Goal: Transaction & Acquisition: Purchase product/service

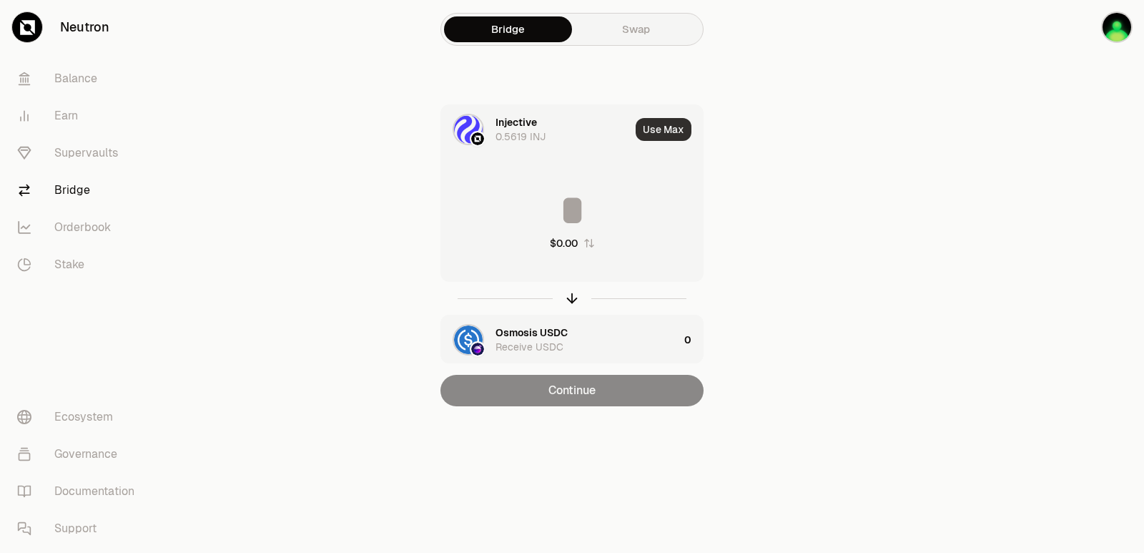
click at [659, 134] on button "Use Max" at bounding box center [664, 129] width 56 height 23
type input "**********"
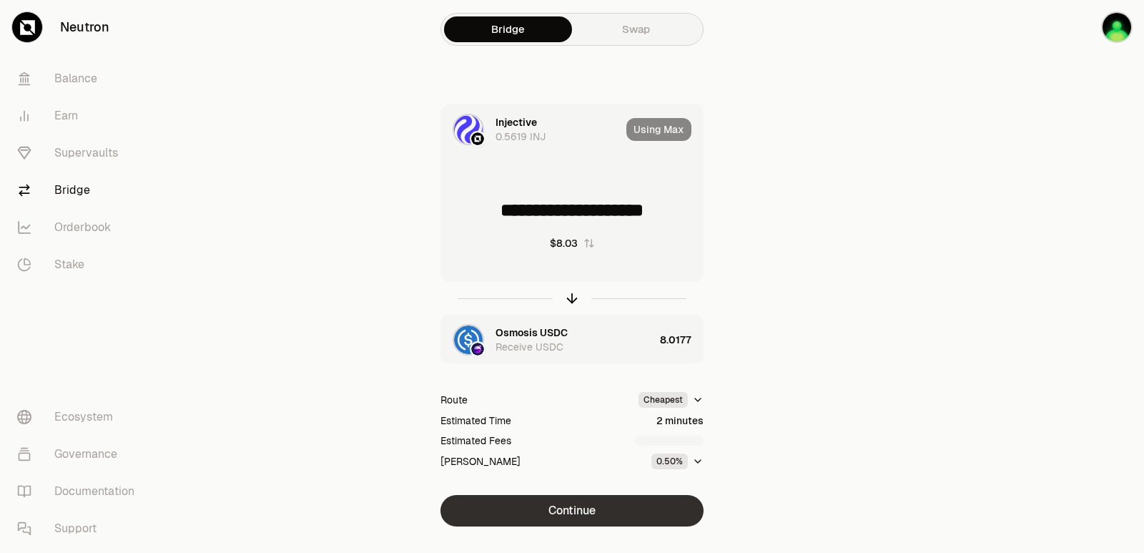
click at [561, 502] on button "Continue" at bounding box center [571, 510] width 263 height 31
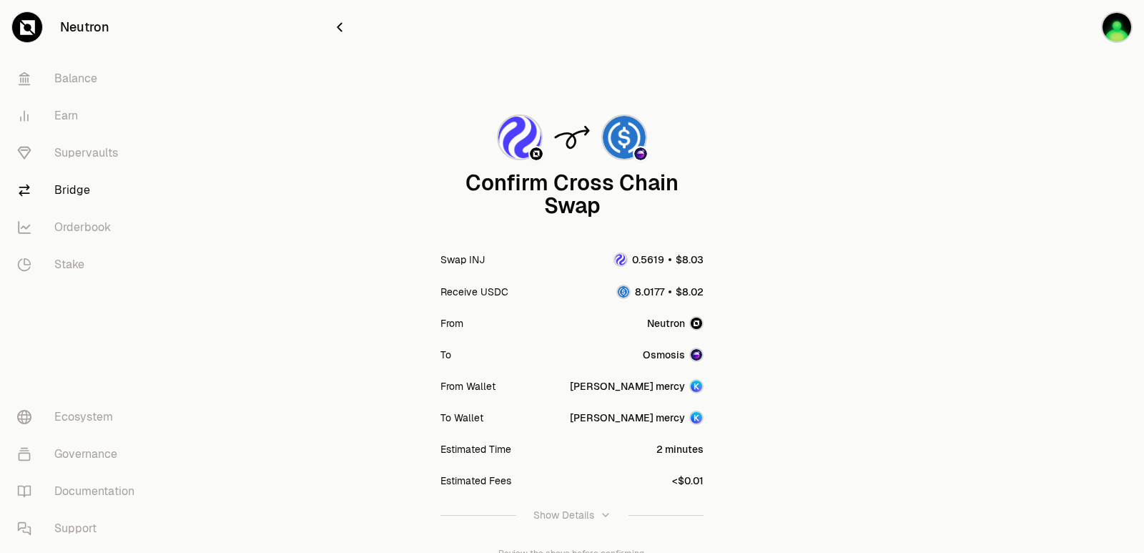
scroll to position [118, 0]
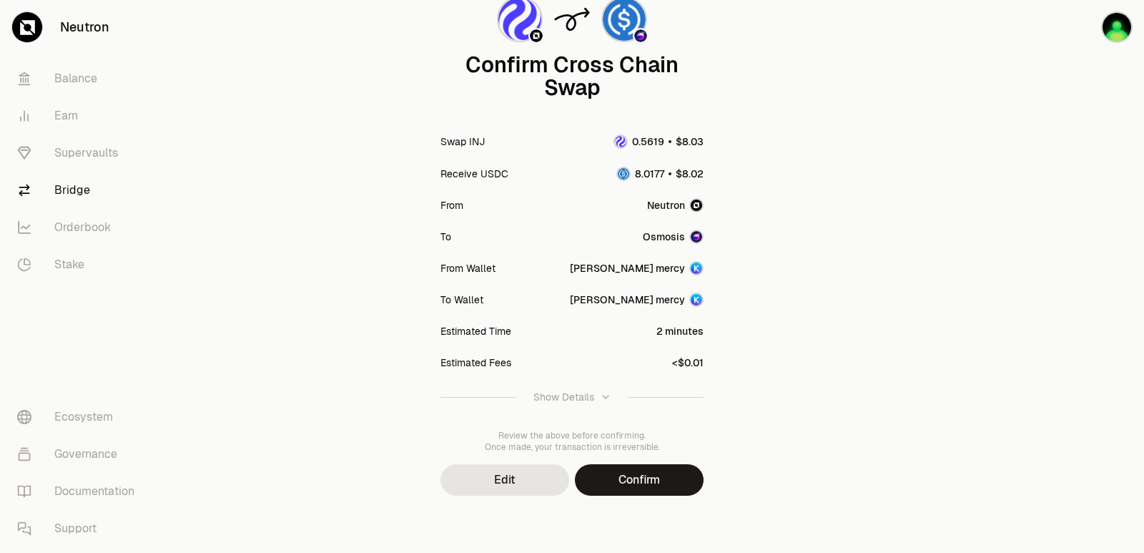
click at [654, 489] on button "Confirm" at bounding box center [639, 479] width 129 height 31
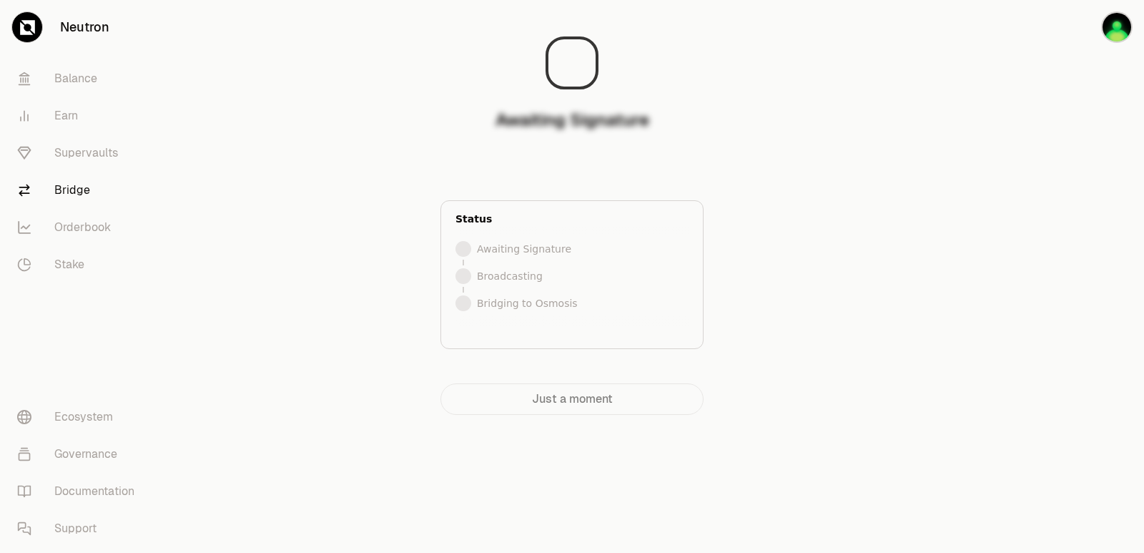
scroll to position [0, 0]
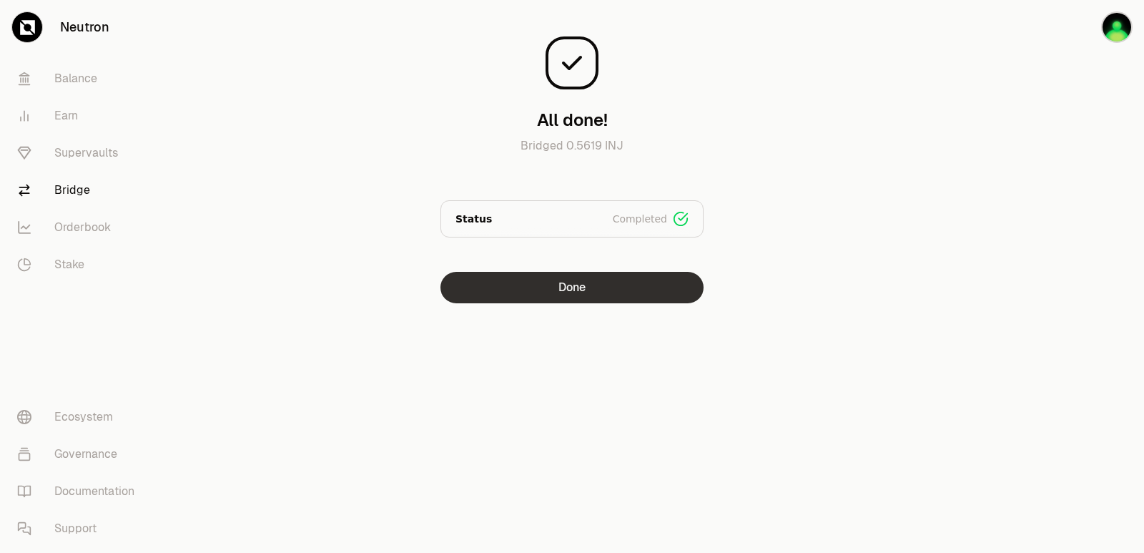
click at [541, 298] on button "Done" at bounding box center [571, 287] width 263 height 31
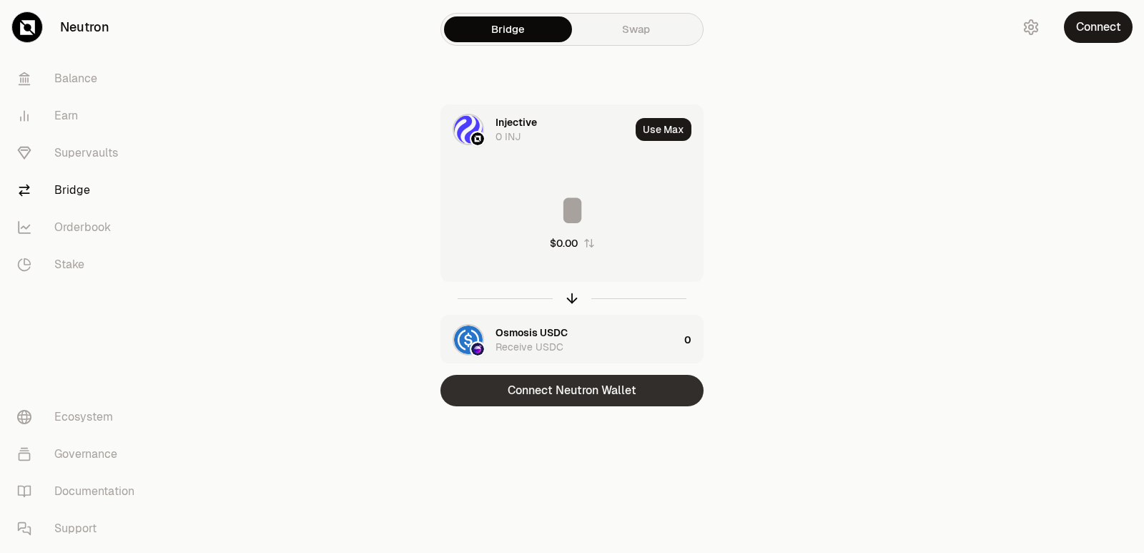
click at [539, 401] on button "Connect Neutron Wallet" at bounding box center [571, 390] width 263 height 31
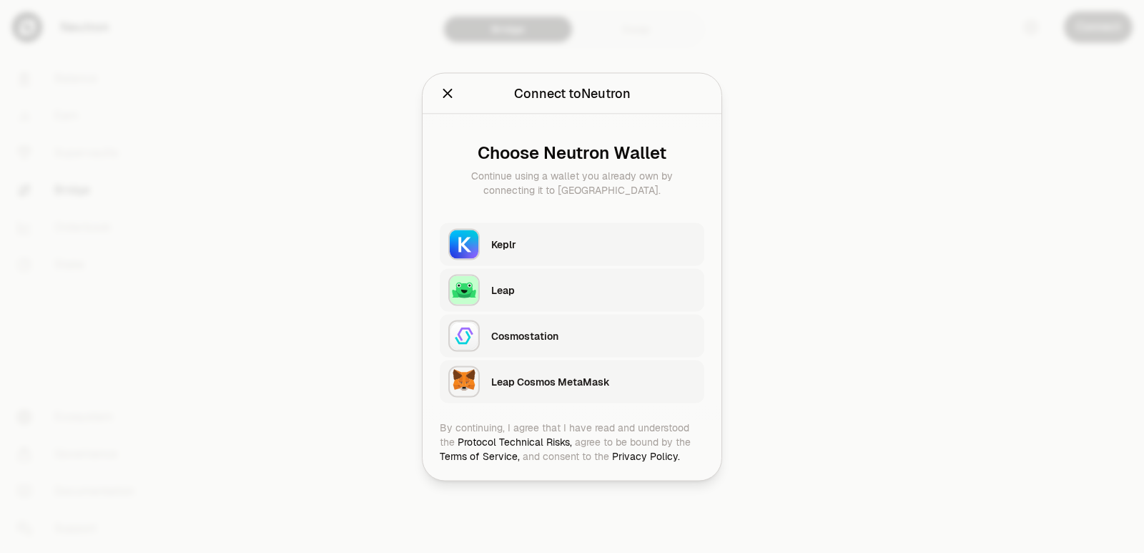
click at [511, 245] on div "Keplr" at bounding box center [593, 244] width 204 height 14
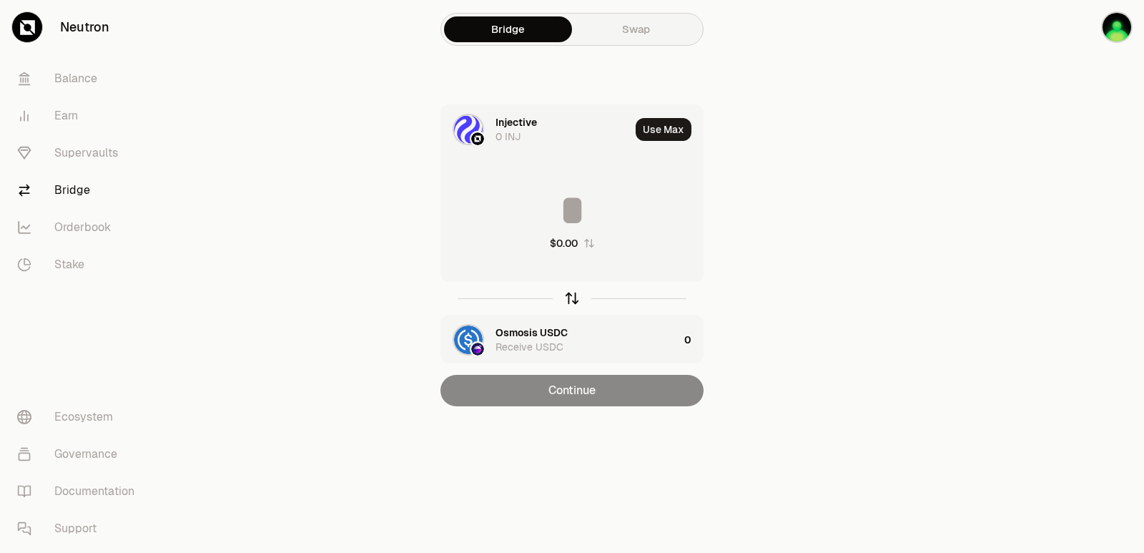
click at [565, 303] on icon "button" at bounding box center [572, 298] width 16 height 16
click at [580, 299] on div at bounding box center [571, 298] width 263 height 33
click at [573, 300] on icon "button" at bounding box center [572, 298] width 16 height 16
click at [537, 332] on div "Injective Receive INJ" at bounding box center [587, 339] width 183 height 29
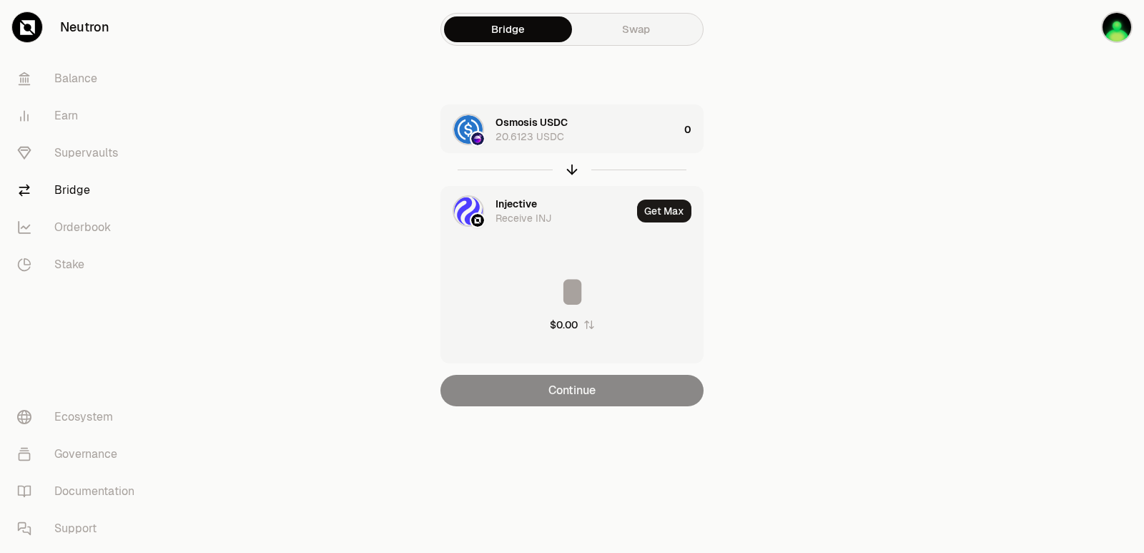
click at [511, 203] on div "Injective" at bounding box center [516, 204] width 41 height 14
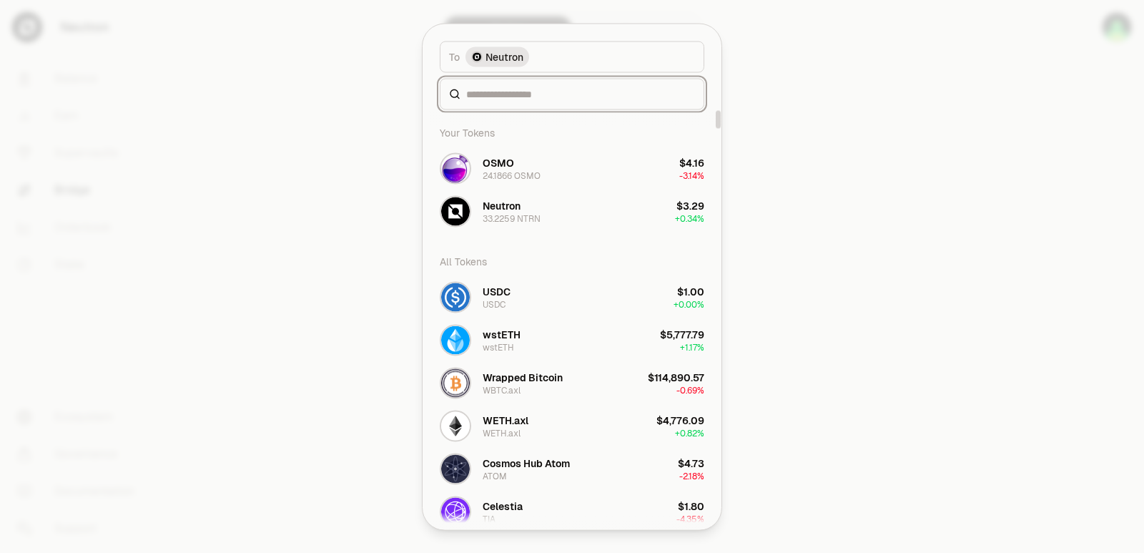
click at [520, 94] on input at bounding box center [580, 94] width 229 height 14
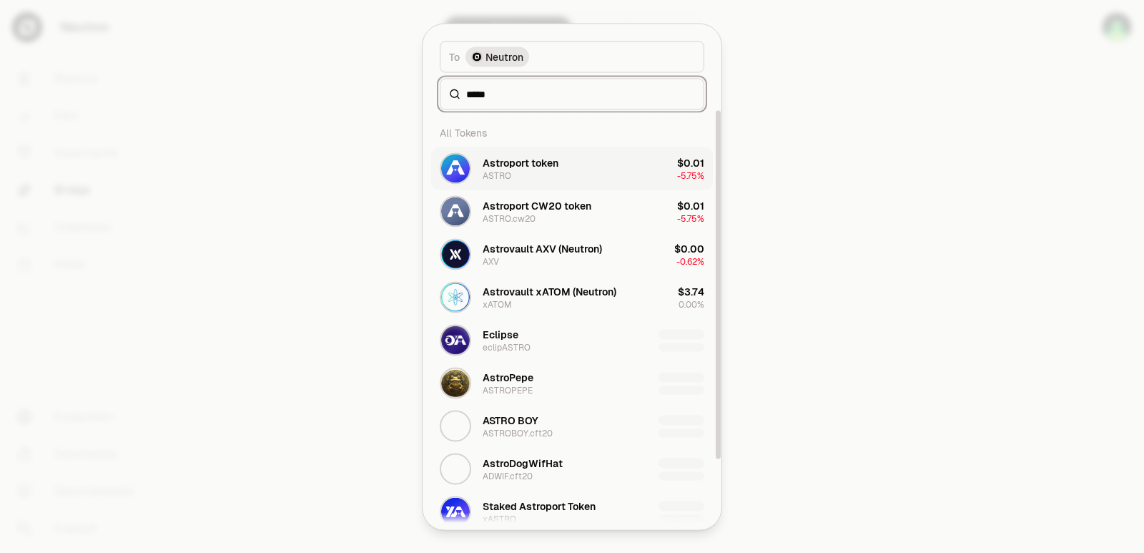
type input "*****"
click at [540, 156] on div "Astroport token" at bounding box center [521, 162] width 76 height 14
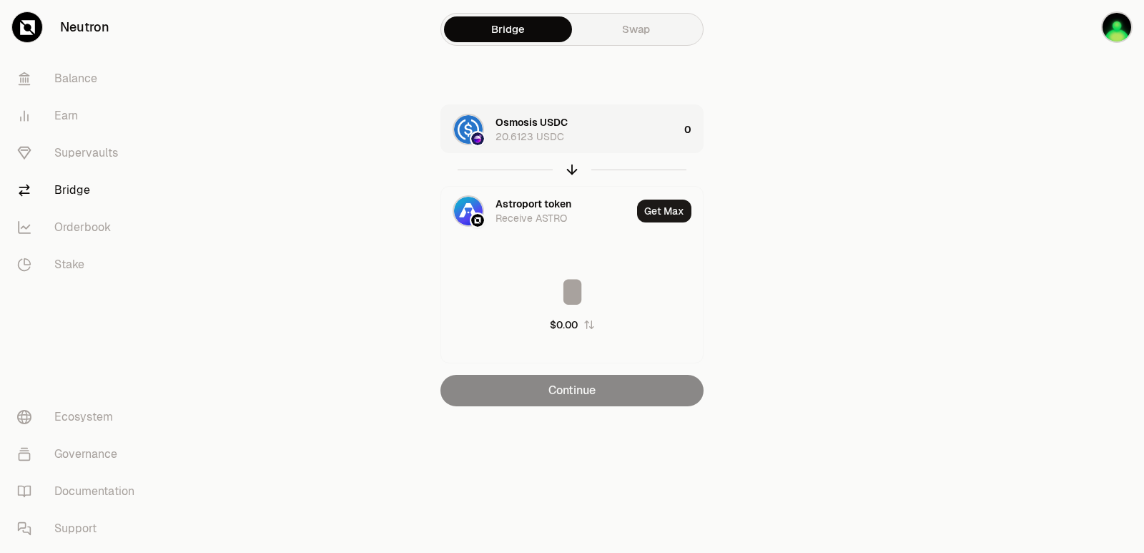
click at [646, 132] on div "Osmosis USDC 20.6123 USDC" at bounding box center [587, 129] width 183 height 29
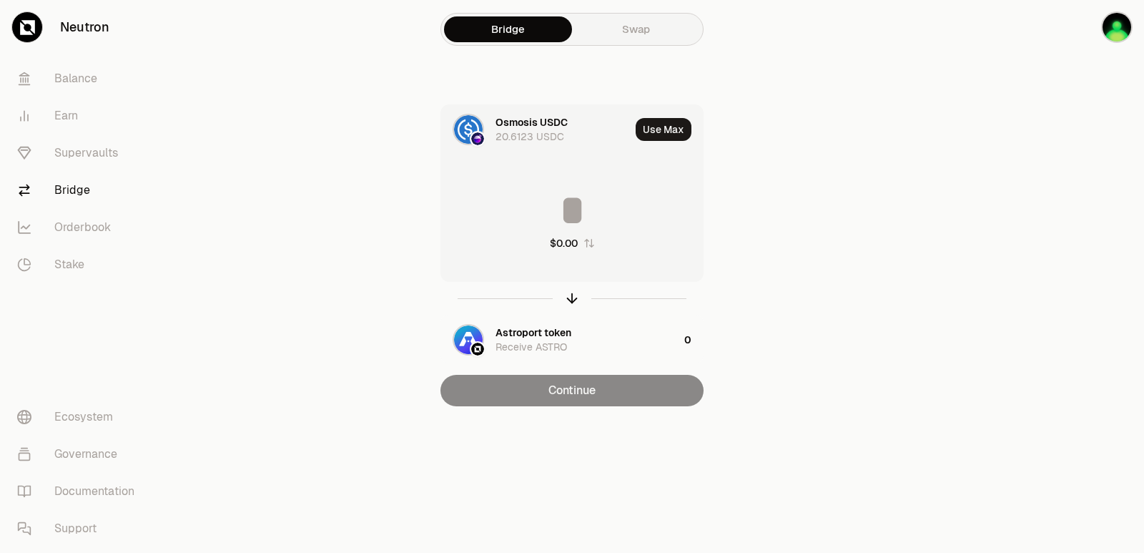
click at [601, 215] on input at bounding box center [572, 210] width 262 height 43
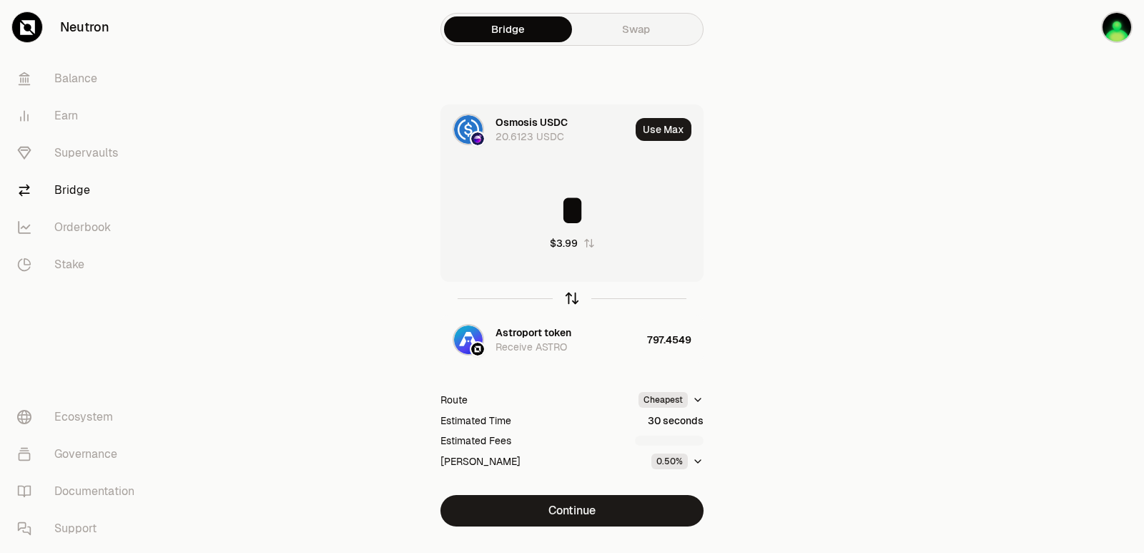
click at [571, 298] on icon "button" at bounding box center [572, 298] width 16 height 16
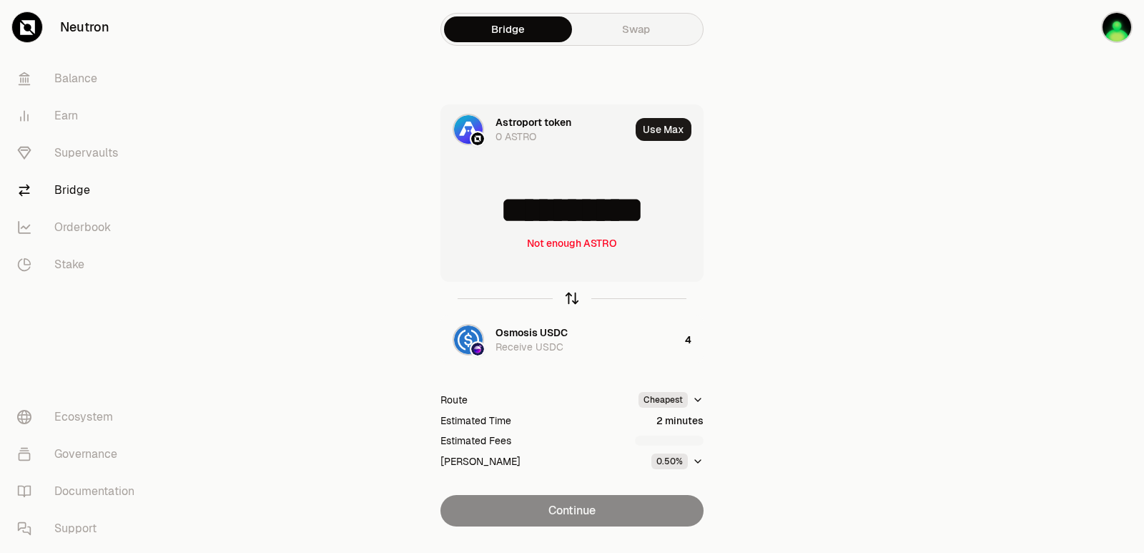
click at [571, 298] on icon "button" at bounding box center [572, 298] width 16 height 16
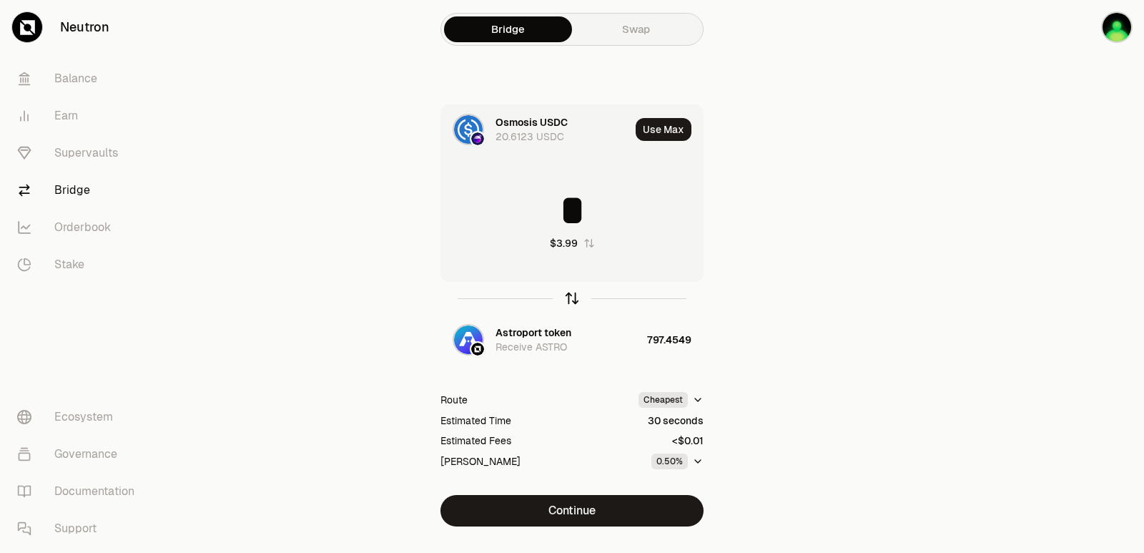
click at [571, 298] on icon "button" at bounding box center [572, 298] width 16 height 16
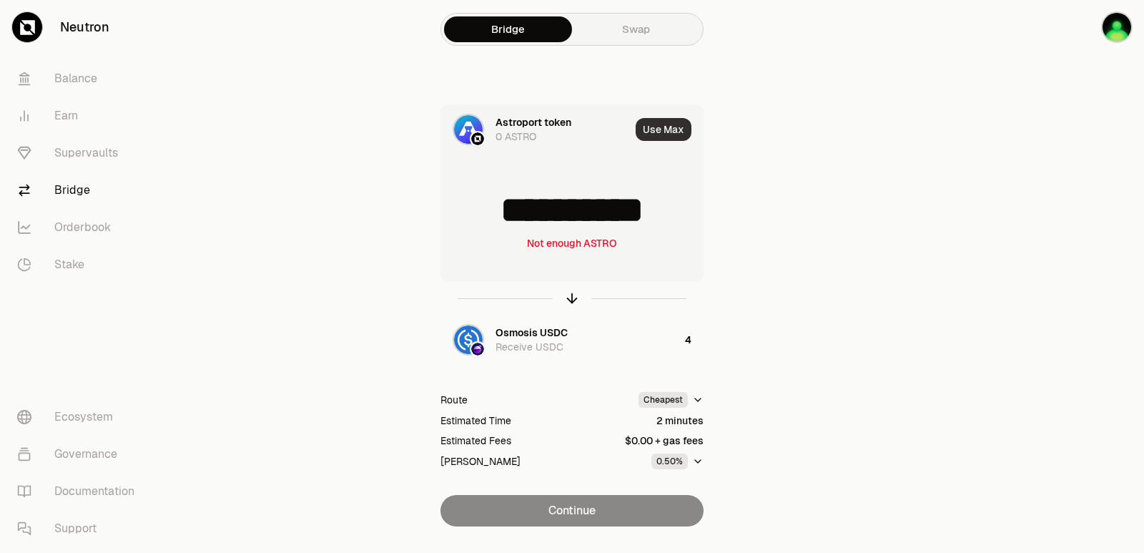
click at [654, 122] on button "Use Max" at bounding box center [664, 129] width 56 height 23
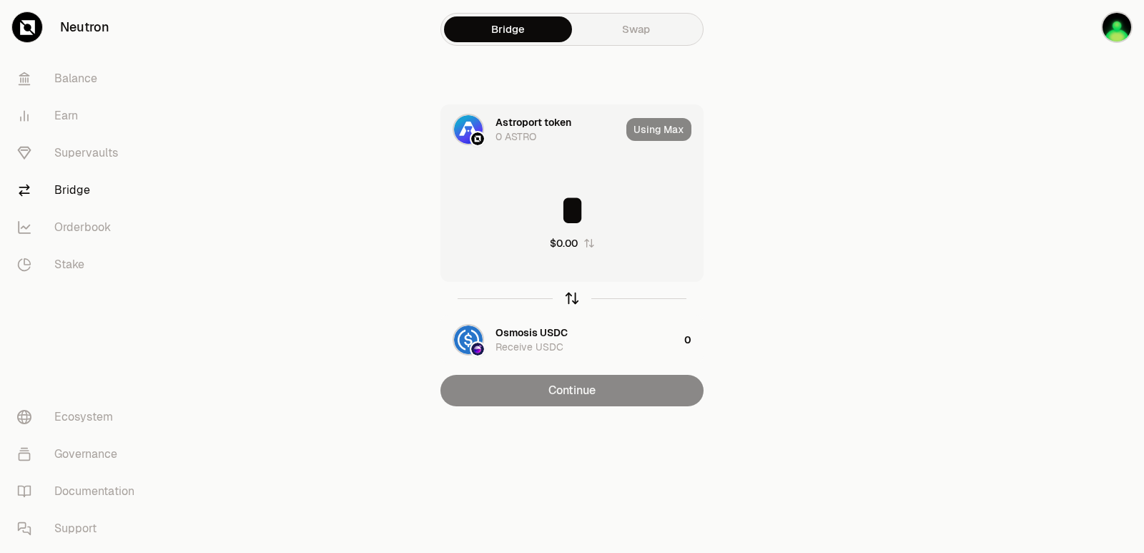
click at [568, 295] on icon "button" at bounding box center [572, 298] width 16 height 16
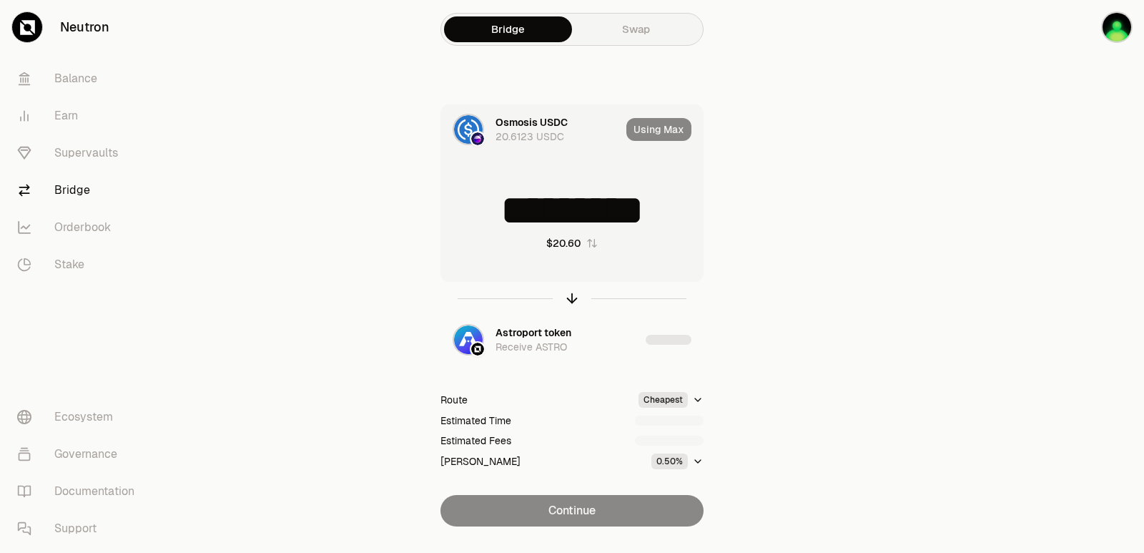
click at [661, 131] on div "Using Max" at bounding box center [664, 129] width 77 height 49
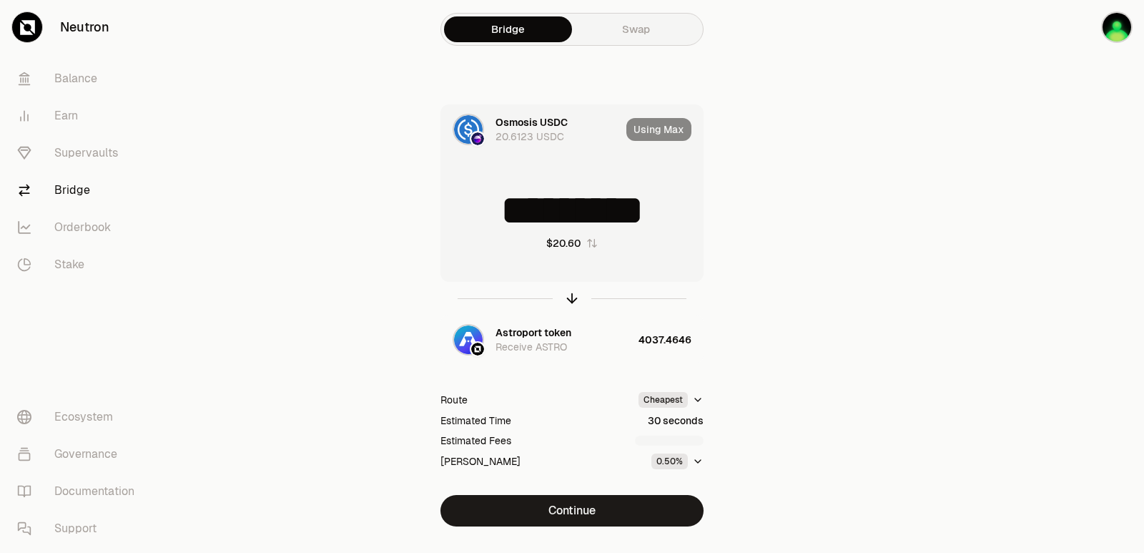
click at [652, 127] on div "Using Max" at bounding box center [664, 129] width 77 height 49
click at [566, 301] on icon "button" at bounding box center [572, 298] width 16 height 16
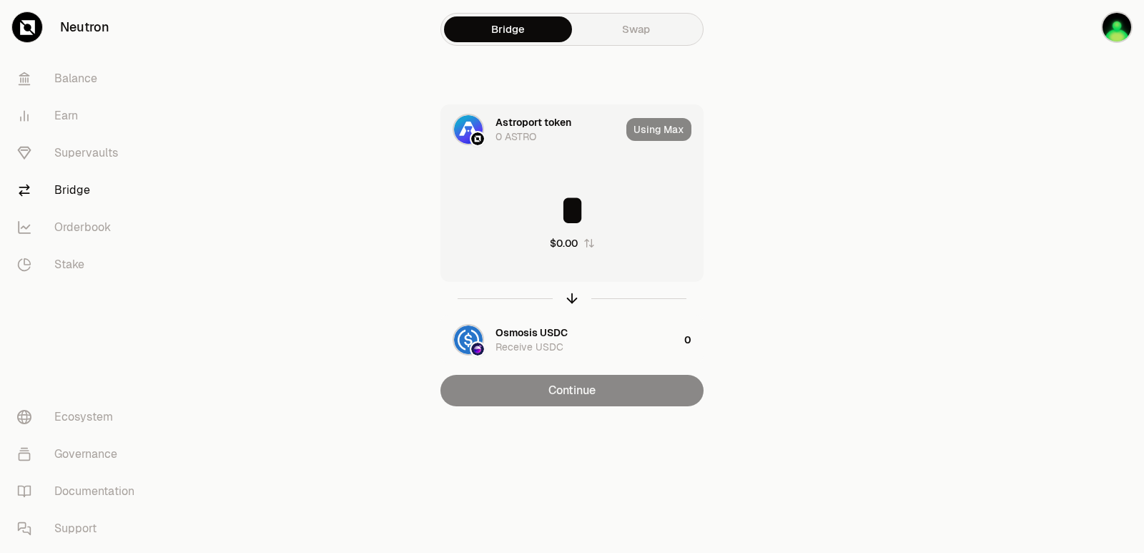
click at [546, 209] on input "*" at bounding box center [572, 210] width 262 height 43
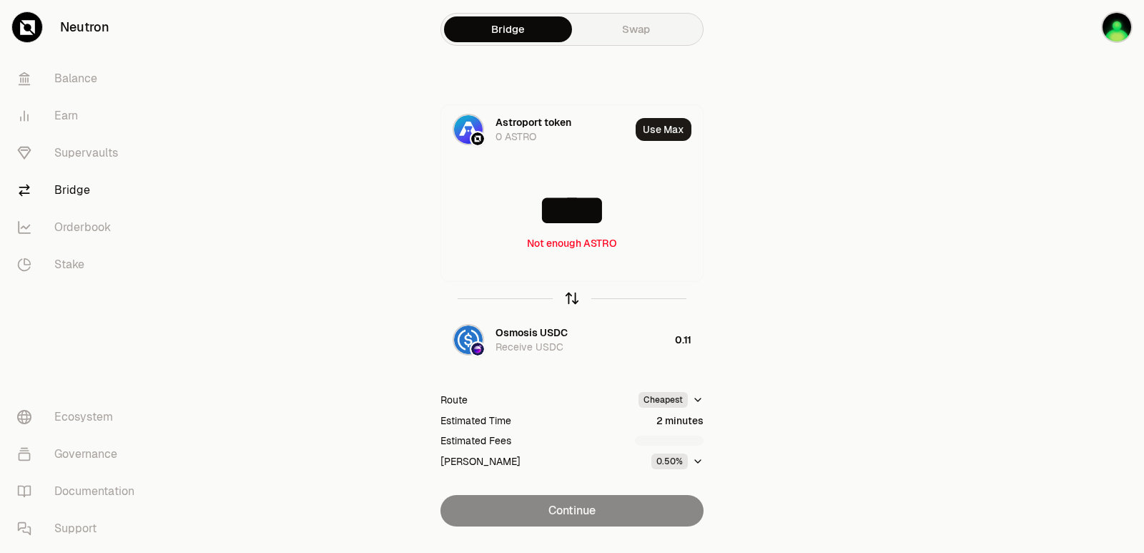
type input "****"
click at [571, 300] on icon "button" at bounding box center [572, 298] width 16 height 16
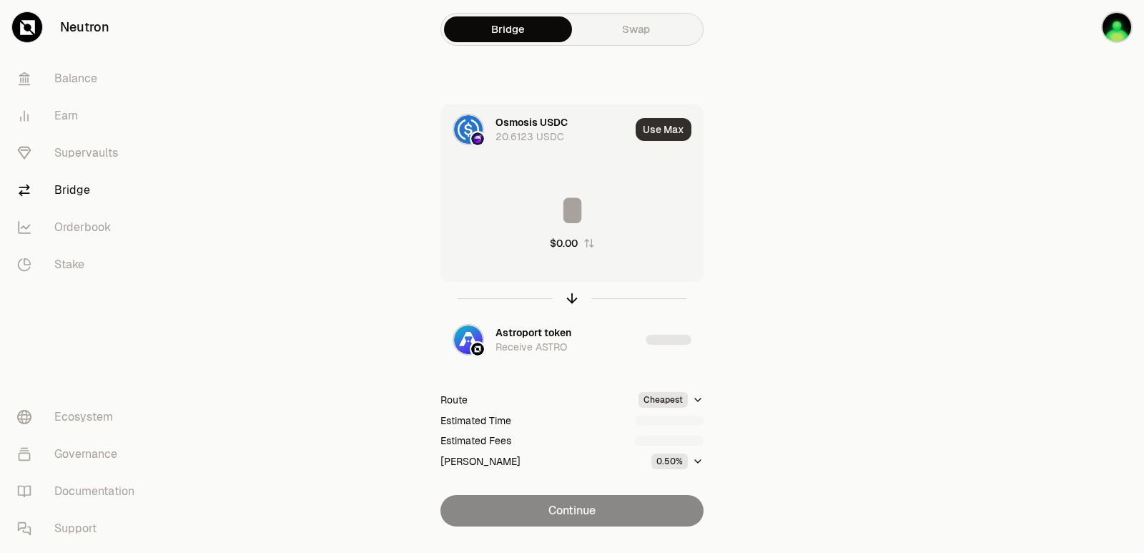
click at [656, 136] on button "Use Max" at bounding box center [664, 129] width 56 height 23
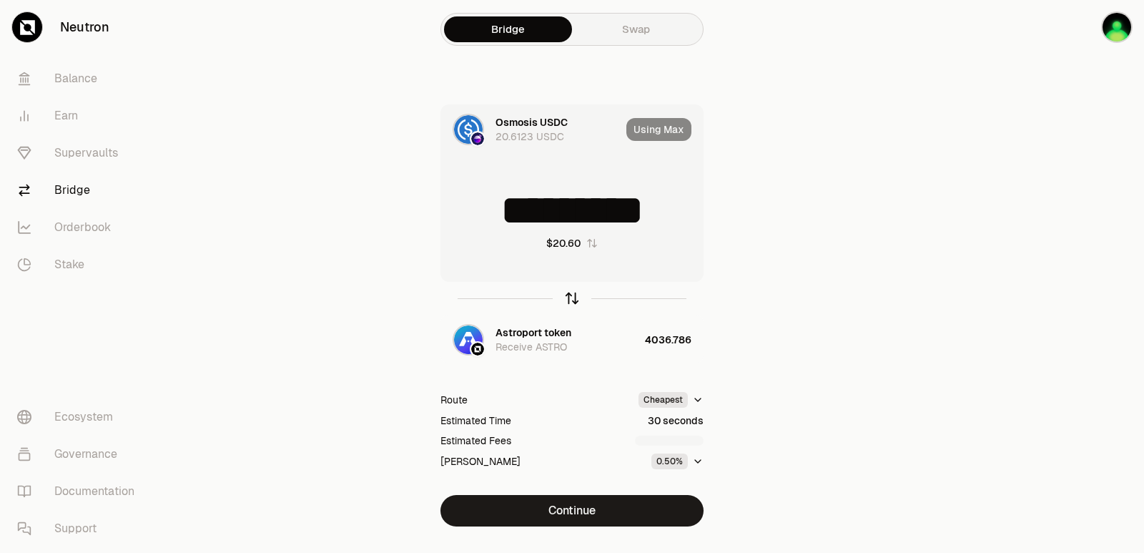
click at [569, 298] on icon "button" at bounding box center [572, 298] width 16 height 16
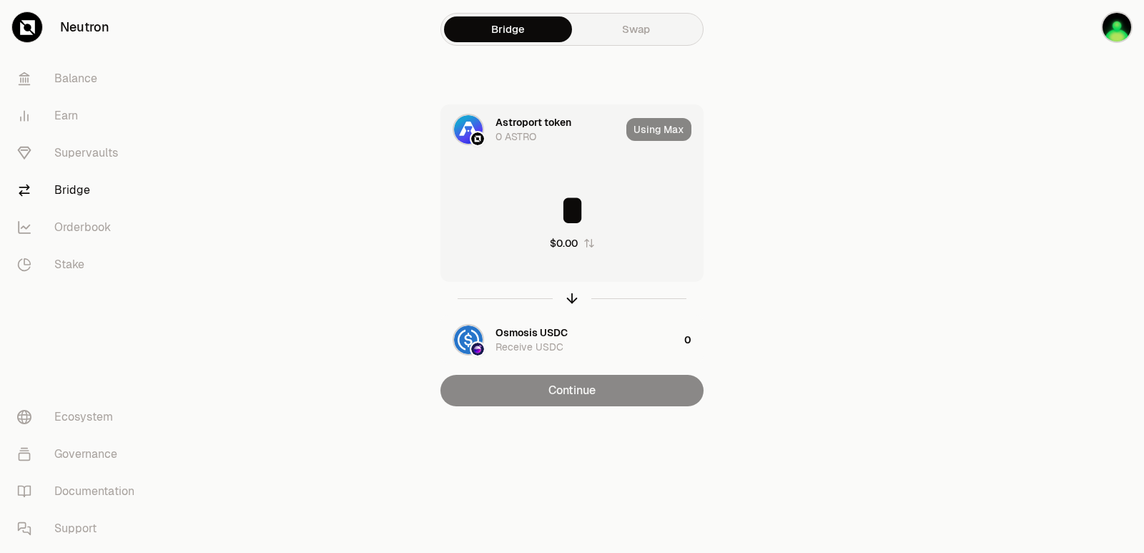
click at [561, 219] on input "*" at bounding box center [572, 210] width 262 height 43
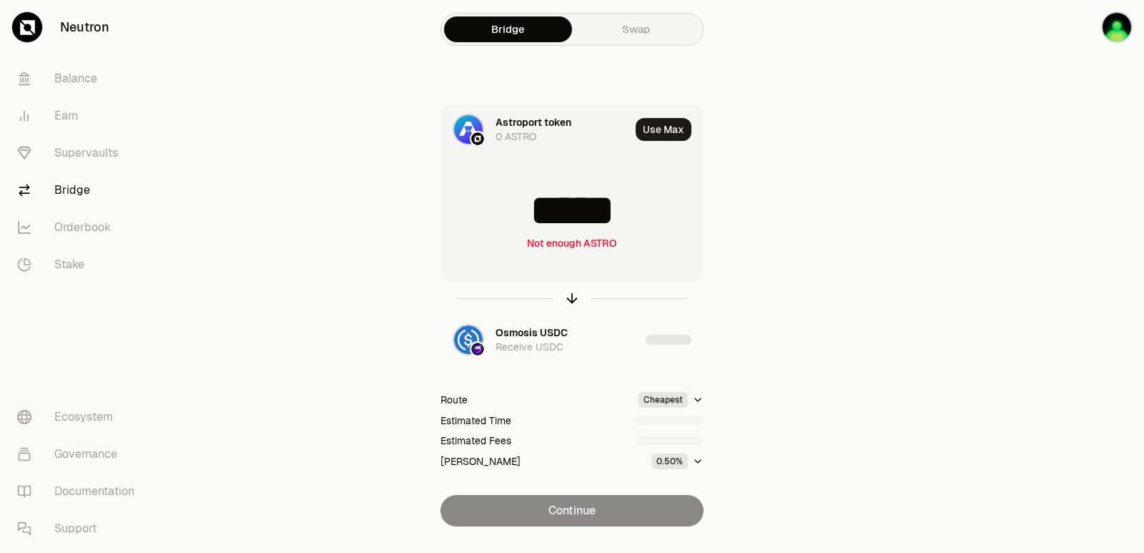
drag, startPoint x: 661, startPoint y: 225, endPoint x: 443, endPoint y: 235, distance: 218.3
click at [445, 235] on div "***** Not enough ASTRO" at bounding box center [572, 220] width 262 height 126
type input "****"
click at [571, 294] on icon "button" at bounding box center [572, 298] width 16 height 16
click at [559, 215] on input at bounding box center [572, 210] width 262 height 43
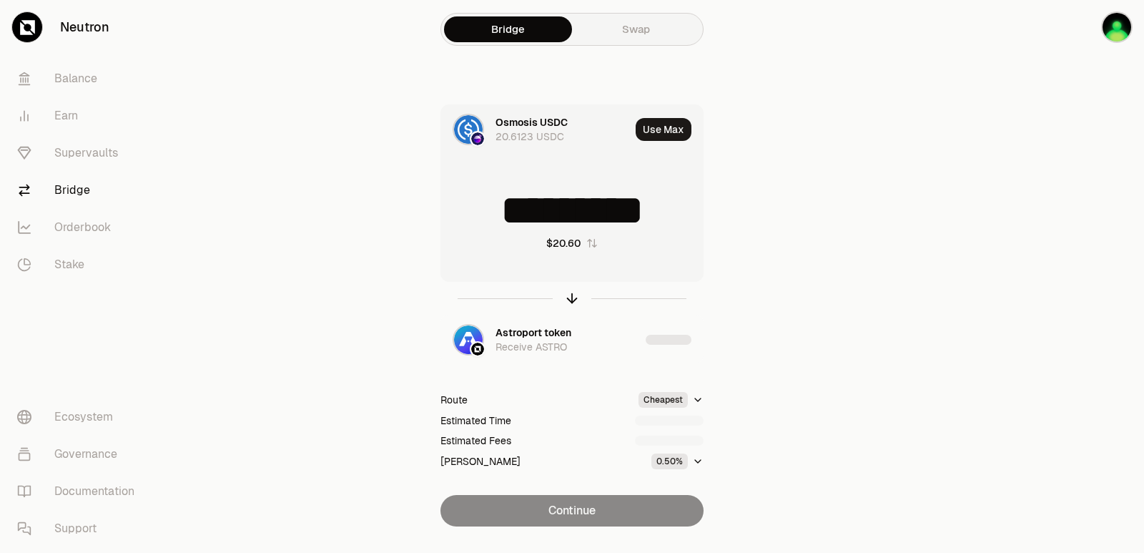
click at [566, 209] on input "*********" at bounding box center [572, 210] width 262 height 43
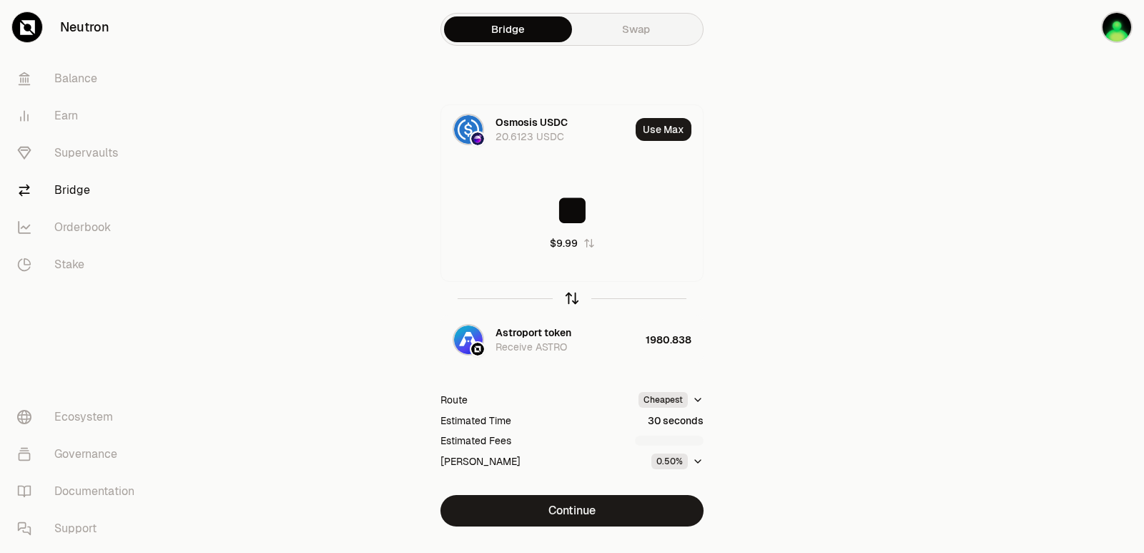
type input "**"
click at [570, 297] on icon "button" at bounding box center [572, 298] width 16 height 16
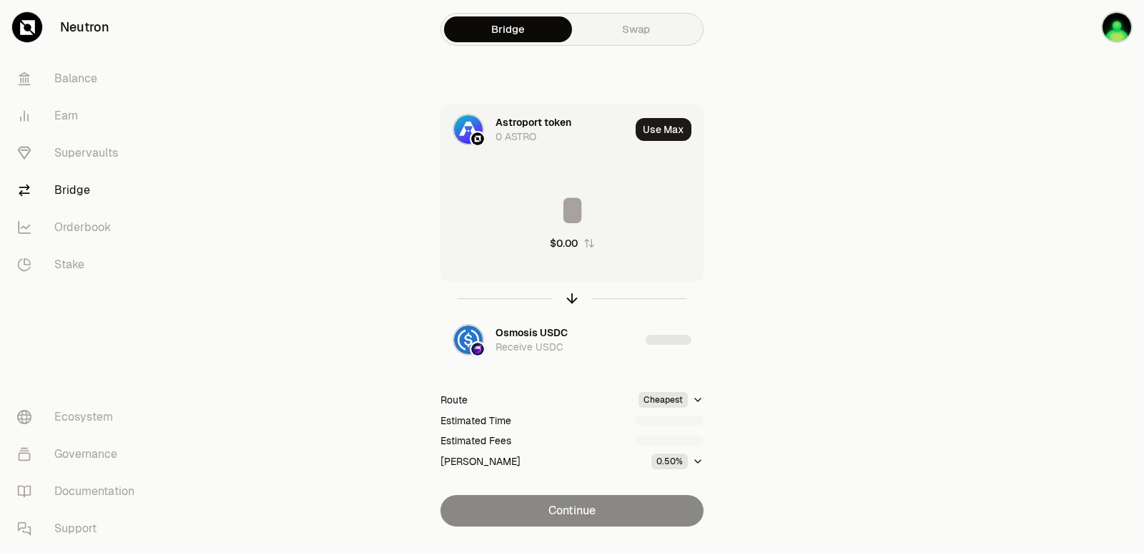
click at [550, 215] on input at bounding box center [572, 210] width 262 height 43
type input "****"
click at [567, 299] on icon "button" at bounding box center [572, 298] width 16 height 16
click at [558, 215] on input at bounding box center [572, 210] width 262 height 43
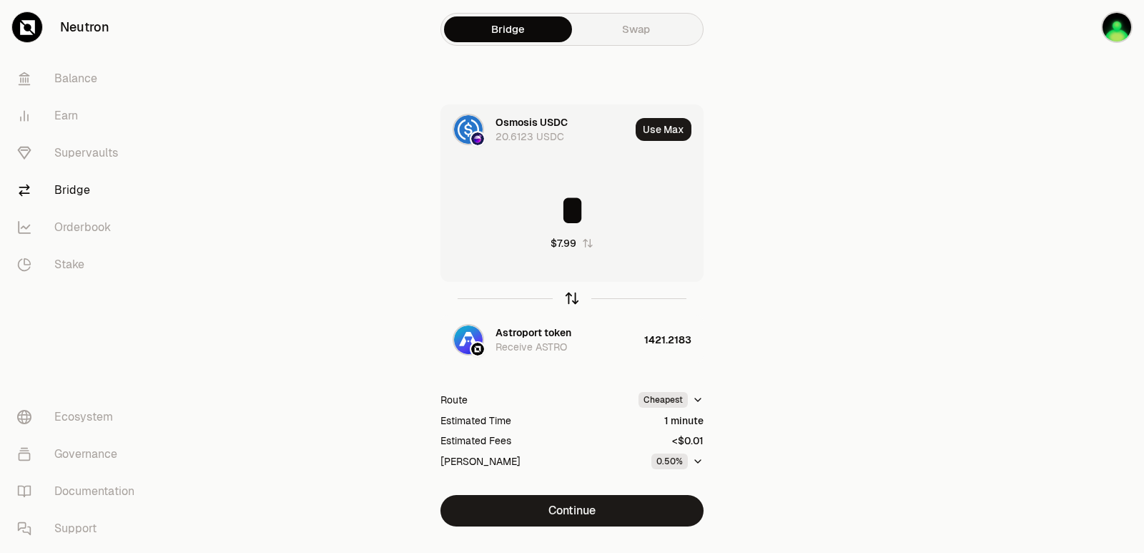
click at [572, 300] on icon "button" at bounding box center [572, 298] width 0 height 9
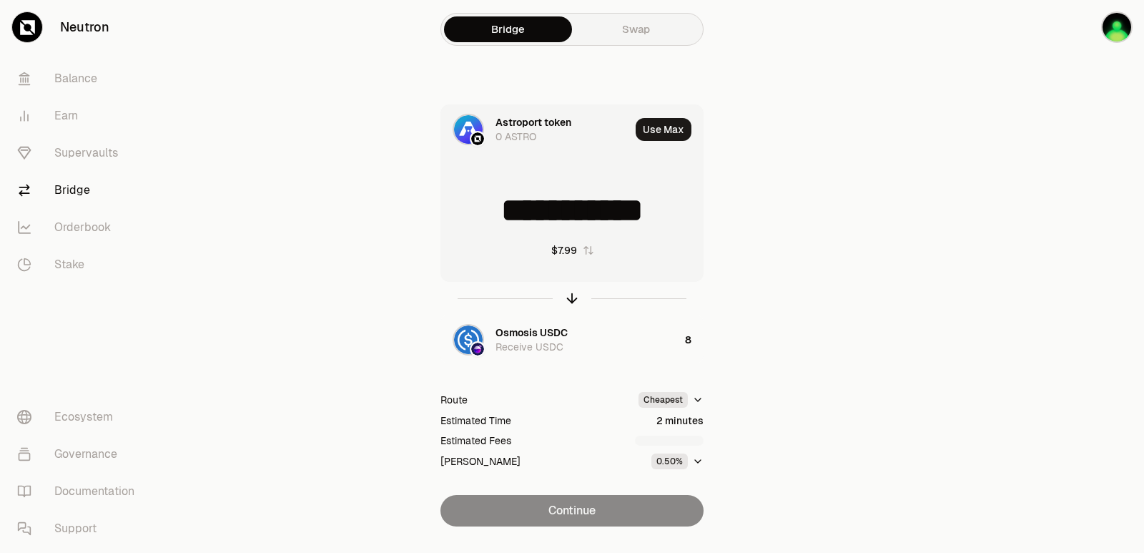
click at [571, 221] on input "**********" at bounding box center [572, 210] width 262 height 43
type input "*"
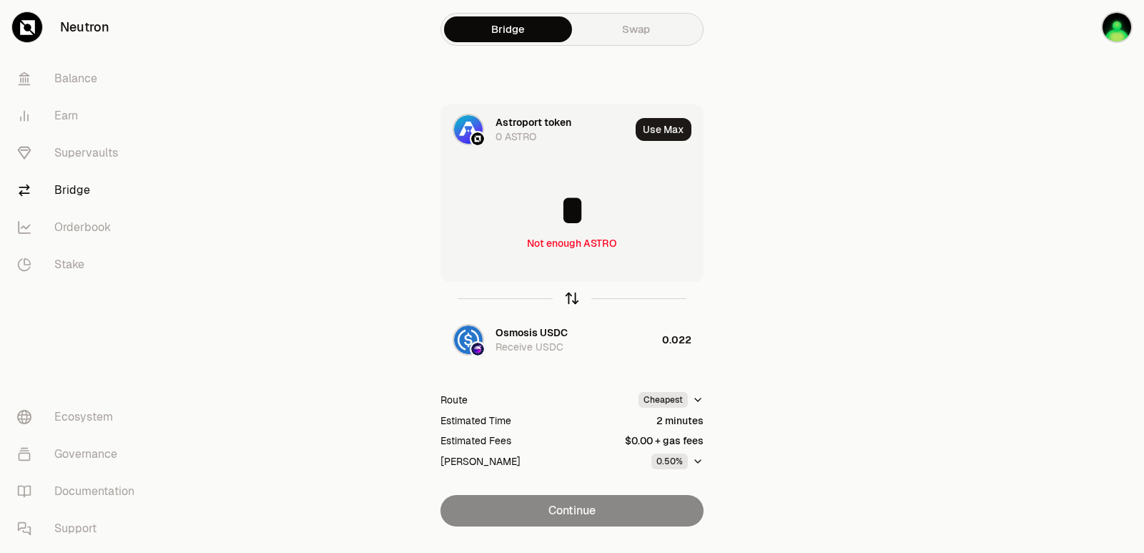
click at [571, 295] on icon "button" at bounding box center [572, 296] width 9 height 4
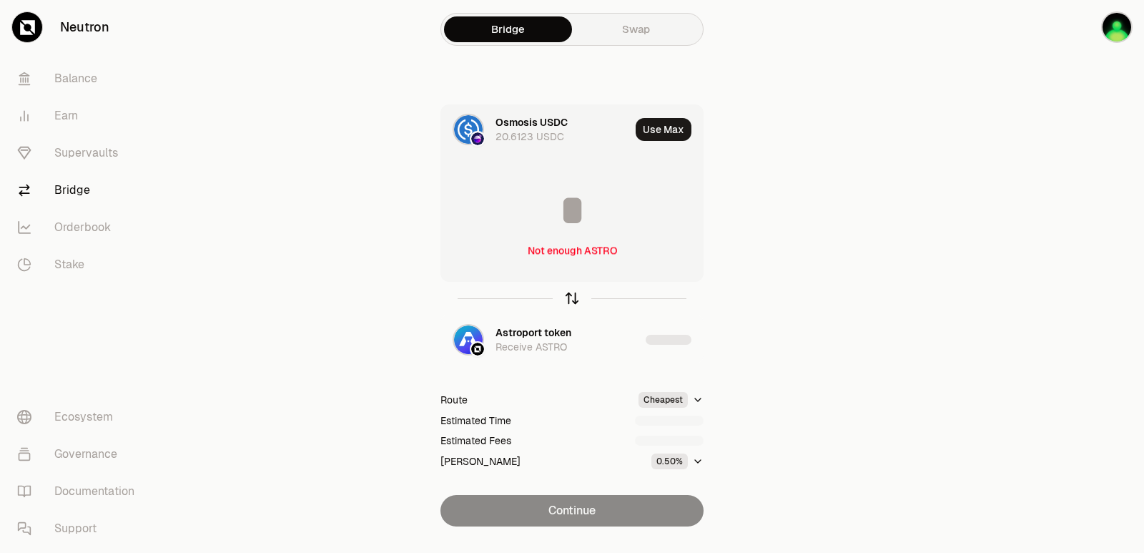
type input "*"
click at [571, 295] on icon "button" at bounding box center [572, 296] width 9 height 4
click at [568, 223] on input at bounding box center [572, 210] width 262 height 43
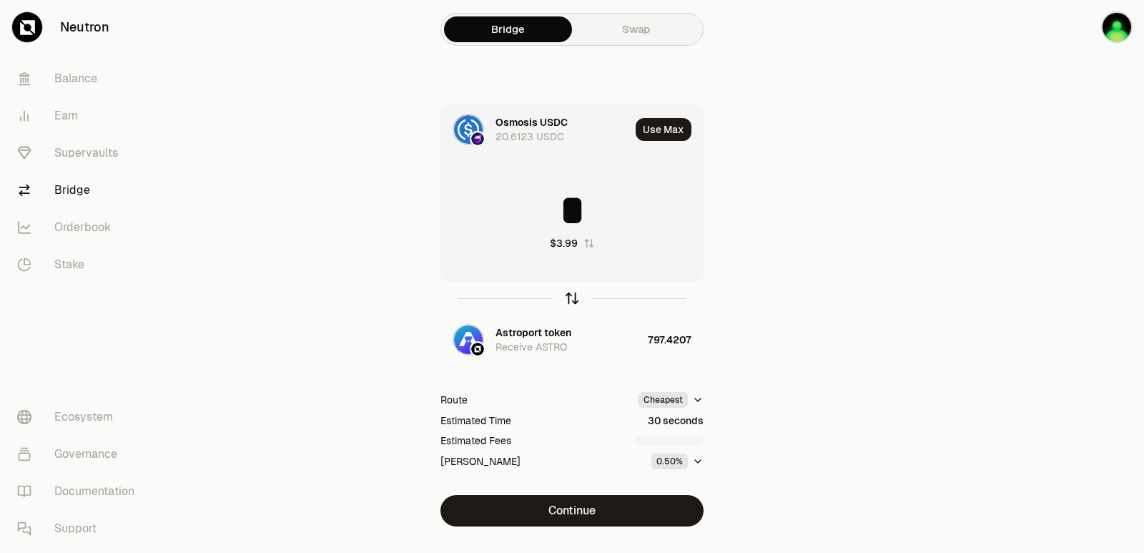
click at [571, 295] on icon "button" at bounding box center [572, 298] width 16 height 16
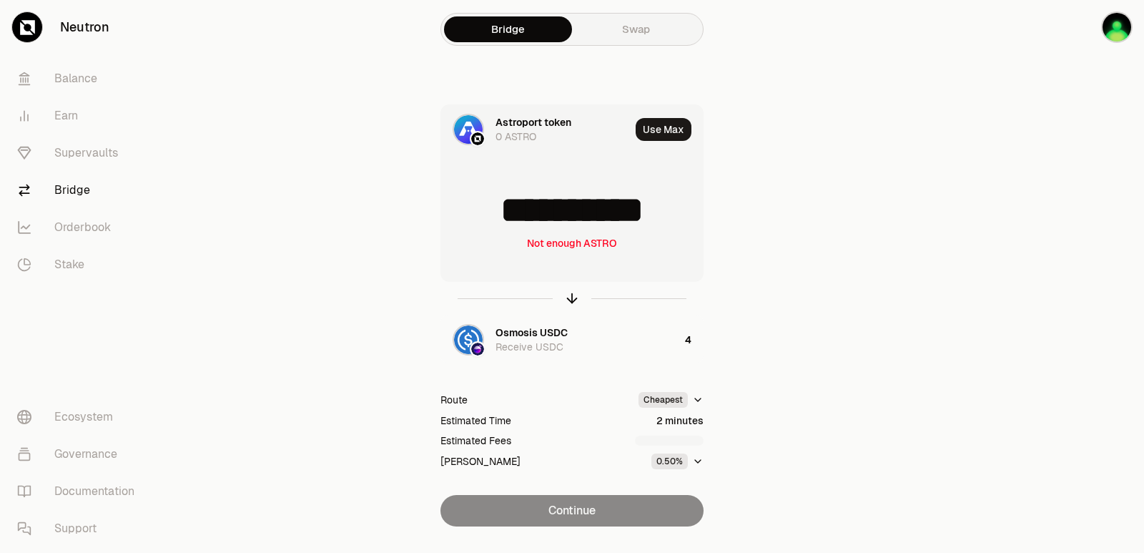
click at [542, 215] on input "**********" at bounding box center [572, 210] width 262 height 43
type input "***"
click at [568, 296] on icon "button" at bounding box center [572, 298] width 16 height 16
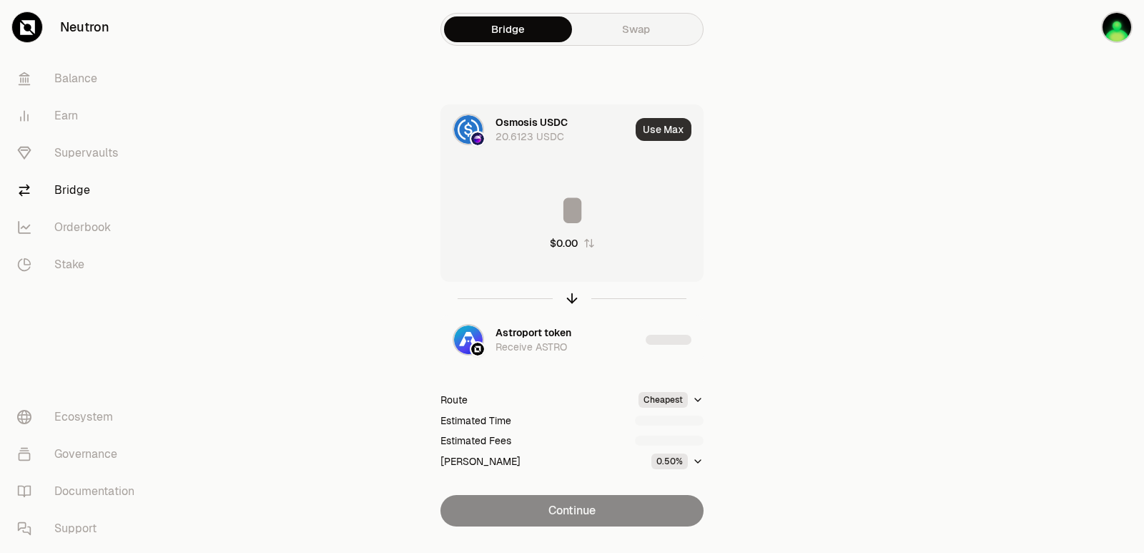
click at [647, 129] on button "Use Max" at bounding box center [664, 129] width 56 height 23
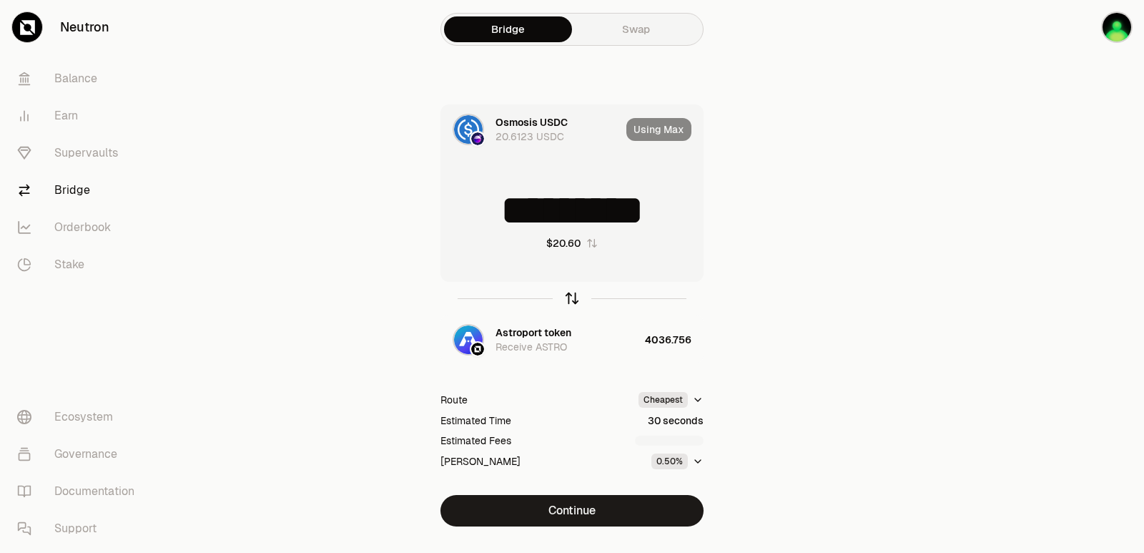
click at [568, 300] on icon "button" at bounding box center [572, 298] width 16 height 16
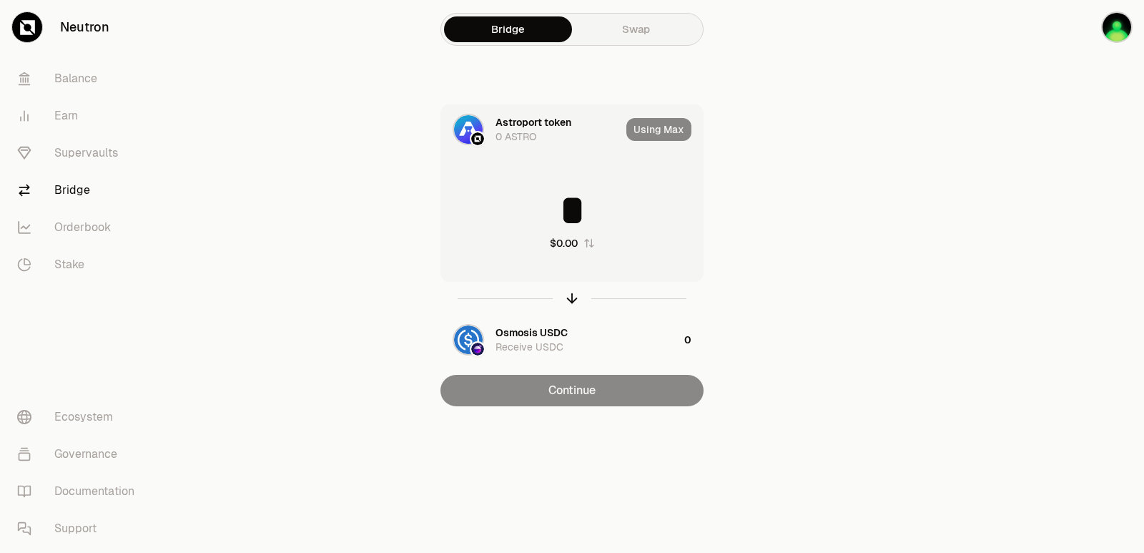
click at [520, 215] on input "*" at bounding box center [572, 210] width 262 height 43
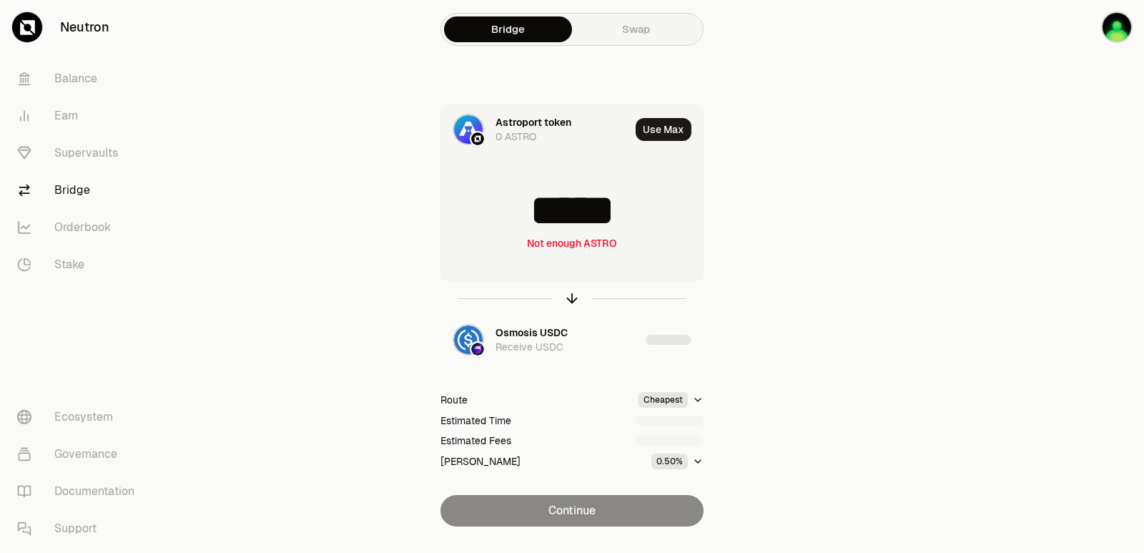
click at [644, 222] on input "*****" at bounding box center [572, 210] width 262 height 43
click at [568, 300] on icon "button" at bounding box center [572, 298] width 16 height 16
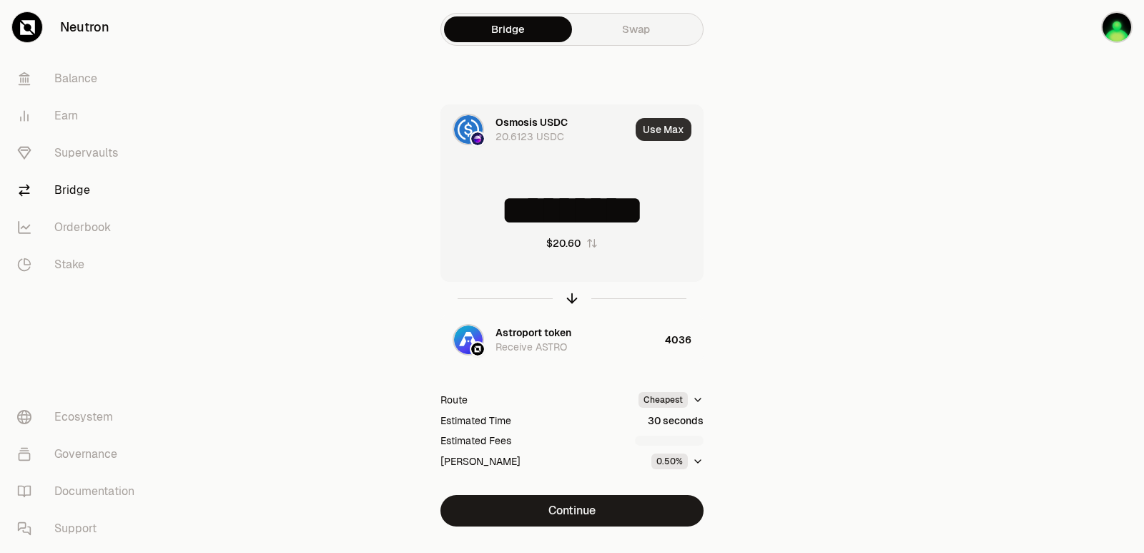
click at [673, 124] on button "Use Max" at bounding box center [664, 129] width 56 height 23
type input "*********"
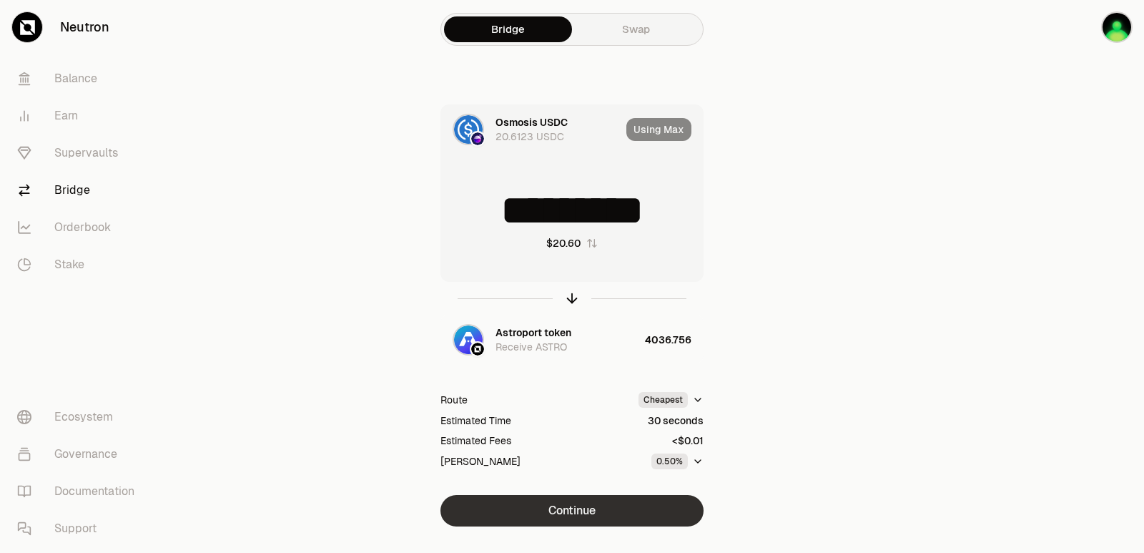
click at [577, 518] on button "Continue" at bounding box center [571, 510] width 263 height 31
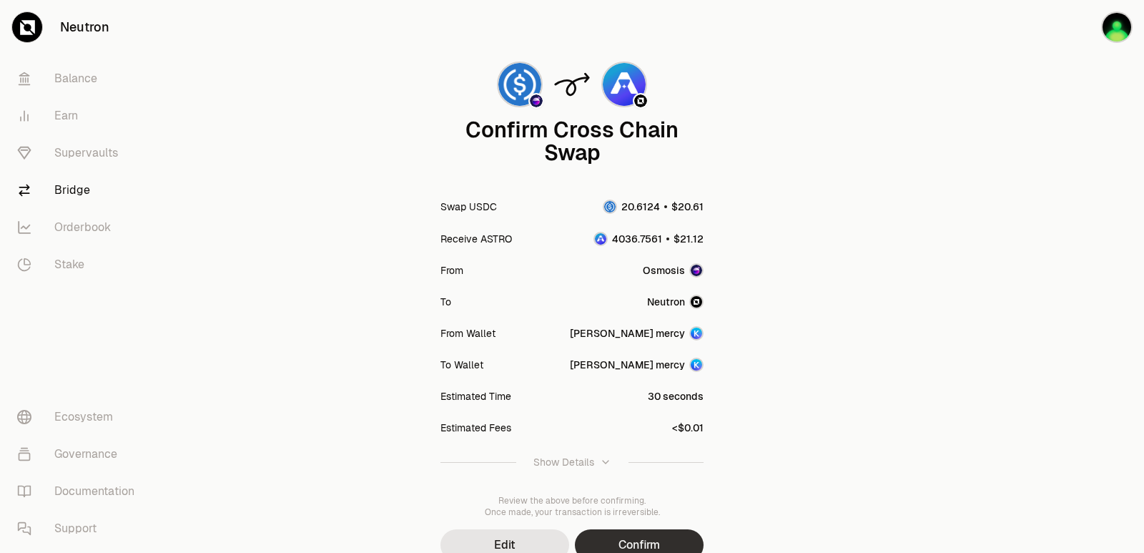
scroll to position [118, 0]
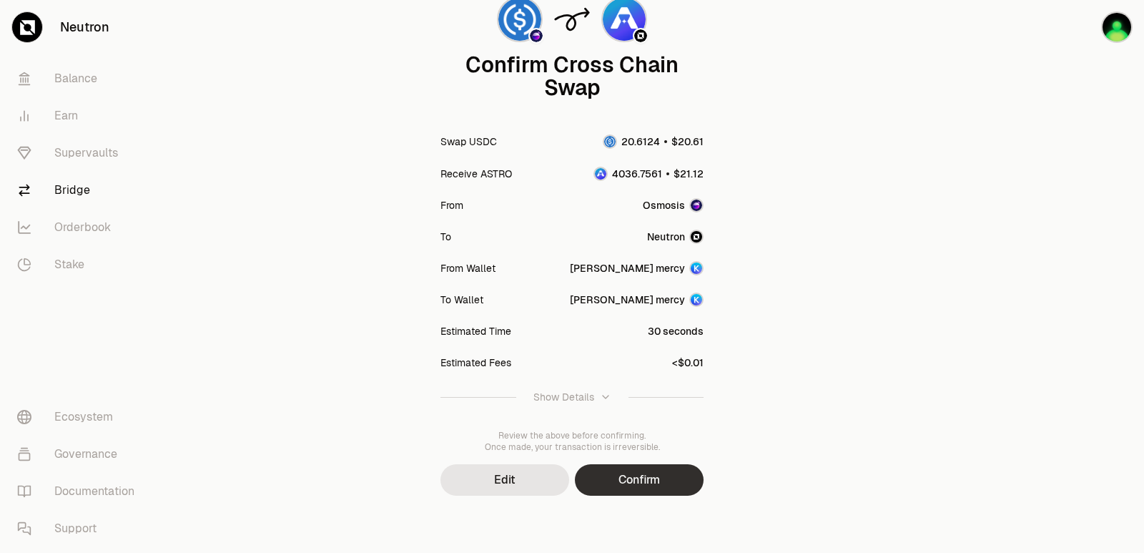
click at [633, 488] on button "Confirm" at bounding box center [639, 479] width 129 height 31
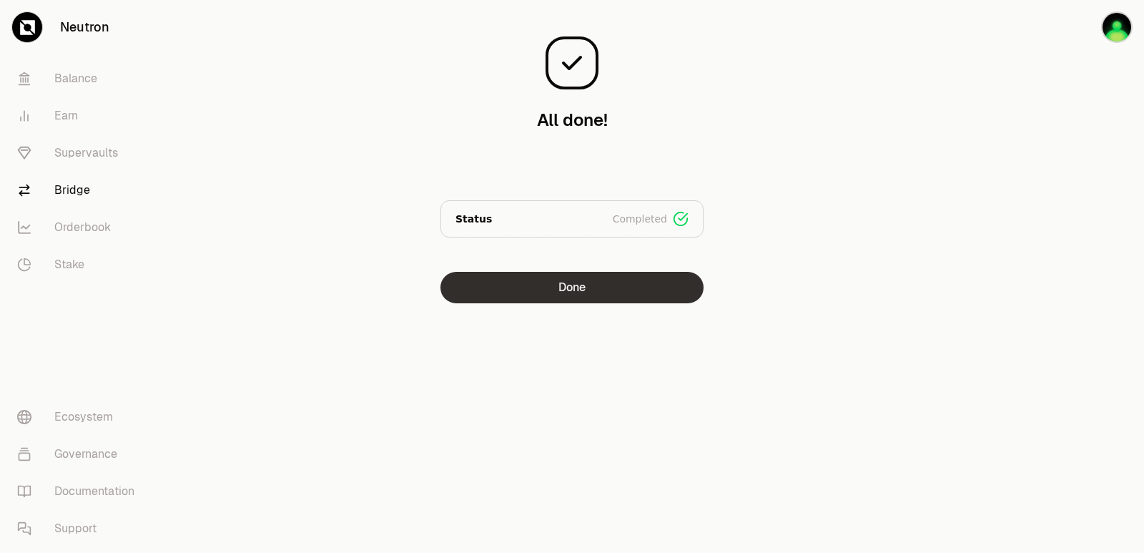
click at [554, 289] on button "Done" at bounding box center [571, 287] width 263 height 31
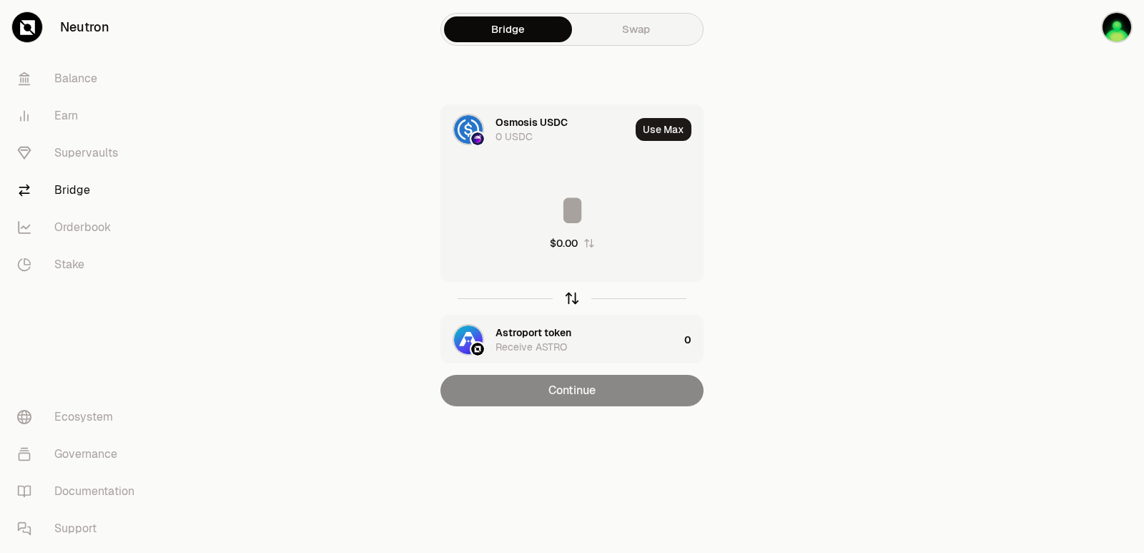
click at [573, 305] on icon "button" at bounding box center [572, 298] width 16 height 16
click at [660, 129] on button "Use Max" at bounding box center [664, 129] width 56 height 23
type input "**********"
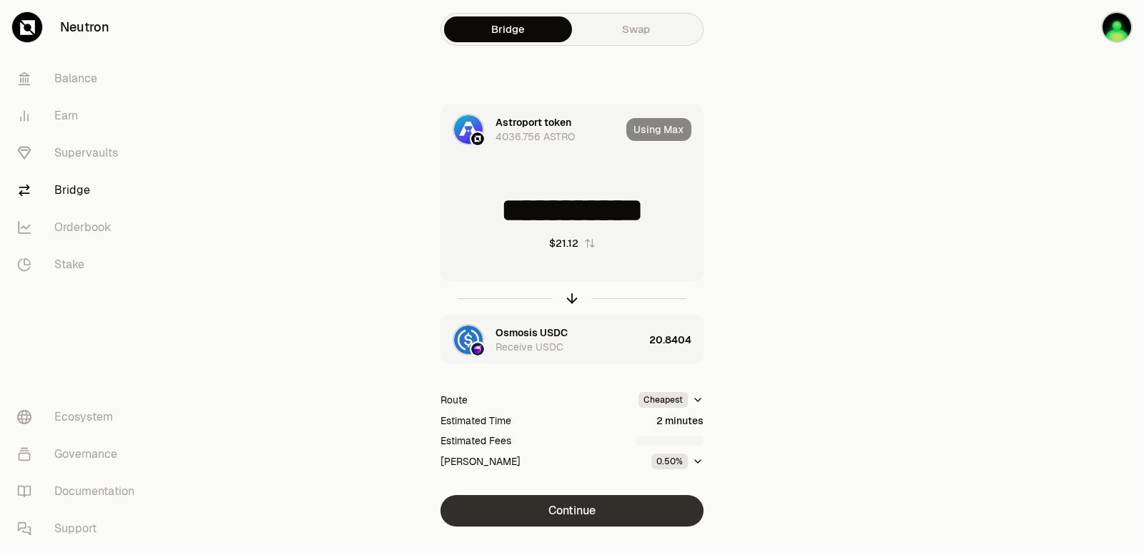
click at [582, 501] on button "Continue" at bounding box center [571, 510] width 263 height 31
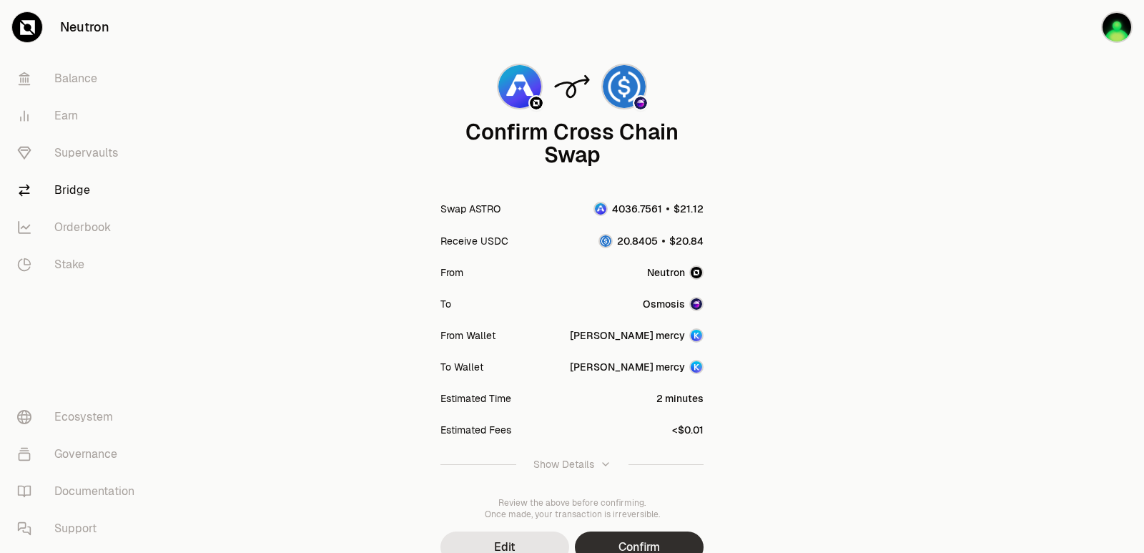
scroll to position [118, 0]
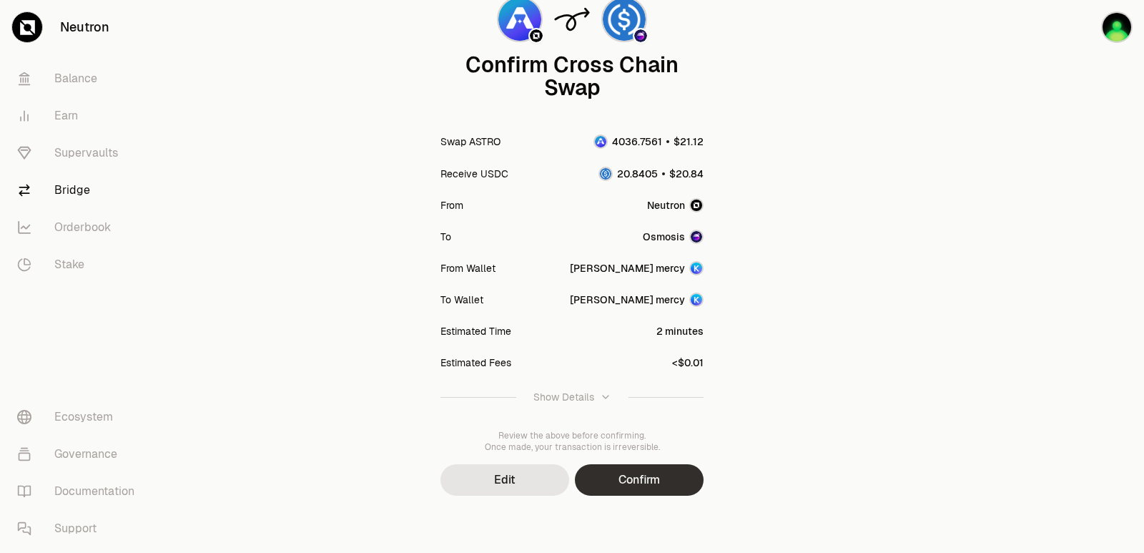
click at [648, 475] on button "Confirm" at bounding box center [639, 479] width 129 height 31
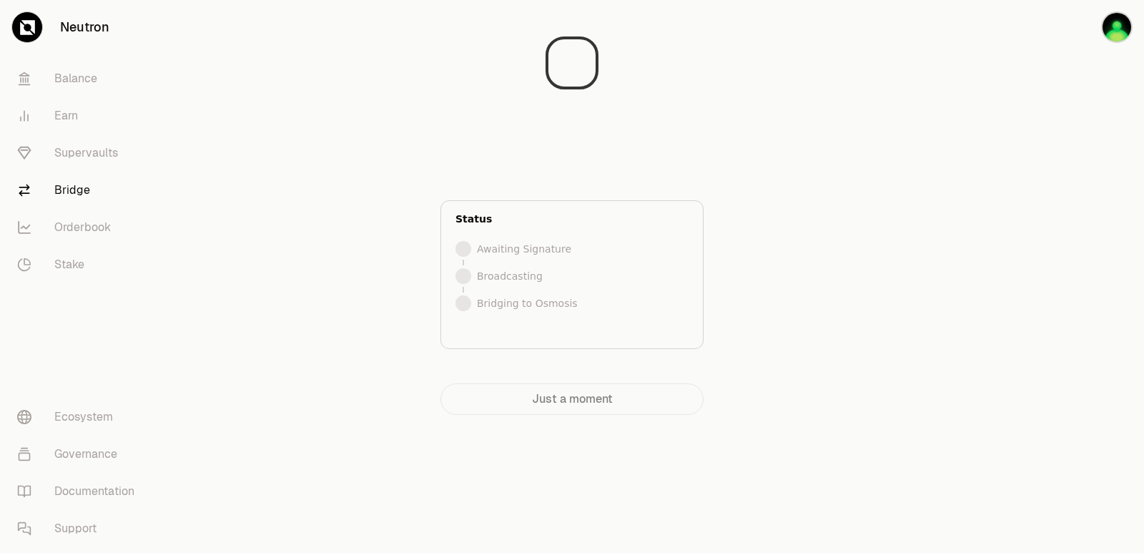
scroll to position [0, 0]
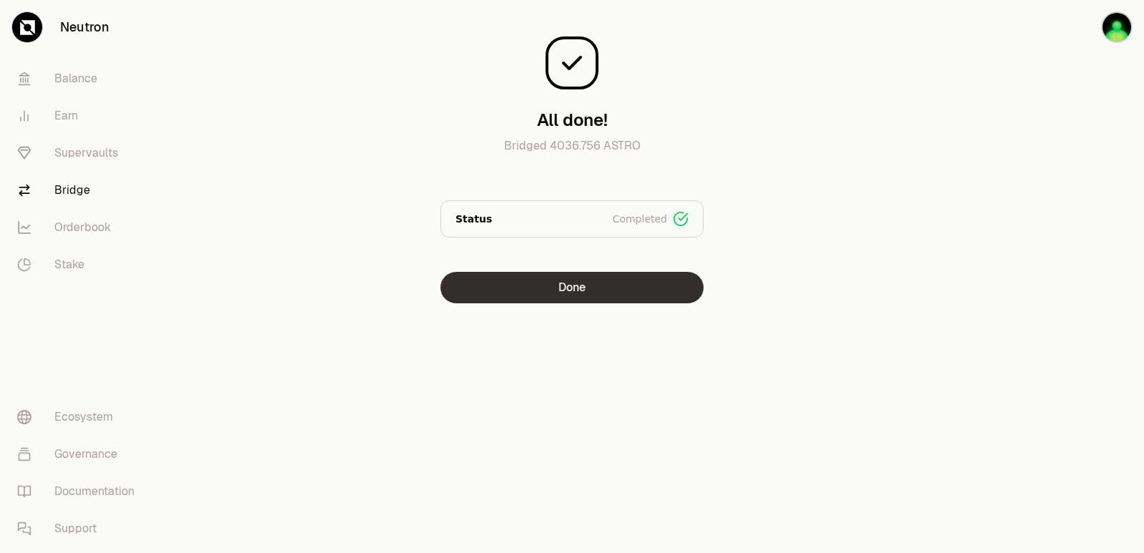
click at [519, 280] on button "Done" at bounding box center [571, 287] width 263 height 31
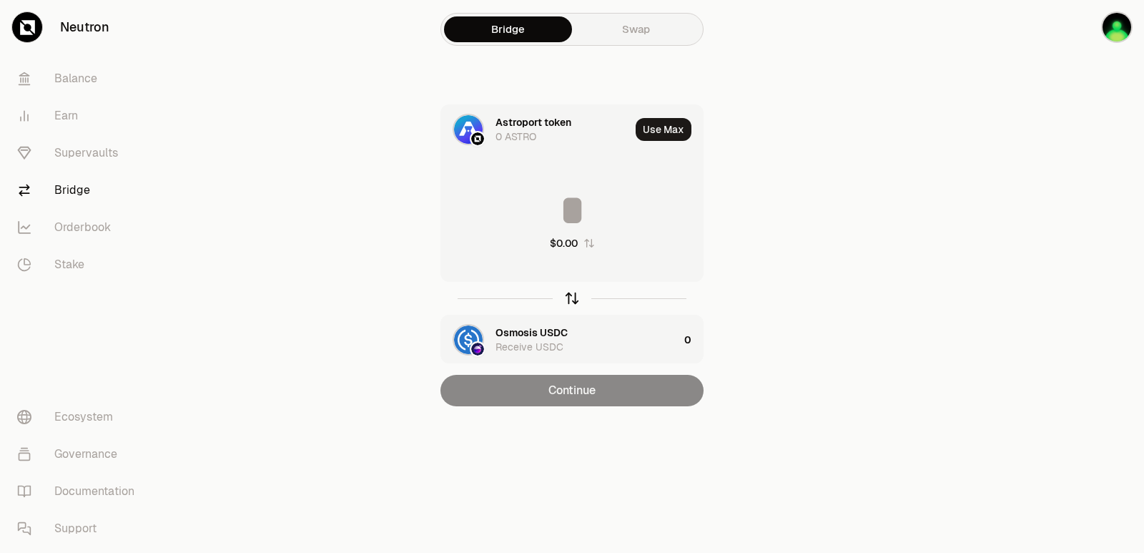
click at [567, 300] on icon "button" at bounding box center [572, 298] width 16 height 16
click at [586, 214] on input at bounding box center [572, 210] width 262 height 43
click at [655, 126] on button "Use Max" at bounding box center [664, 129] width 56 height 23
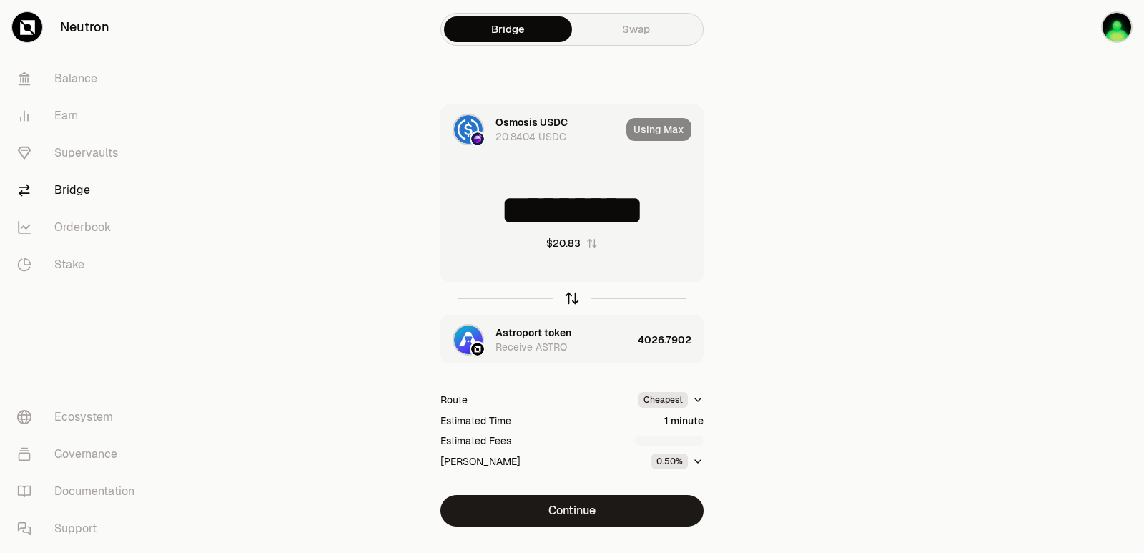
click at [571, 300] on icon "button" at bounding box center [572, 298] width 16 height 16
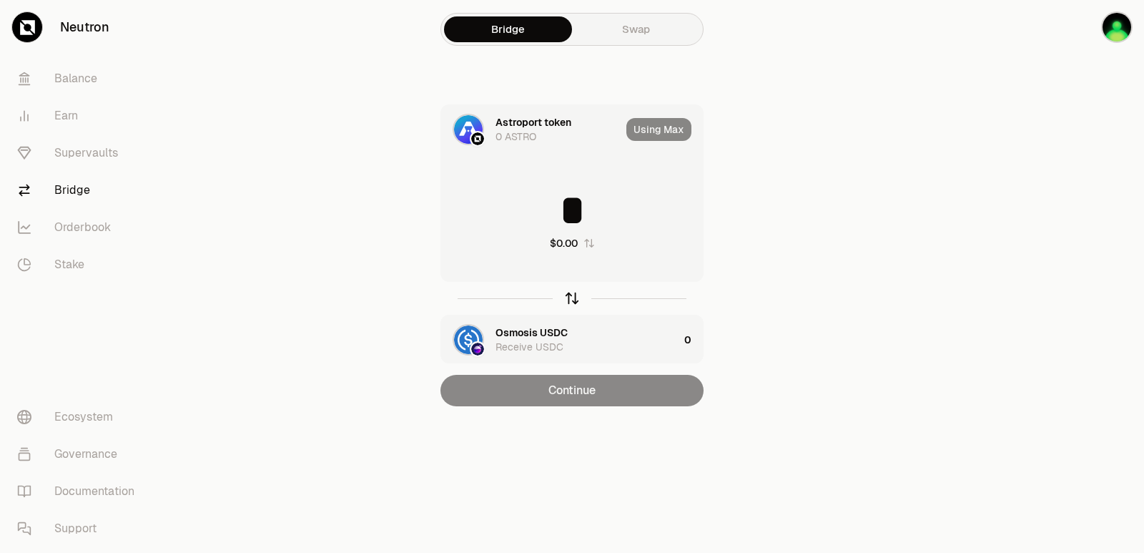
click at [564, 301] on icon "button" at bounding box center [572, 298] width 16 height 16
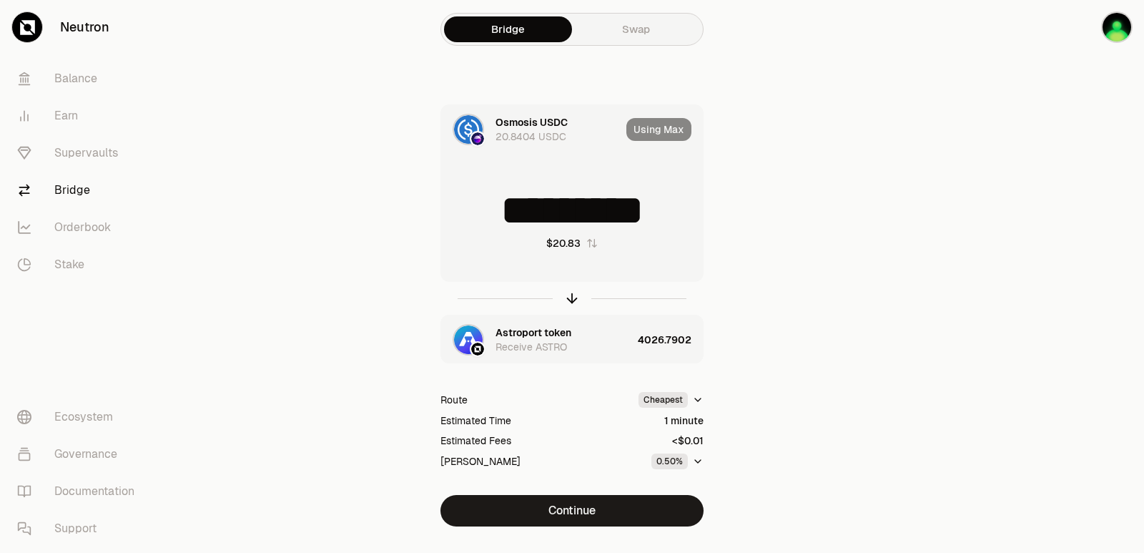
click at [544, 207] on input "*********" at bounding box center [572, 210] width 262 height 43
click at [570, 297] on icon "button" at bounding box center [572, 298] width 16 height 16
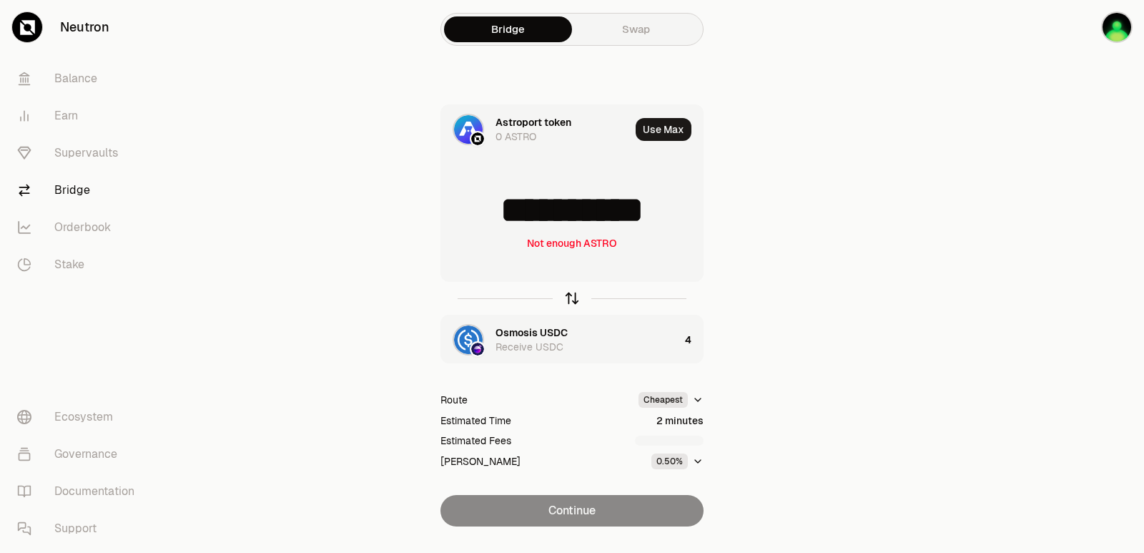
click at [570, 297] on icon "button" at bounding box center [572, 298] width 16 height 16
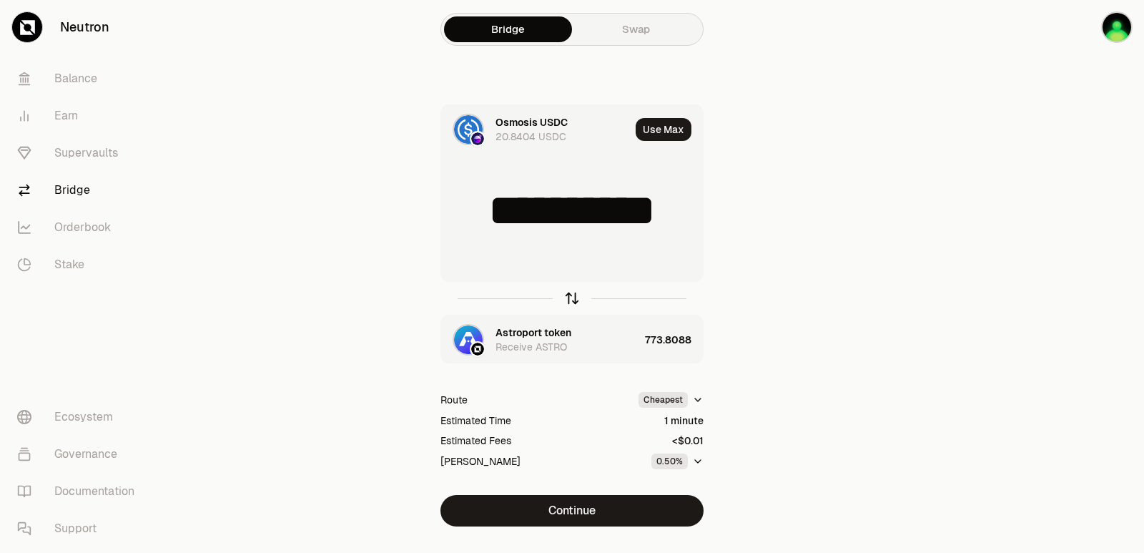
type input "*"
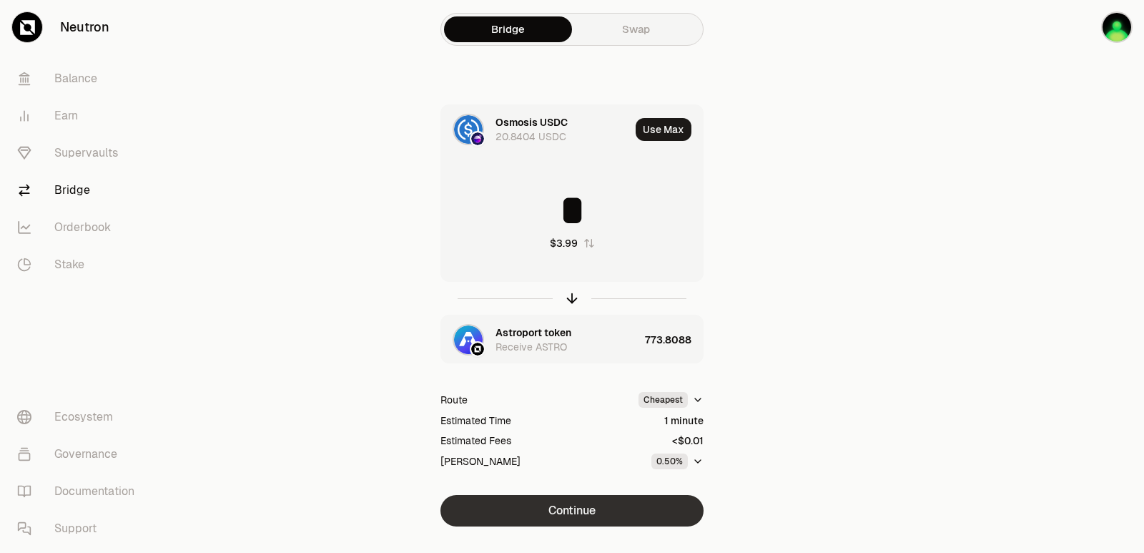
click at [572, 508] on button "Continue" at bounding box center [571, 510] width 263 height 31
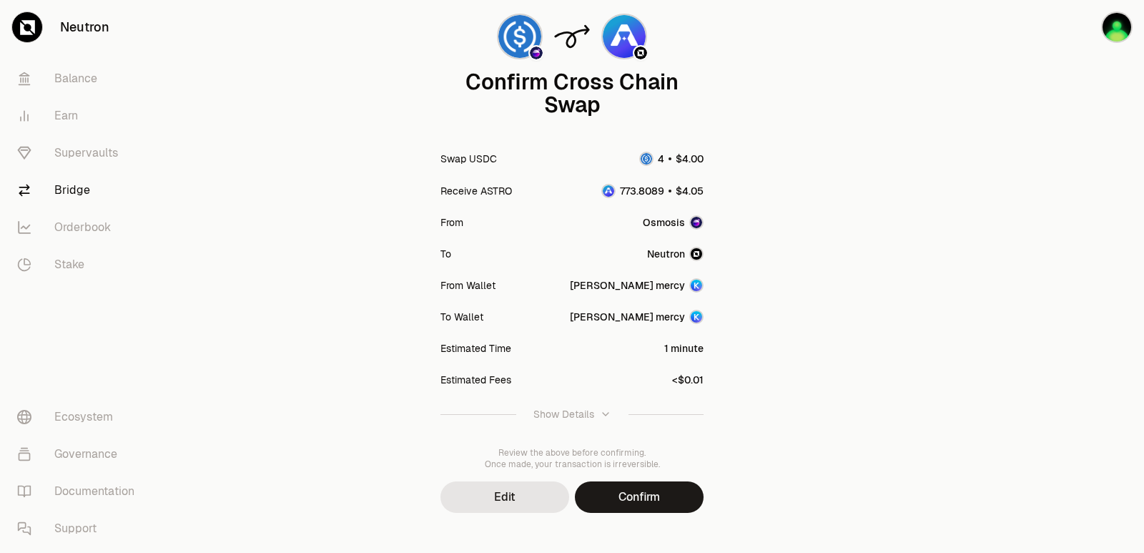
scroll to position [118, 0]
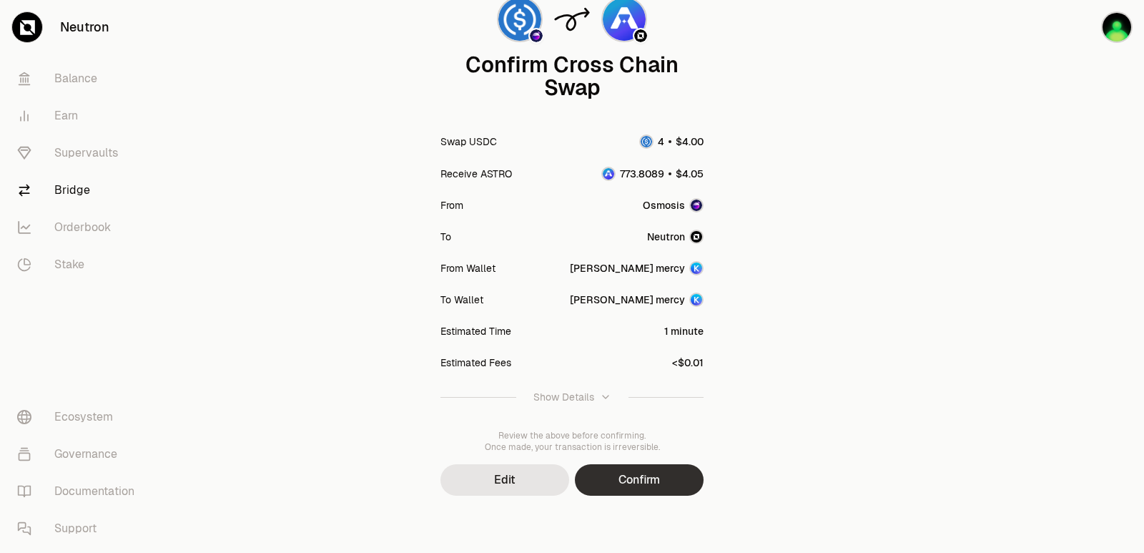
click at [659, 493] on button "Confirm" at bounding box center [639, 479] width 129 height 31
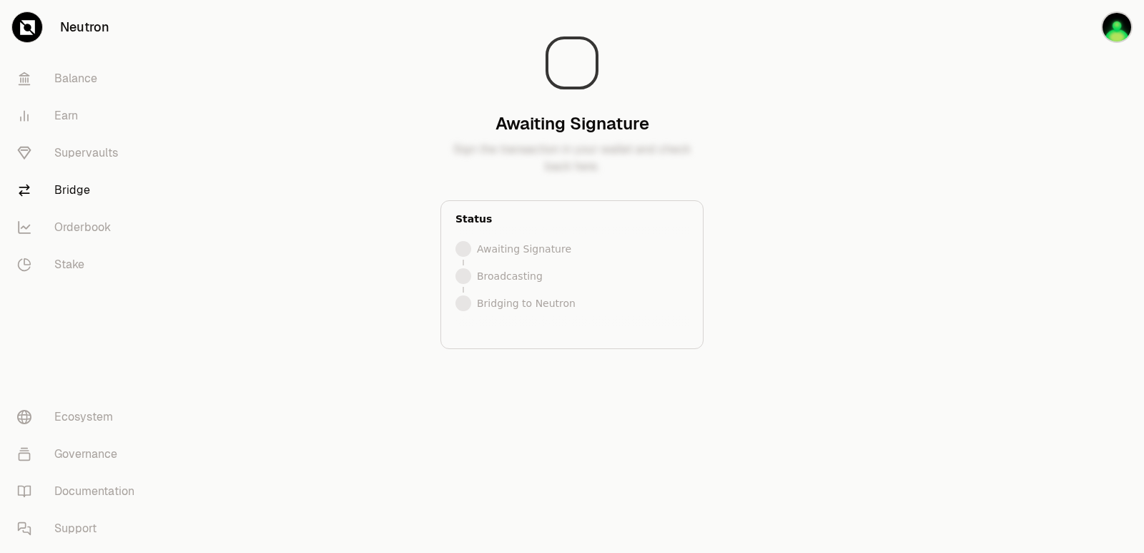
scroll to position [0, 0]
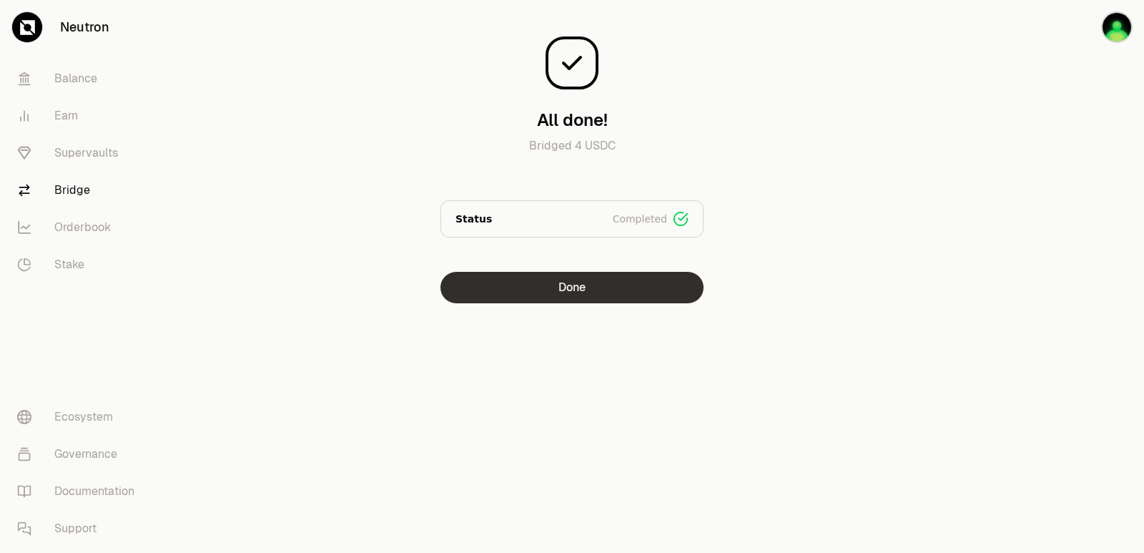
click at [531, 297] on button "Done" at bounding box center [571, 287] width 263 height 31
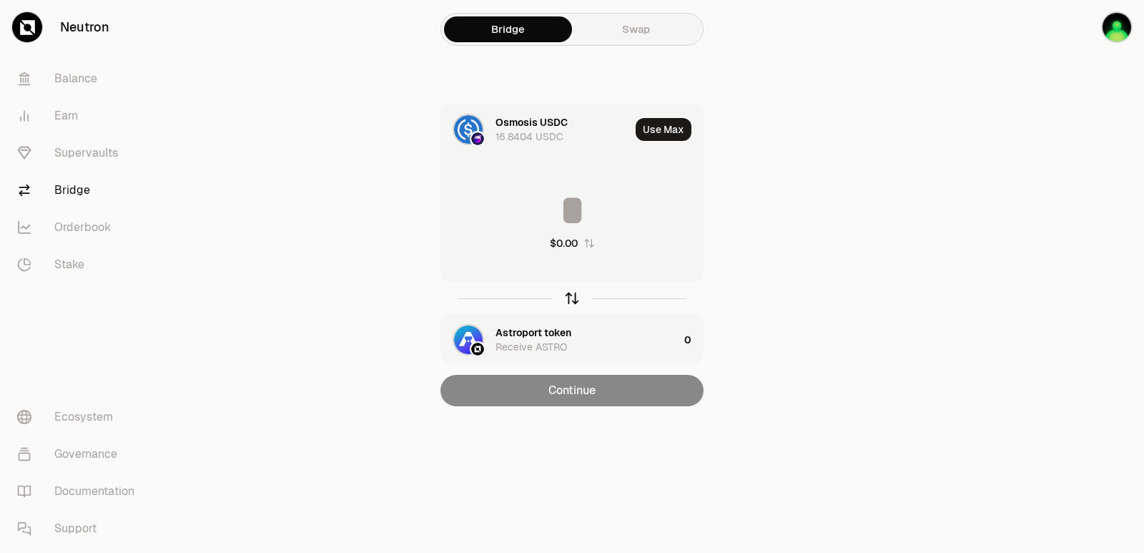
click at [571, 302] on icon "button" at bounding box center [572, 298] width 16 height 16
click at [654, 124] on button "Use Max" at bounding box center [664, 129] width 56 height 23
type input "**********"
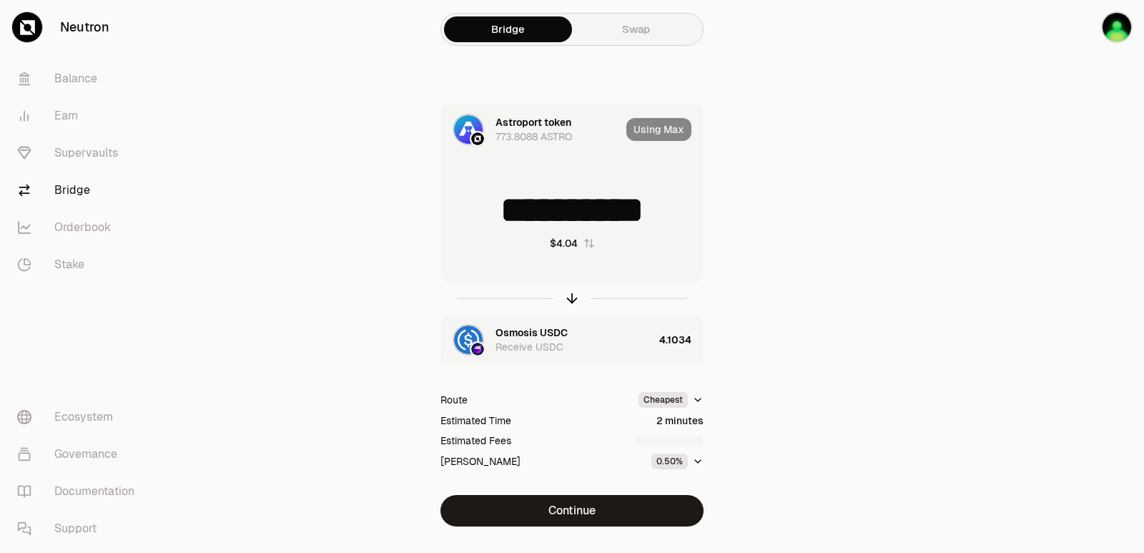
scroll to position [31, 0]
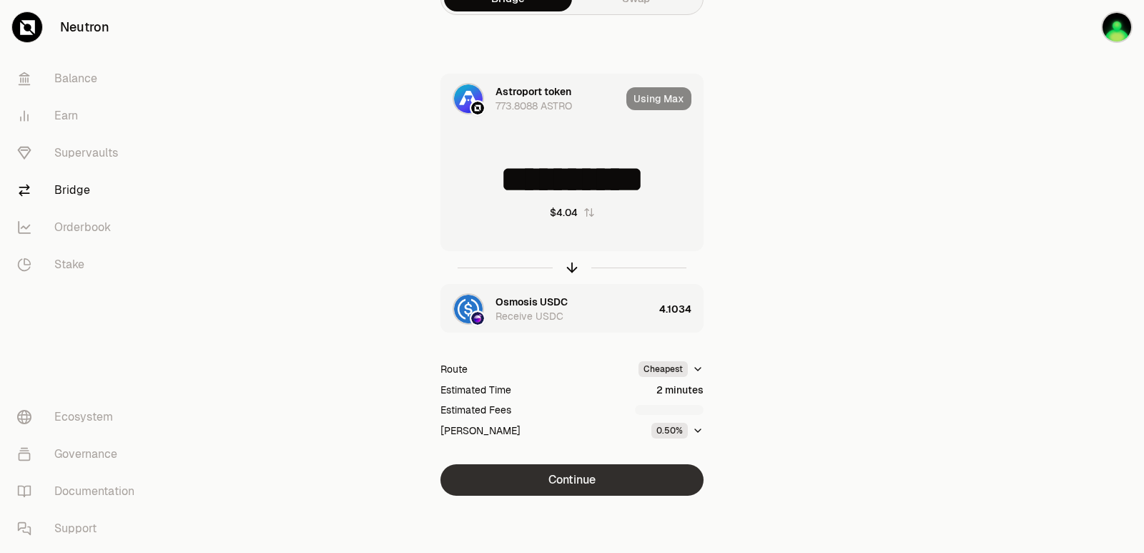
click at [578, 481] on button "Continue" at bounding box center [571, 479] width 263 height 31
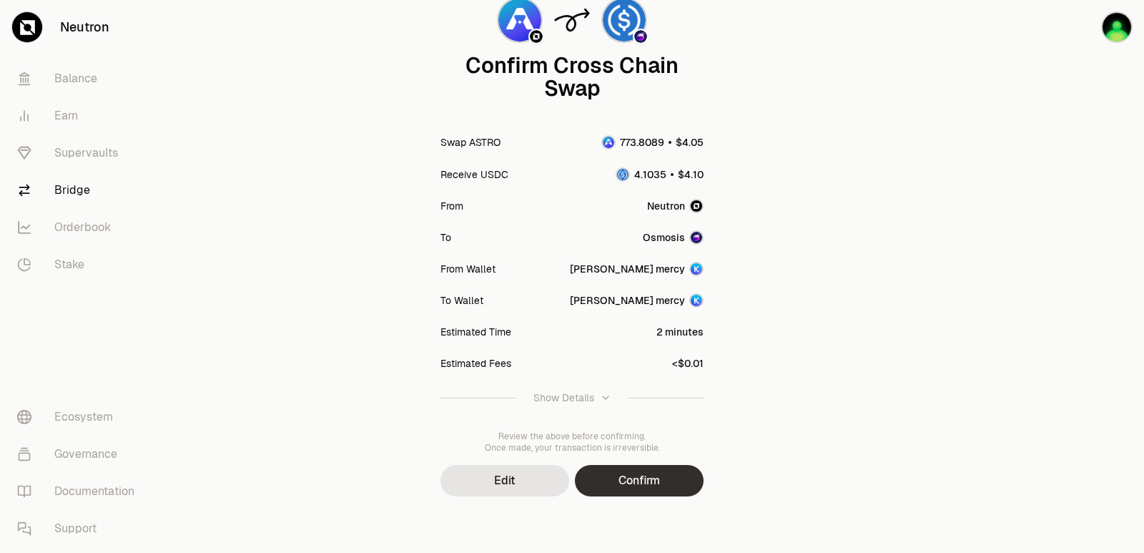
scroll to position [118, 0]
click at [626, 475] on button "Confirm" at bounding box center [639, 479] width 129 height 31
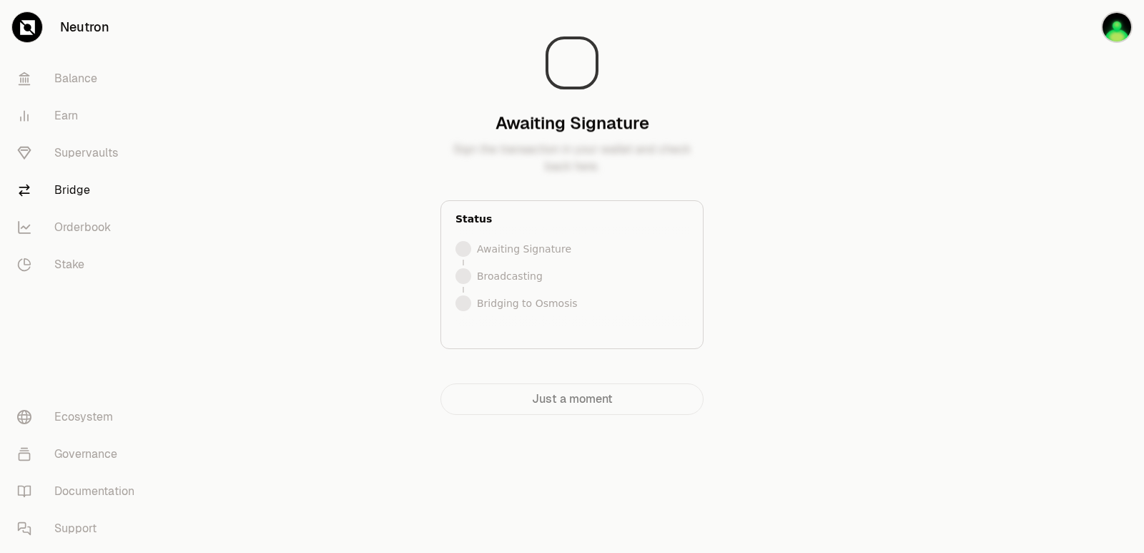
scroll to position [0, 0]
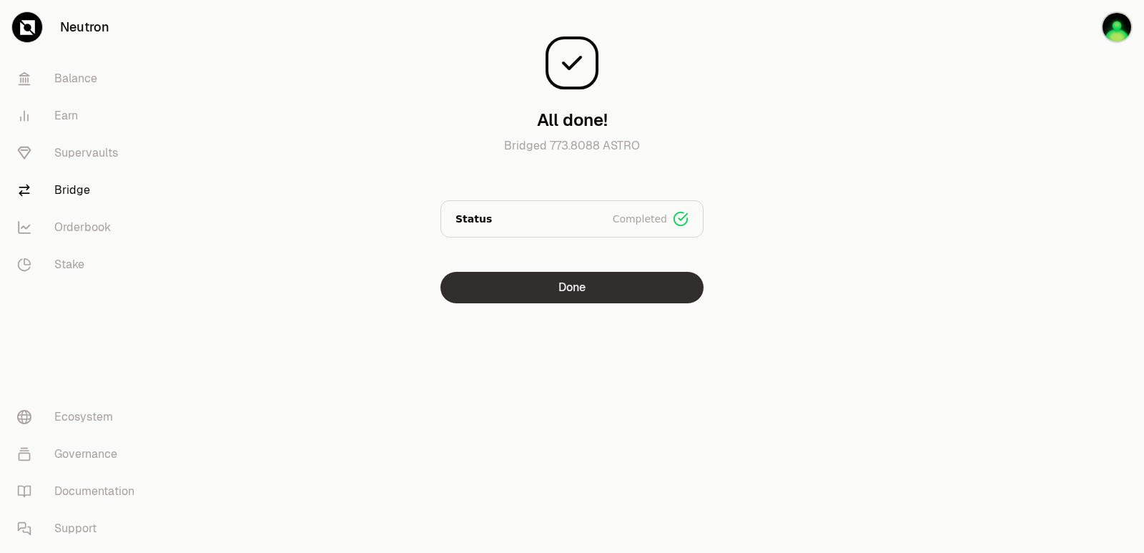
click at [518, 292] on button "Done" at bounding box center [571, 287] width 263 height 31
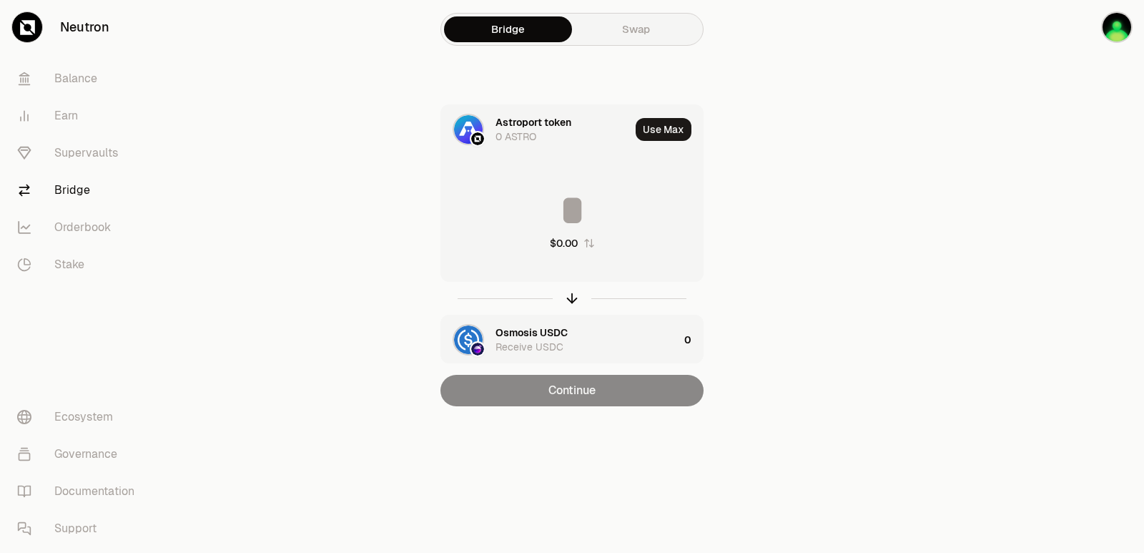
click at [563, 300] on div at bounding box center [571, 298] width 263 height 33
click at [575, 297] on icon "button" at bounding box center [572, 298] width 16 height 16
click at [575, 298] on icon "button" at bounding box center [572, 298] width 16 height 16
click at [568, 300] on icon "button" at bounding box center [572, 298] width 16 height 16
click at [517, 332] on div "Astroport token" at bounding box center [534, 332] width 76 height 14
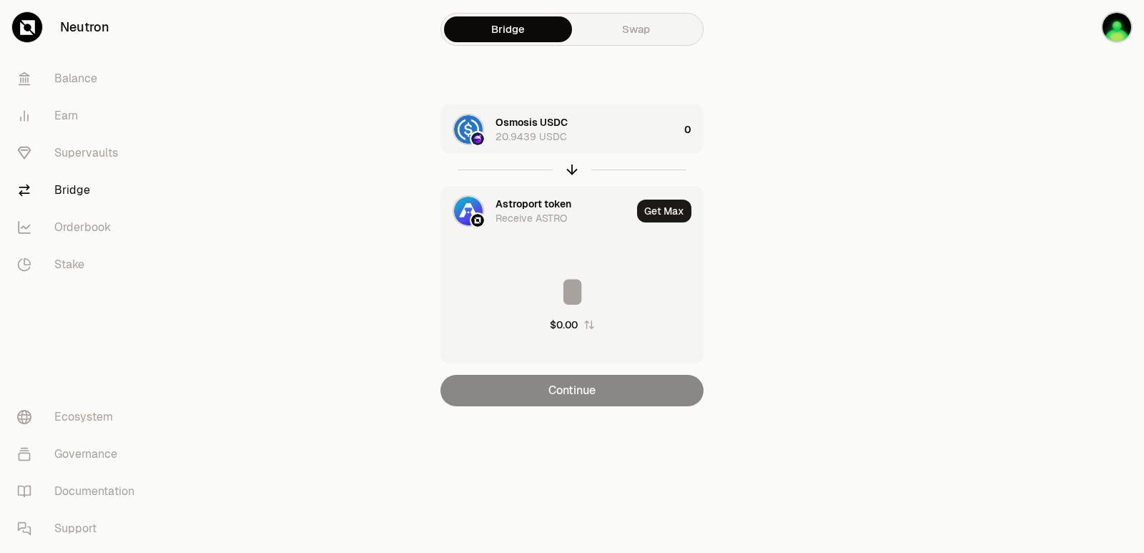
click at [531, 205] on div "Astroport token" at bounding box center [534, 204] width 76 height 14
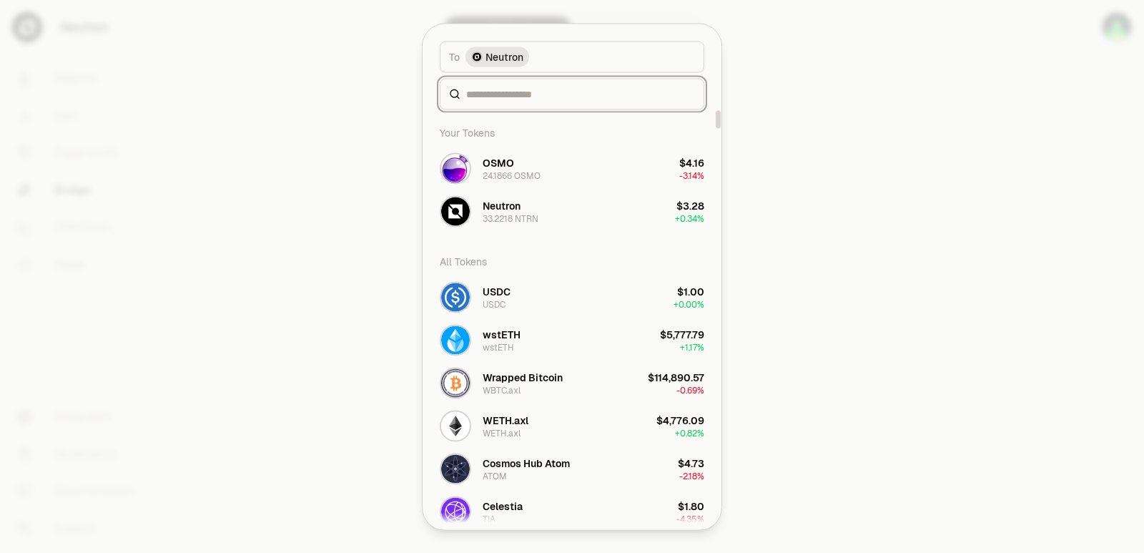
click at [516, 92] on input at bounding box center [580, 94] width 229 height 14
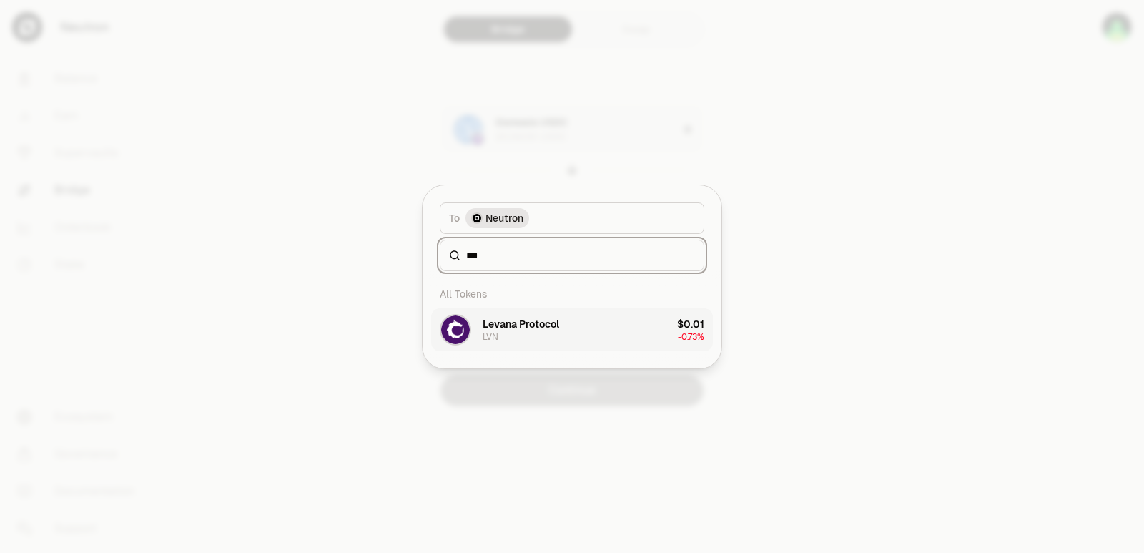
type input "***"
click at [516, 333] on div "Levana Protocol LVN" at bounding box center [521, 330] width 77 height 26
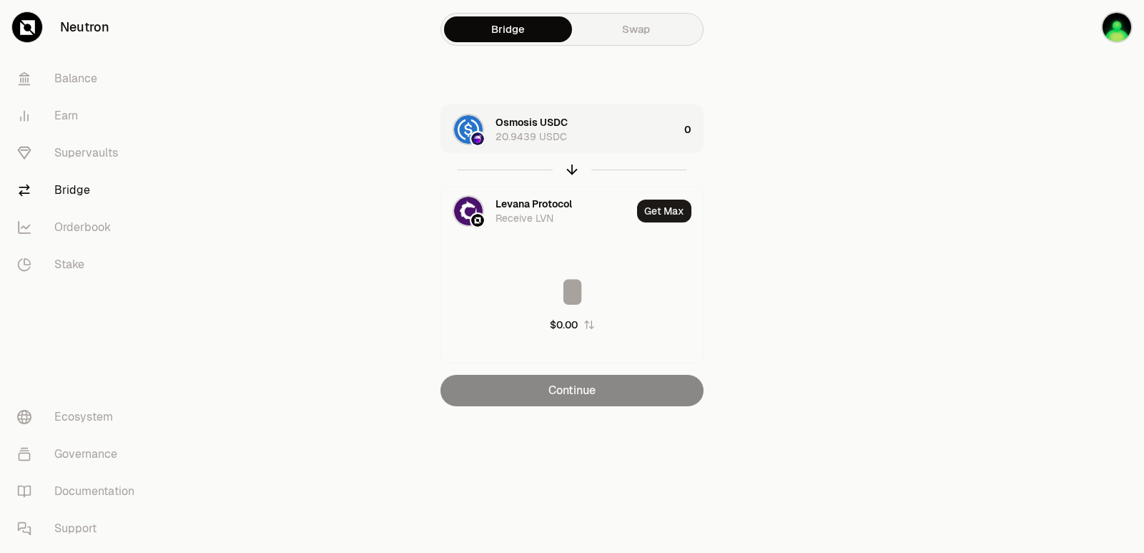
click at [623, 129] on div "Osmosis USDC 20.9439 USDC" at bounding box center [587, 129] width 183 height 29
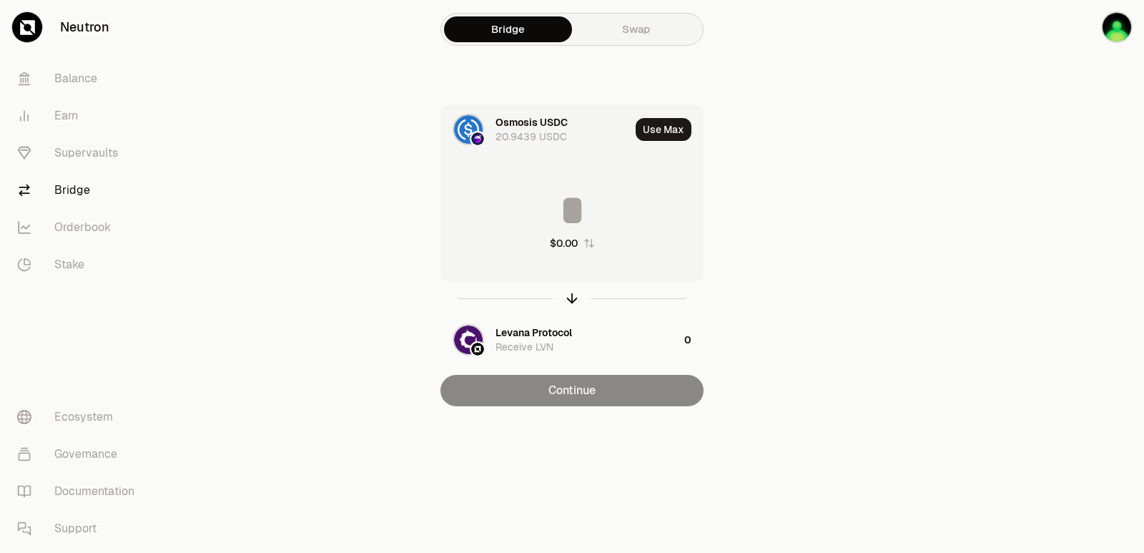
click at [563, 226] on input at bounding box center [572, 210] width 262 height 43
click at [667, 129] on button "Use Max" at bounding box center [664, 129] width 56 height 23
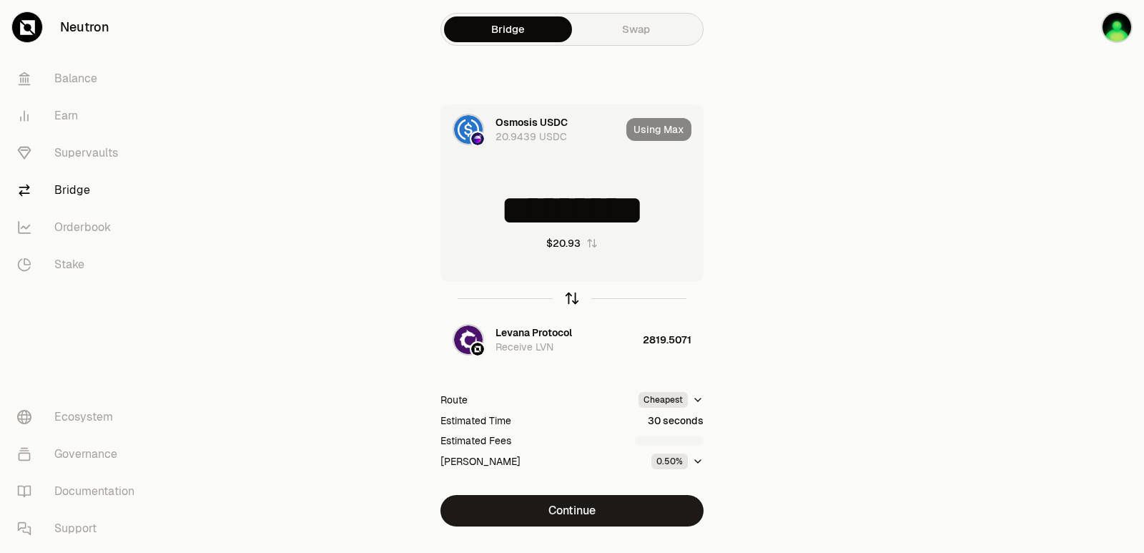
click at [572, 294] on icon "button" at bounding box center [572, 296] width 9 height 4
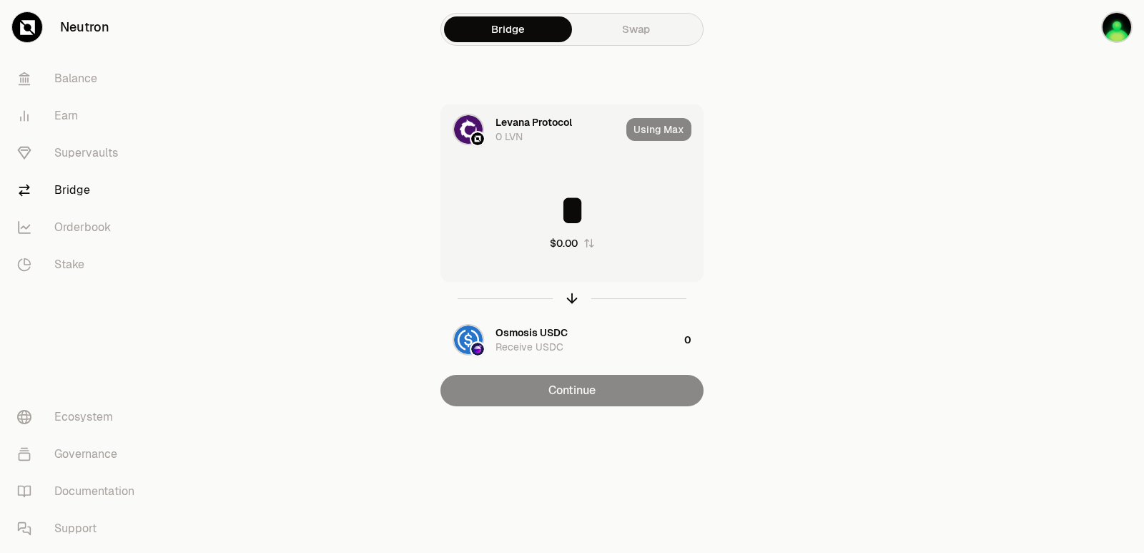
click at [534, 223] on input "*" at bounding box center [572, 210] width 262 height 43
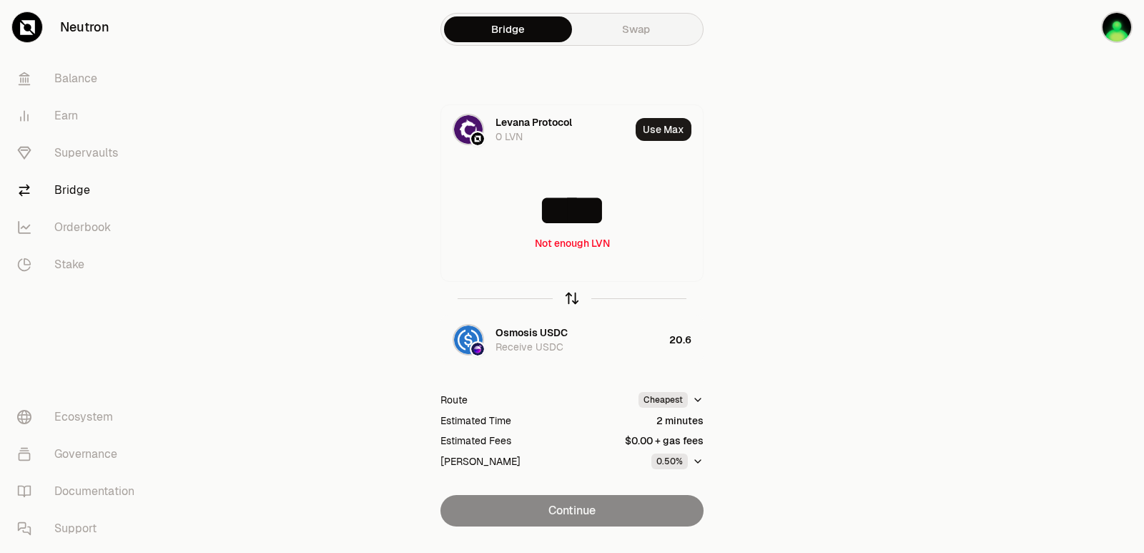
type input "****"
click at [568, 295] on icon "button" at bounding box center [572, 298] width 16 height 16
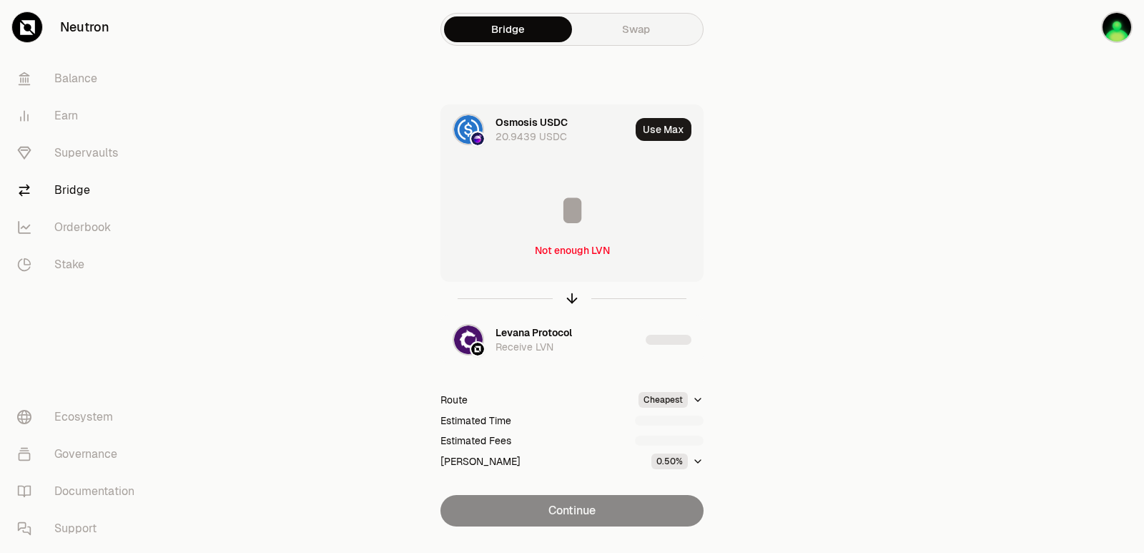
click at [564, 217] on input at bounding box center [572, 210] width 262 height 43
click at [563, 222] on input "*********" at bounding box center [572, 210] width 262 height 43
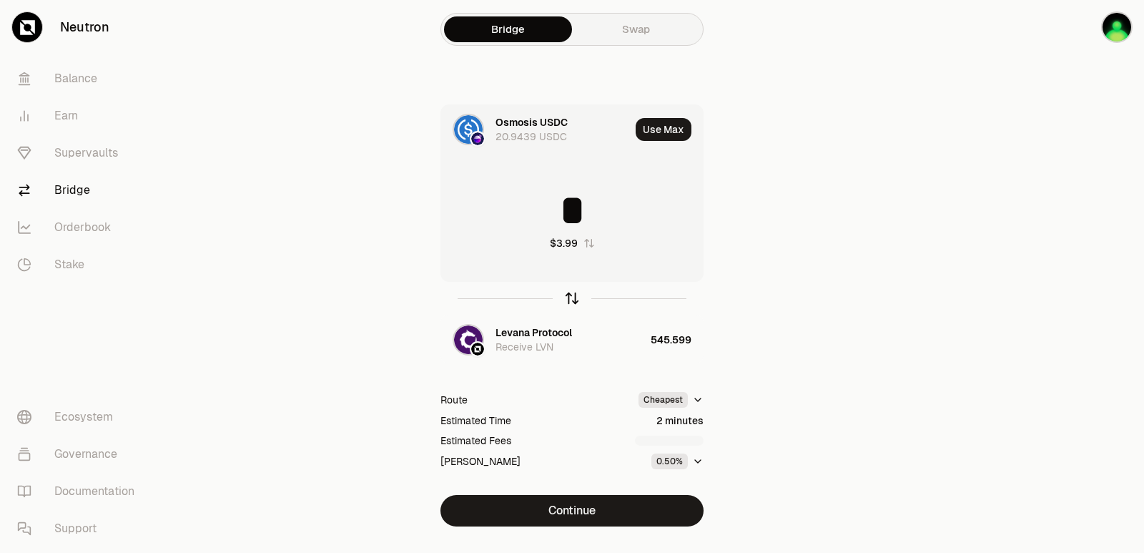
click at [568, 296] on icon "button" at bounding box center [572, 298] width 16 height 16
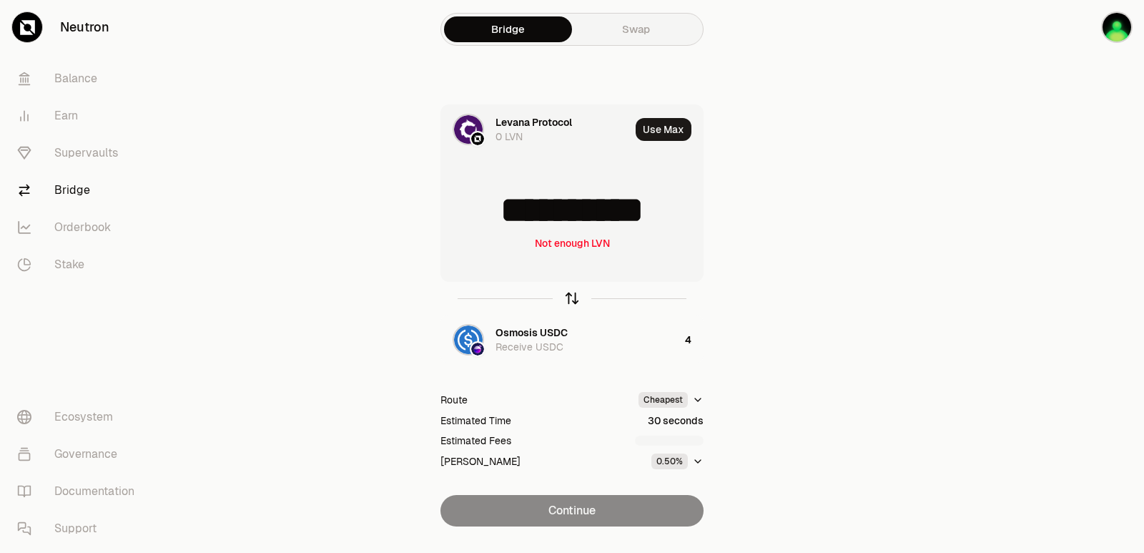
click at [568, 296] on icon "button" at bounding box center [572, 298] width 16 height 16
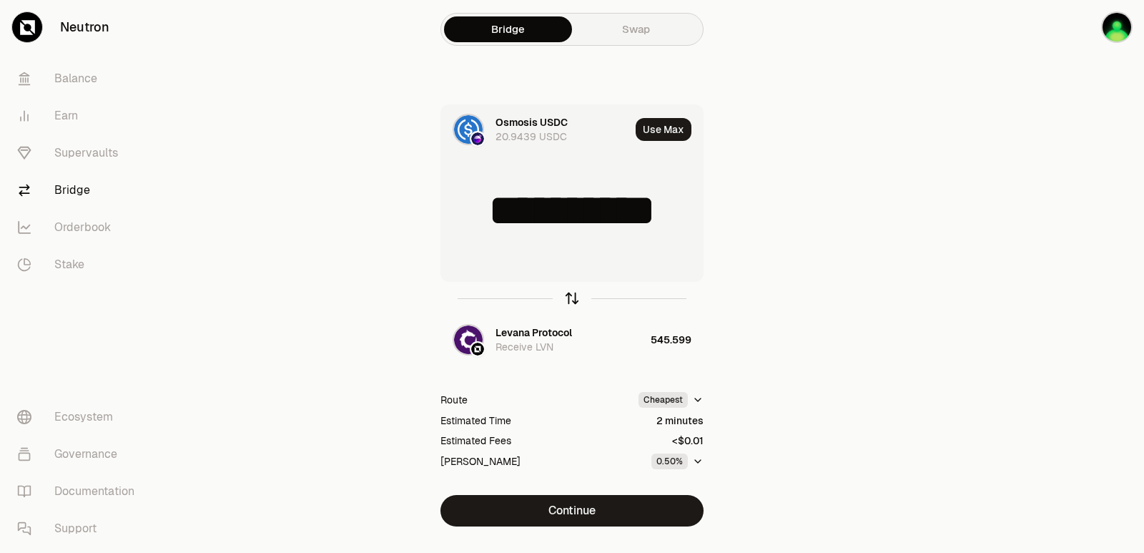
type input "*"
click at [548, 330] on div "Levana Protocol" at bounding box center [534, 332] width 77 height 14
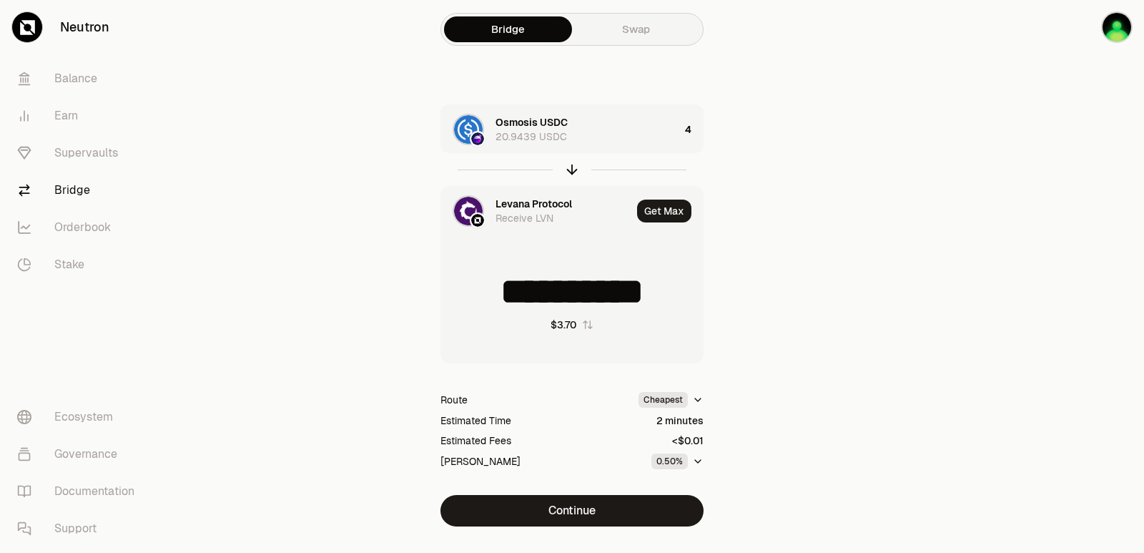
click at [525, 194] on div "Levana Protocol Receive LVN" at bounding box center [536, 211] width 190 height 49
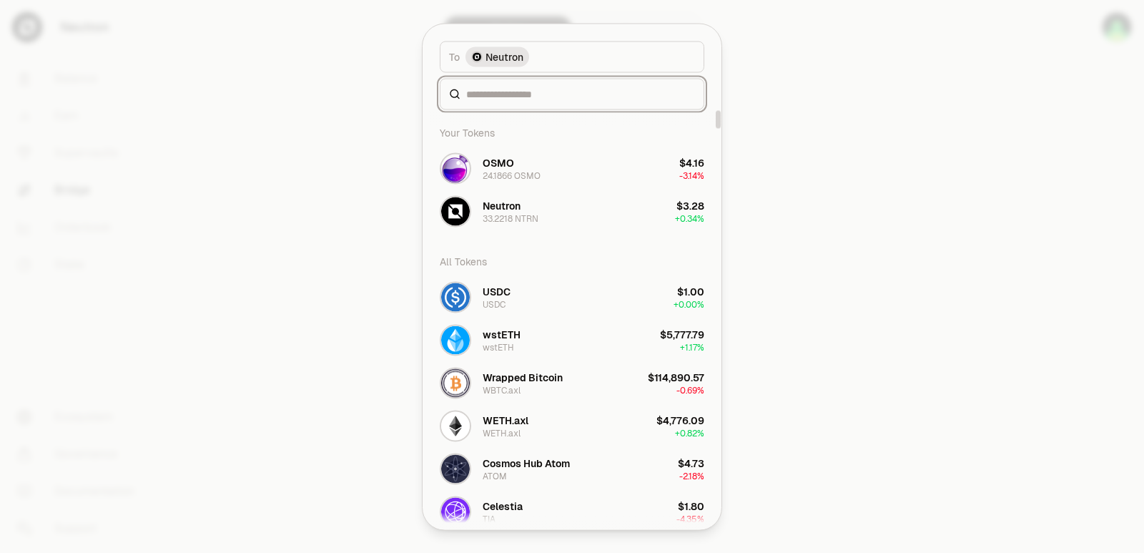
click at [521, 93] on input at bounding box center [580, 94] width 229 height 14
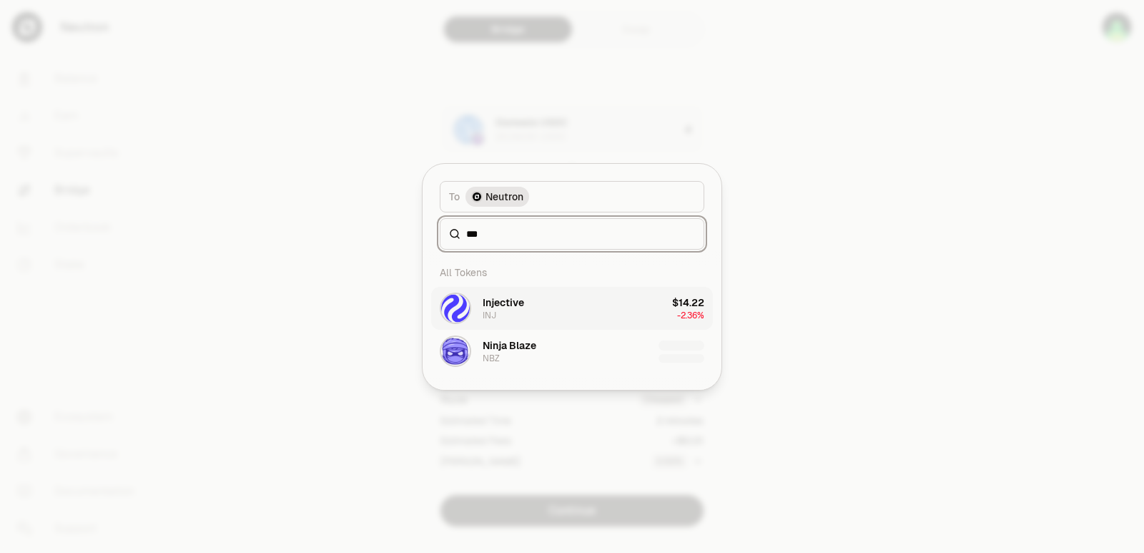
type input "***"
click at [561, 316] on button "Injective INJ $14.22 -2.36%" at bounding box center [572, 308] width 282 height 43
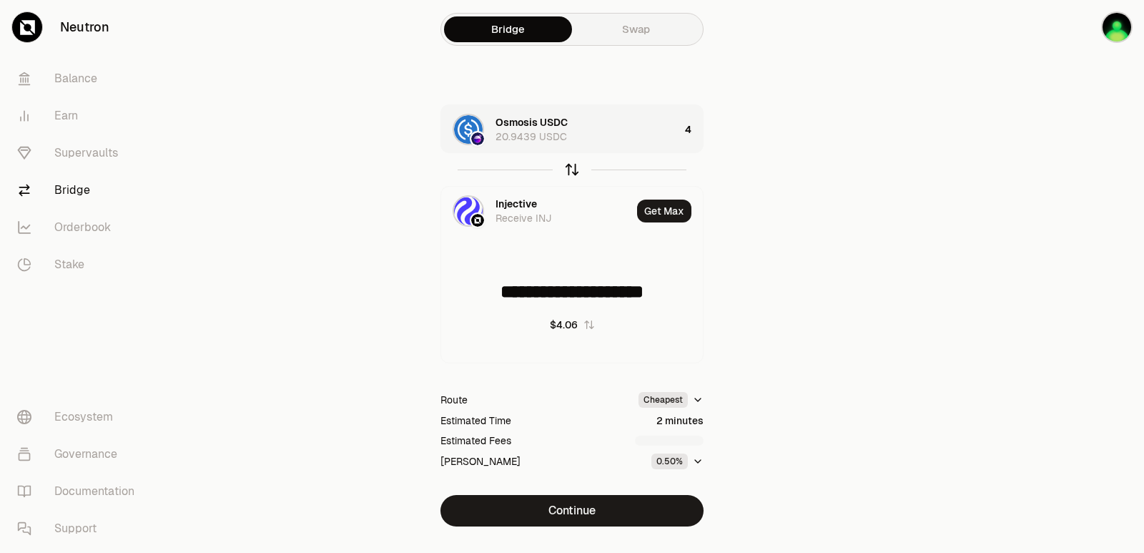
click at [571, 169] on icon "button" at bounding box center [572, 170] width 16 height 16
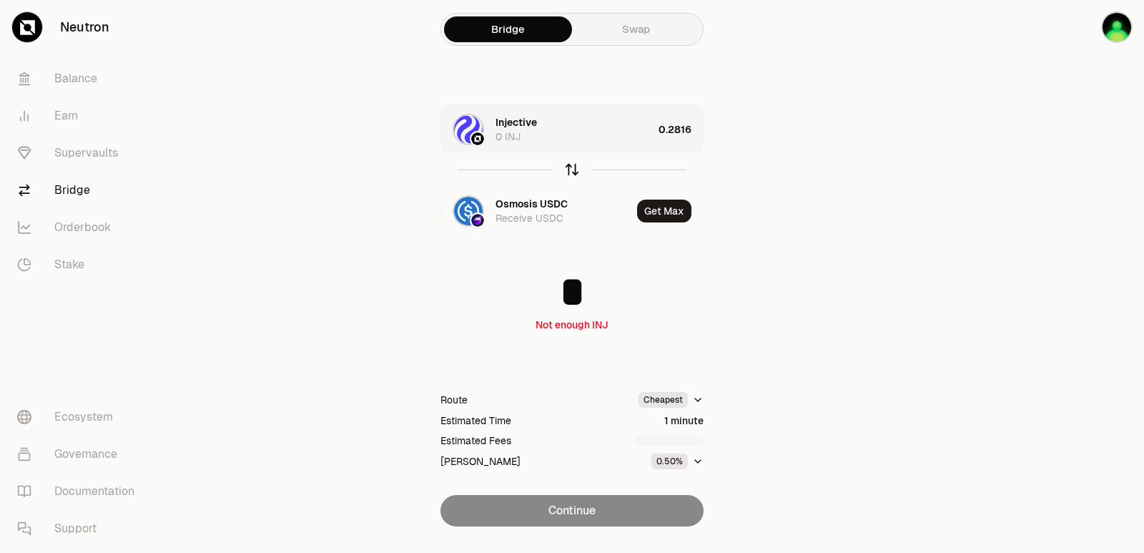
click at [571, 169] on icon "button" at bounding box center [572, 170] width 16 height 16
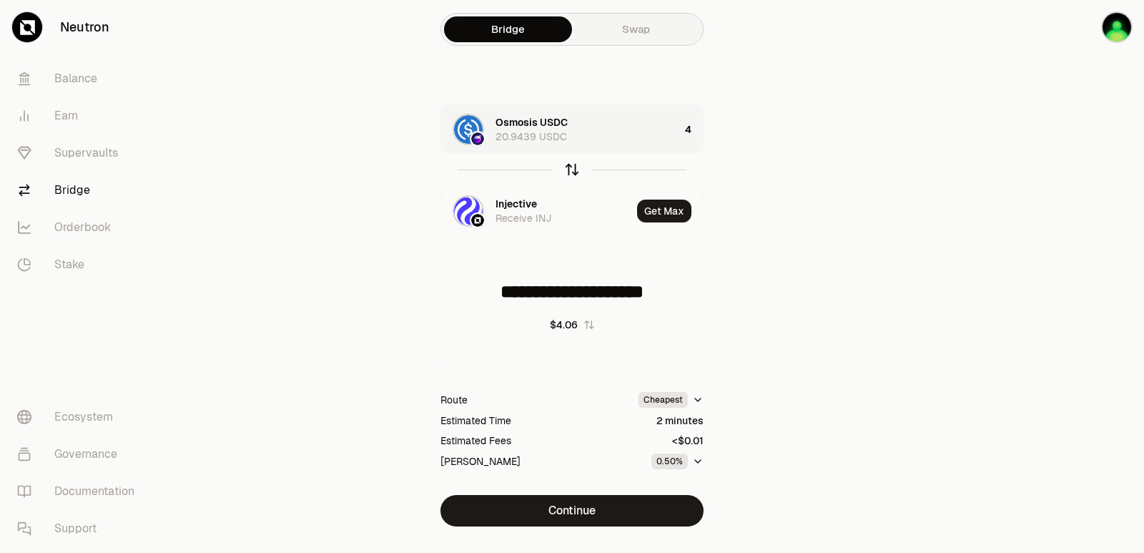
click at [571, 169] on icon "button" at bounding box center [572, 170] width 16 height 16
type input "*"
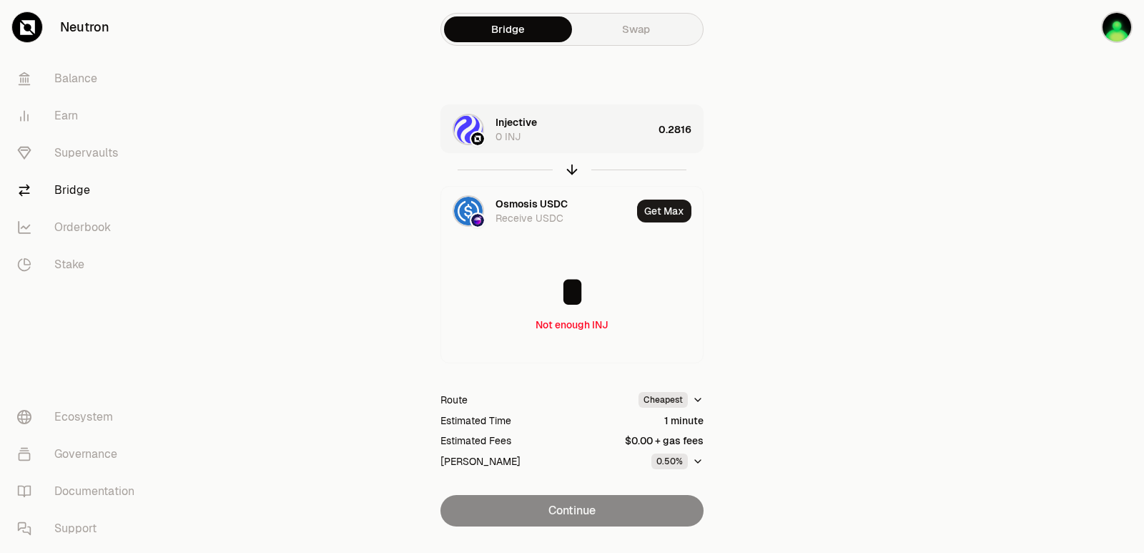
click at [579, 133] on div "Injective 0 INJ" at bounding box center [574, 129] width 157 height 29
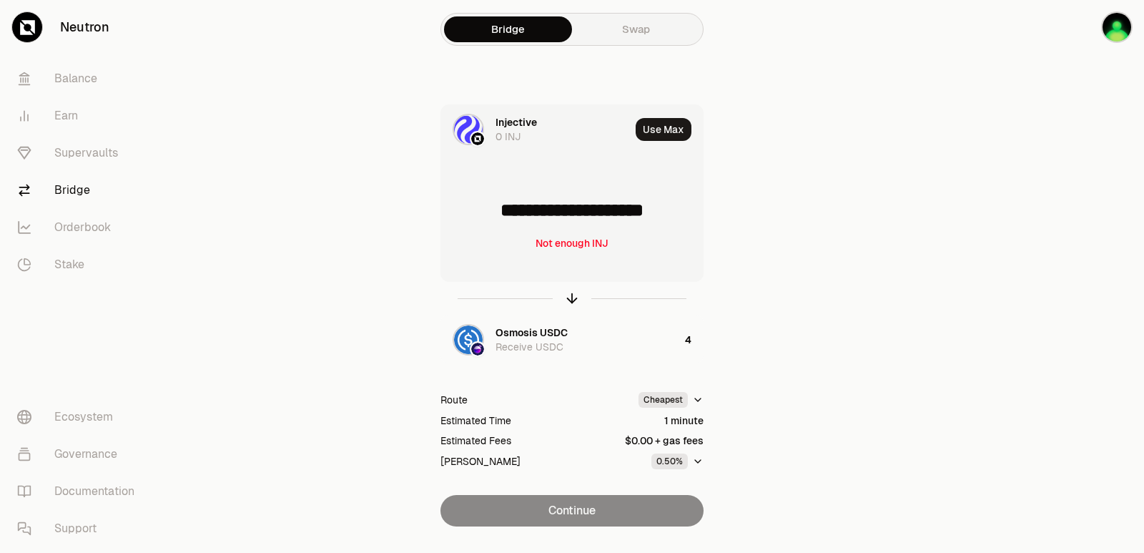
drag, startPoint x: 518, startPoint y: 210, endPoint x: 502, endPoint y: 212, distance: 15.9
click at [502, 212] on input "**********" at bounding box center [572, 210] width 262 height 43
type input "**********"
click at [571, 297] on icon "button" at bounding box center [572, 298] width 16 height 16
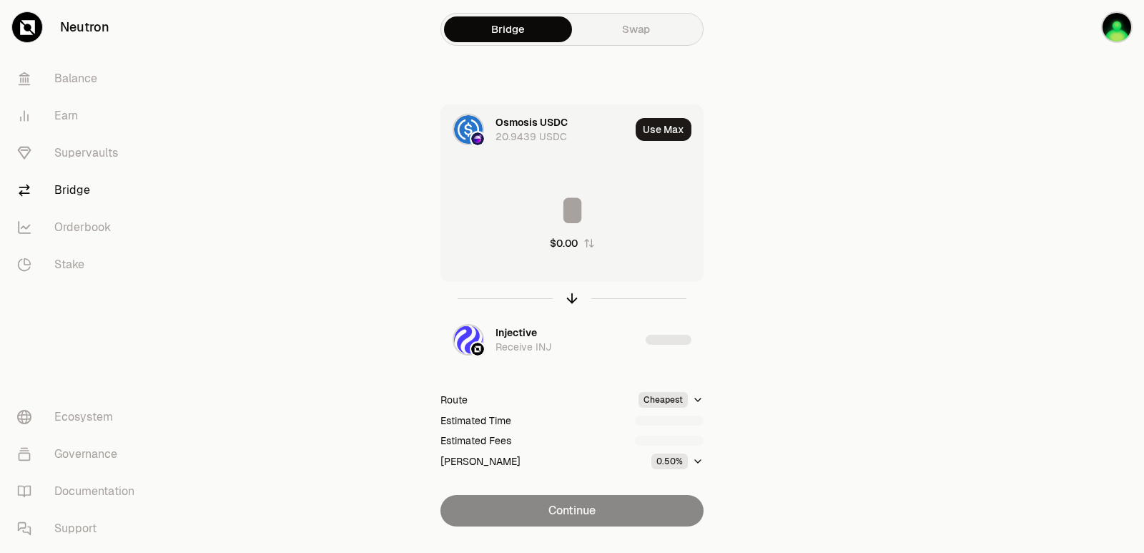
click at [578, 215] on input at bounding box center [572, 210] width 262 height 43
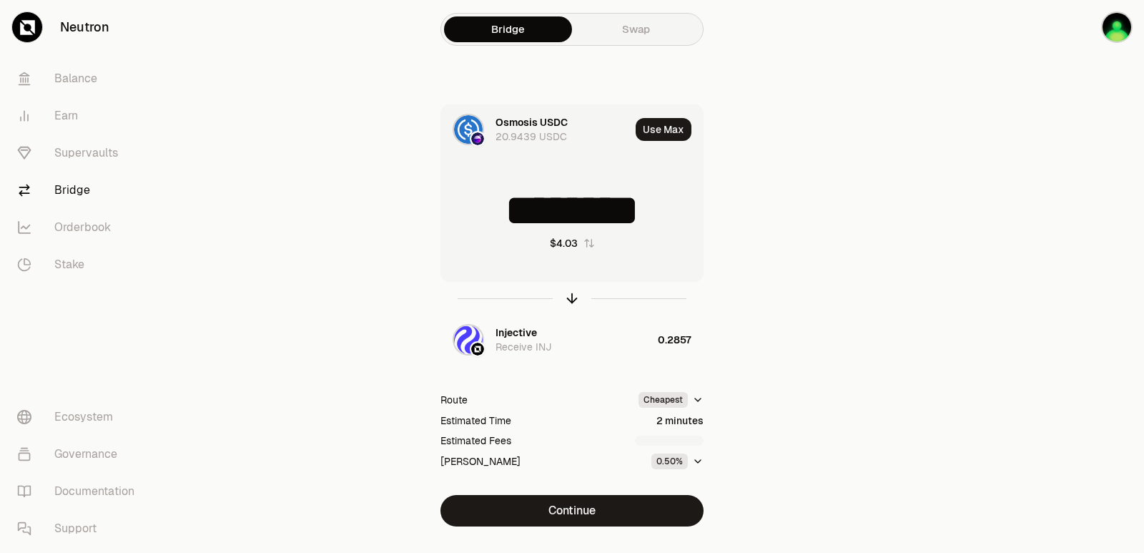
click at [576, 220] on input "********" at bounding box center [572, 210] width 262 height 43
click at [576, 221] on input "********" at bounding box center [572, 210] width 262 height 43
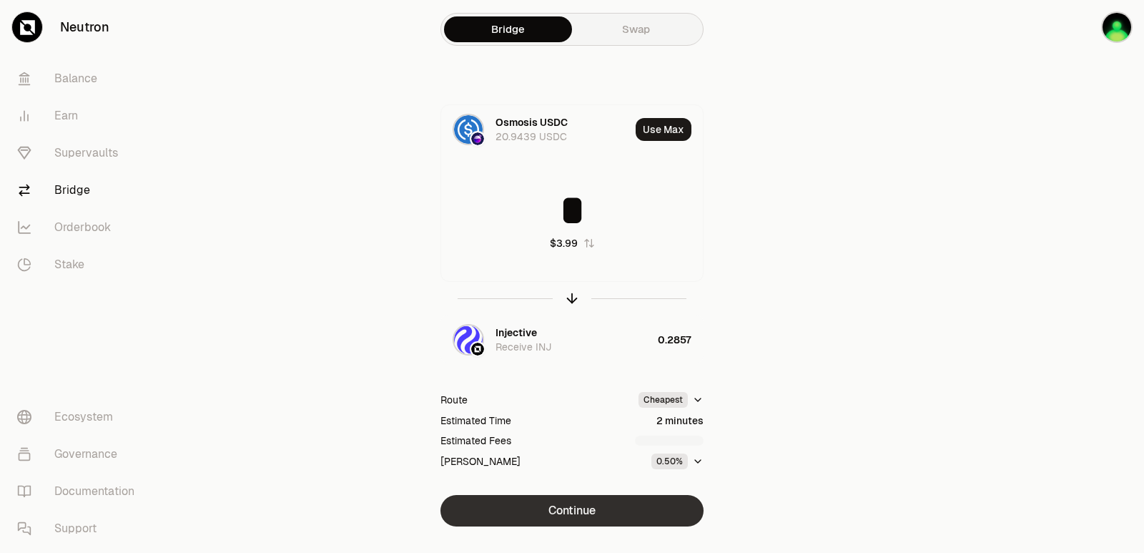
type input "*"
click at [606, 503] on button "Continue" at bounding box center [571, 510] width 263 height 31
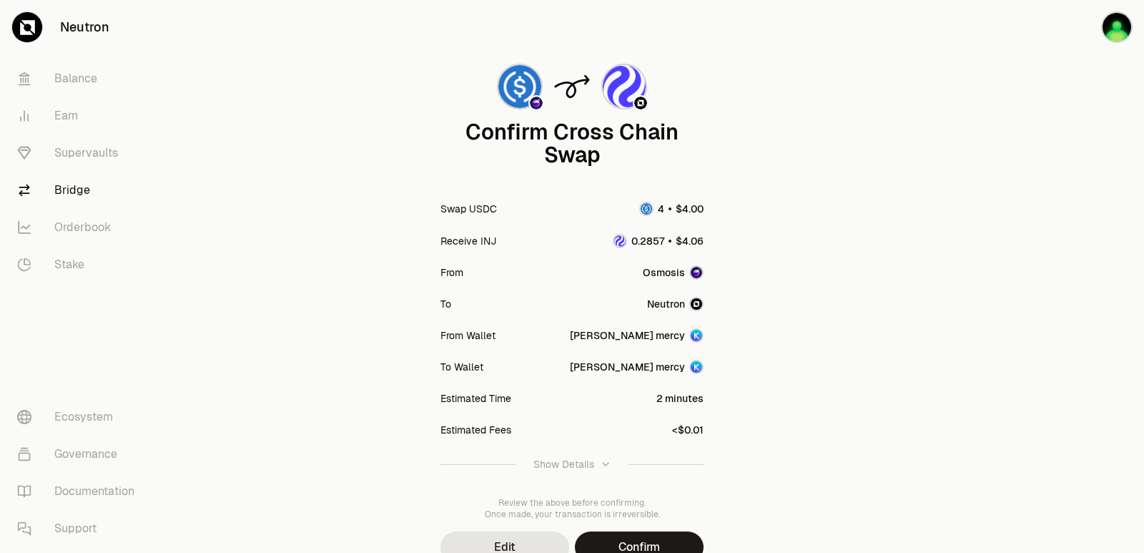
scroll to position [118, 0]
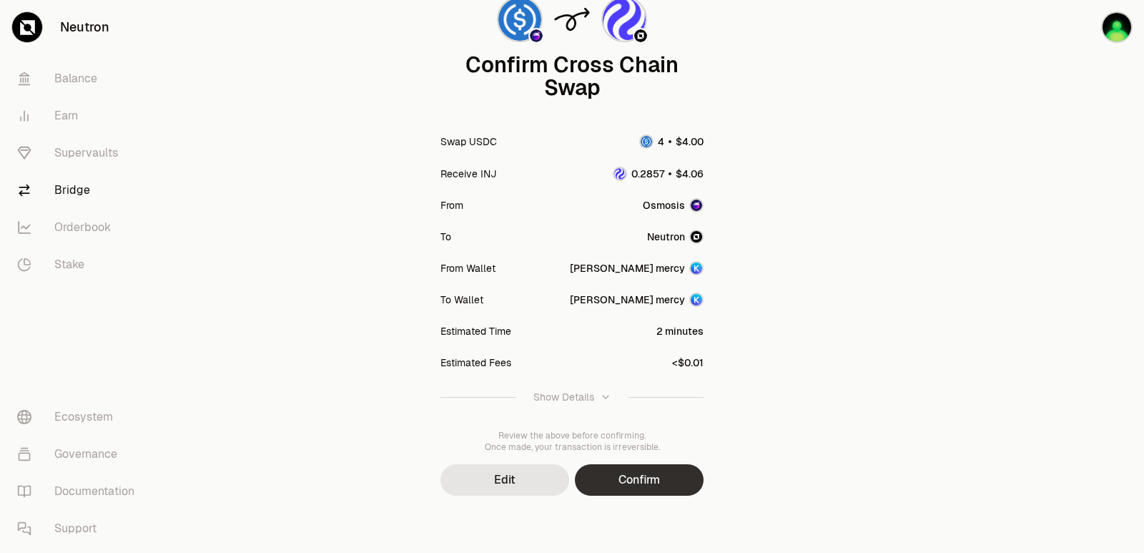
click at [620, 482] on button "Confirm" at bounding box center [639, 479] width 129 height 31
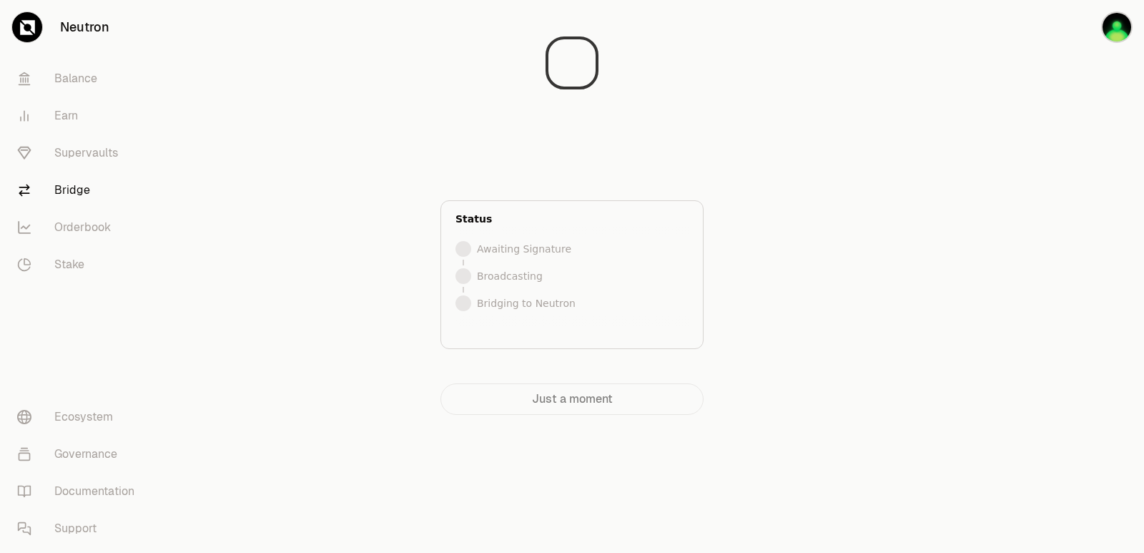
scroll to position [0, 0]
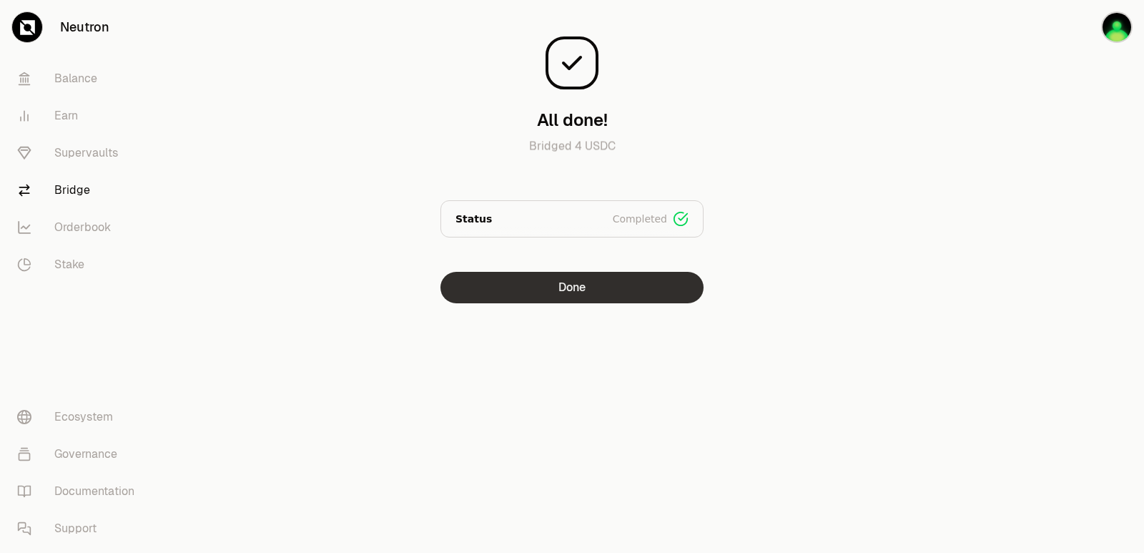
click at [605, 277] on button "Done" at bounding box center [571, 287] width 263 height 31
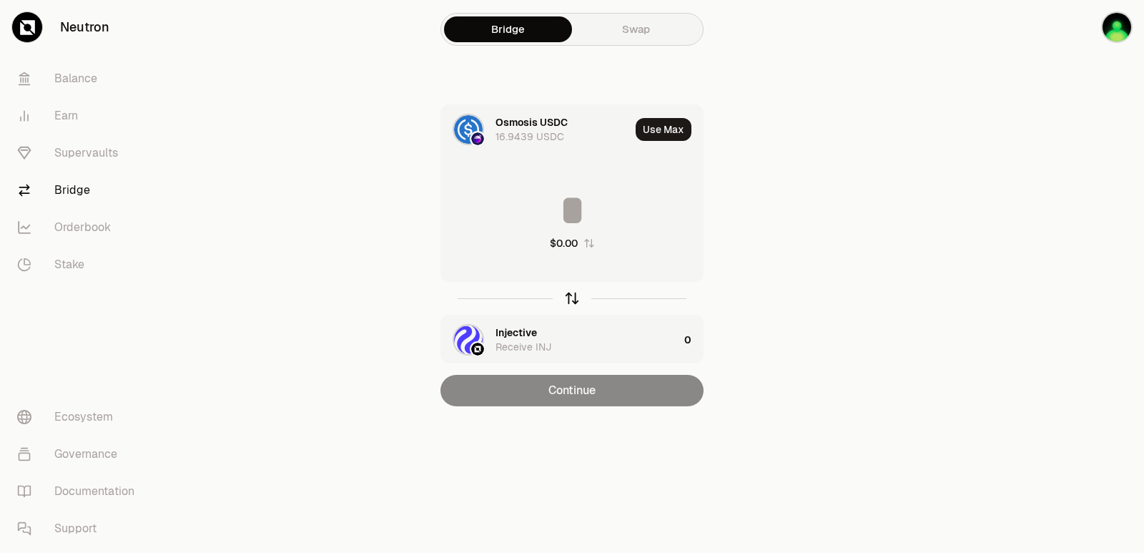
click at [576, 291] on icon "button" at bounding box center [572, 298] width 16 height 16
click at [661, 134] on button "Use Max" at bounding box center [664, 129] width 56 height 23
type input "**********"
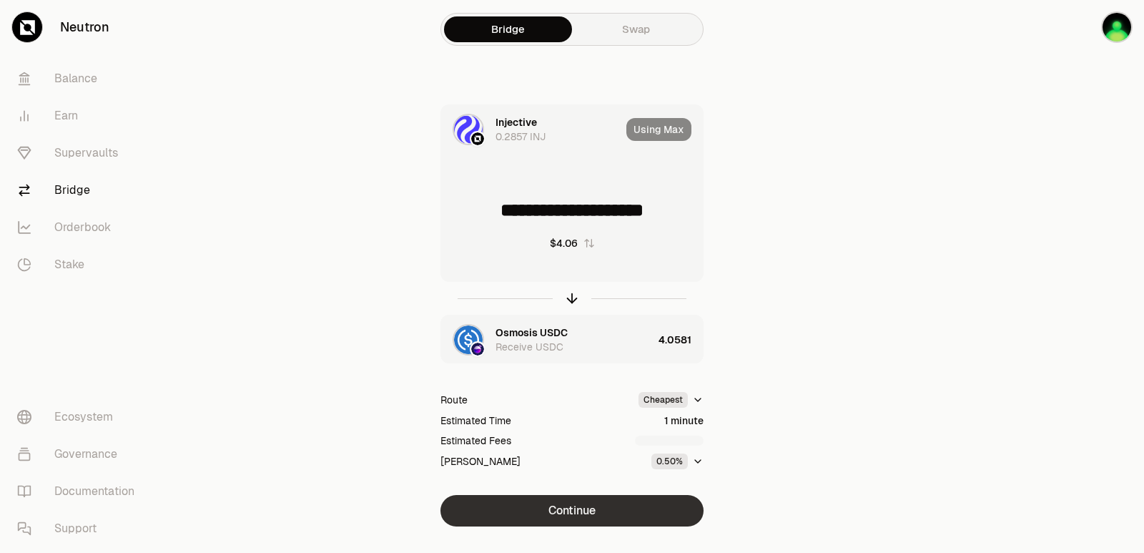
click at [581, 503] on button "Continue" at bounding box center [571, 510] width 263 height 31
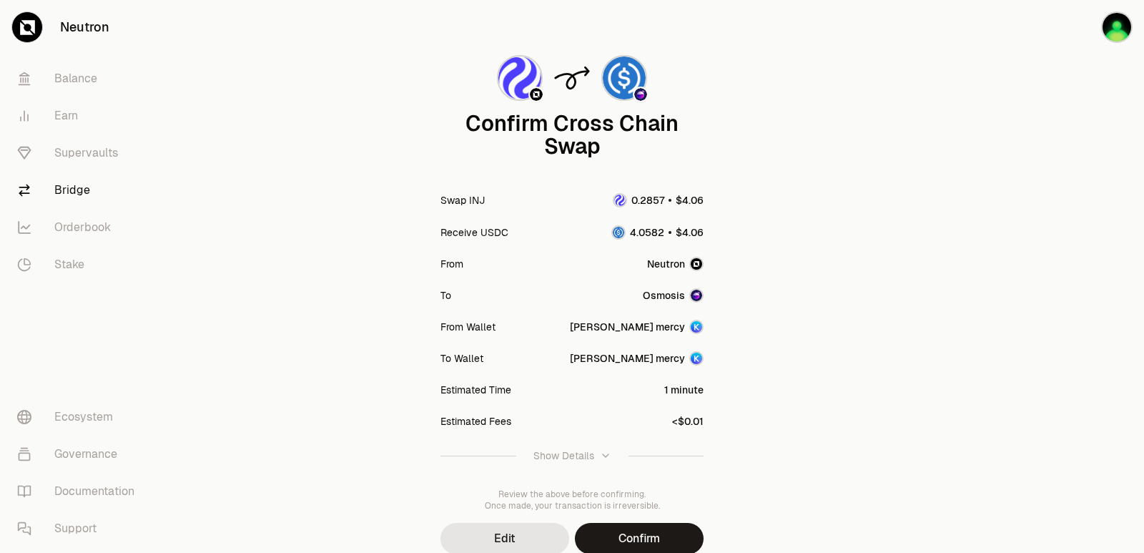
scroll to position [118, 0]
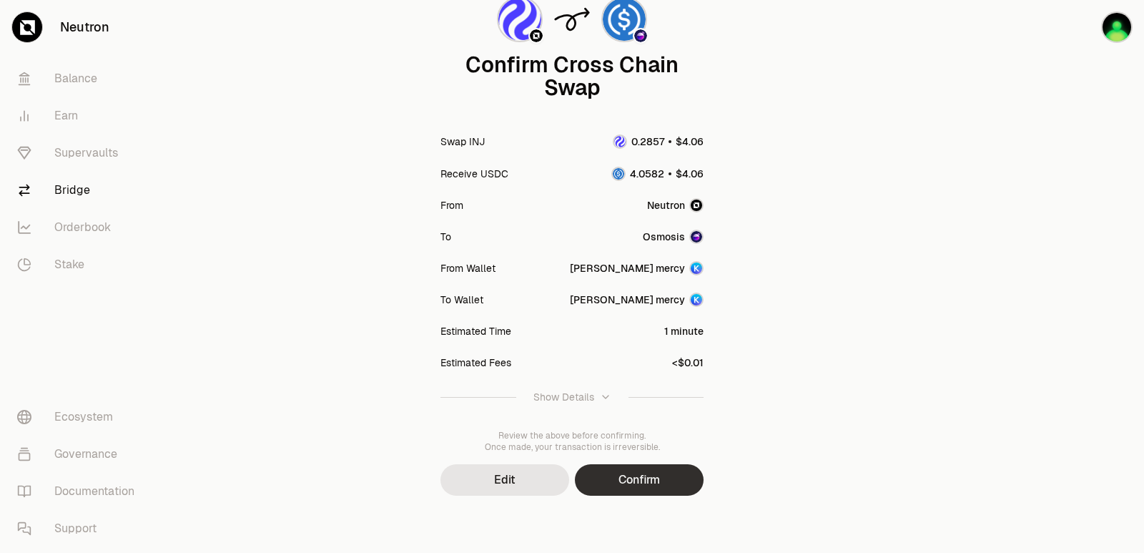
click at [610, 478] on button "Confirm" at bounding box center [639, 479] width 129 height 31
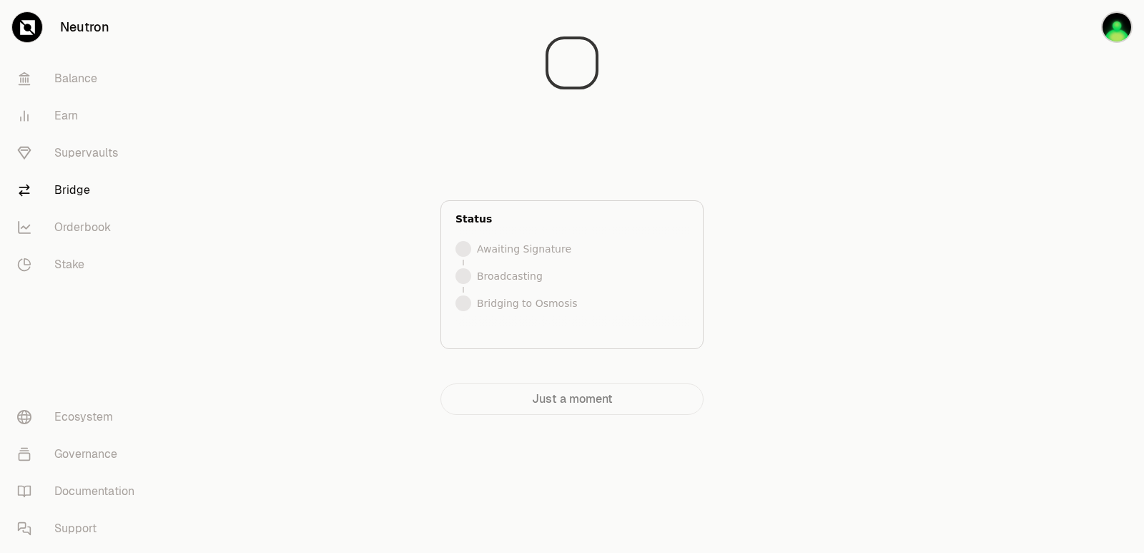
scroll to position [0, 0]
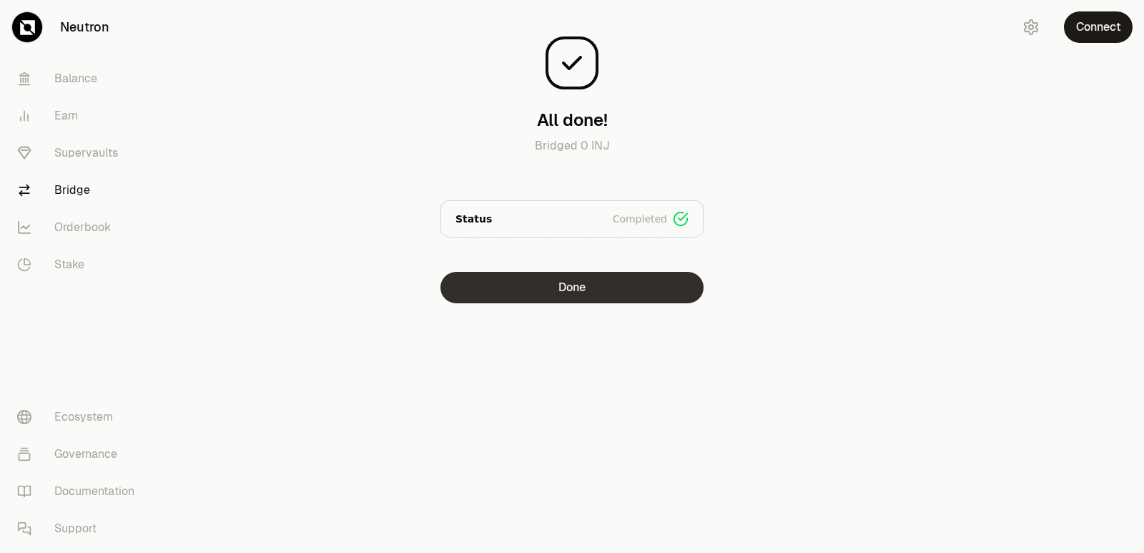
click at [591, 292] on button "Done" at bounding box center [571, 287] width 263 height 31
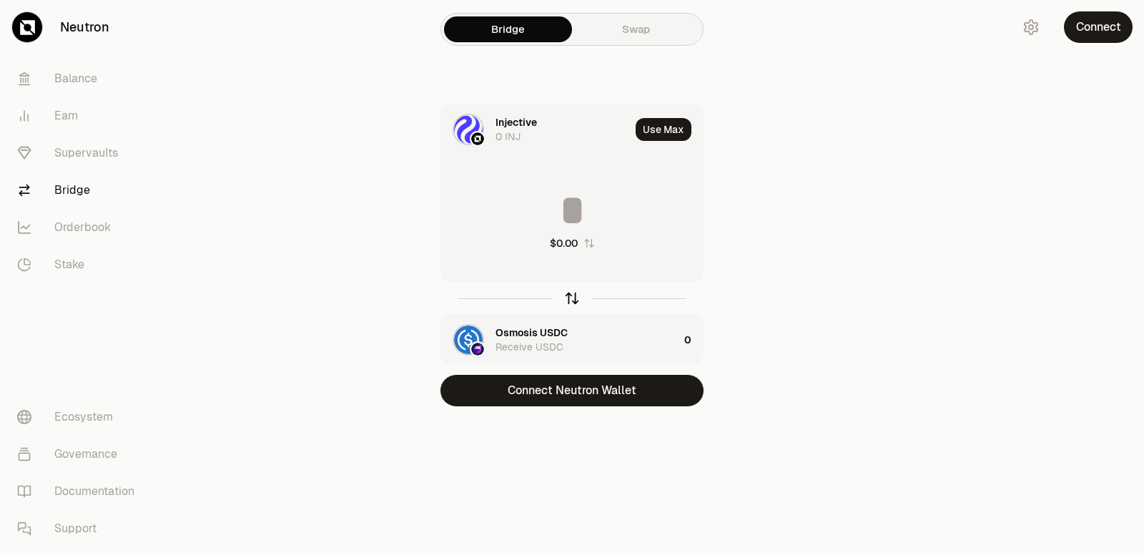
click at [573, 296] on icon "button" at bounding box center [572, 298] width 16 height 16
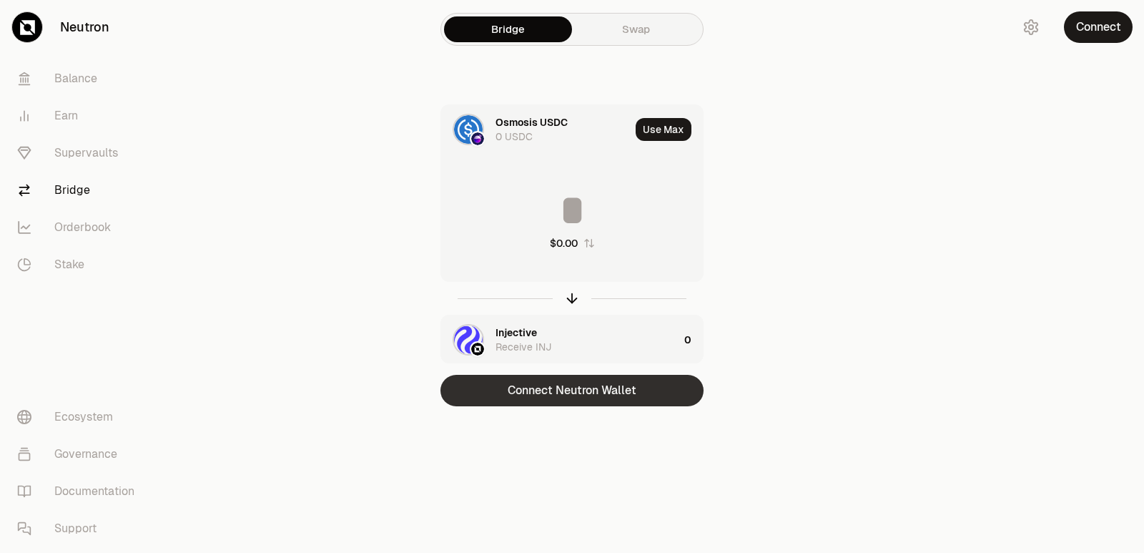
click at [557, 388] on button "Connect Neutron Wallet" at bounding box center [571, 390] width 263 height 31
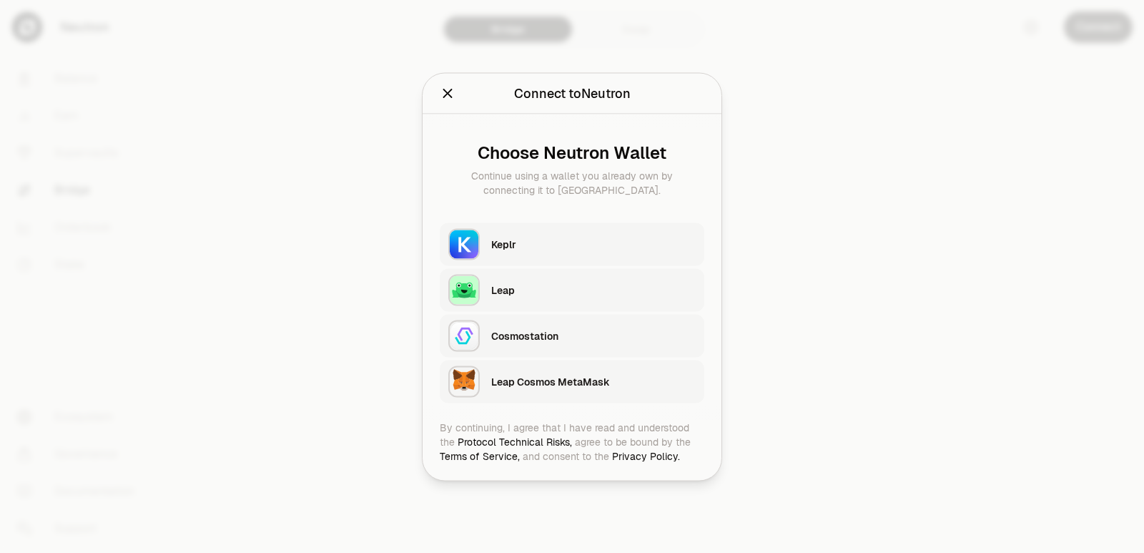
click at [534, 221] on div "Choose Neutron Wallet Continue using a wallet you already own by connecting it …" at bounding box center [572, 267] width 299 height 306
click at [533, 236] on div "Keplr" at bounding box center [593, 243] width 204 height 21
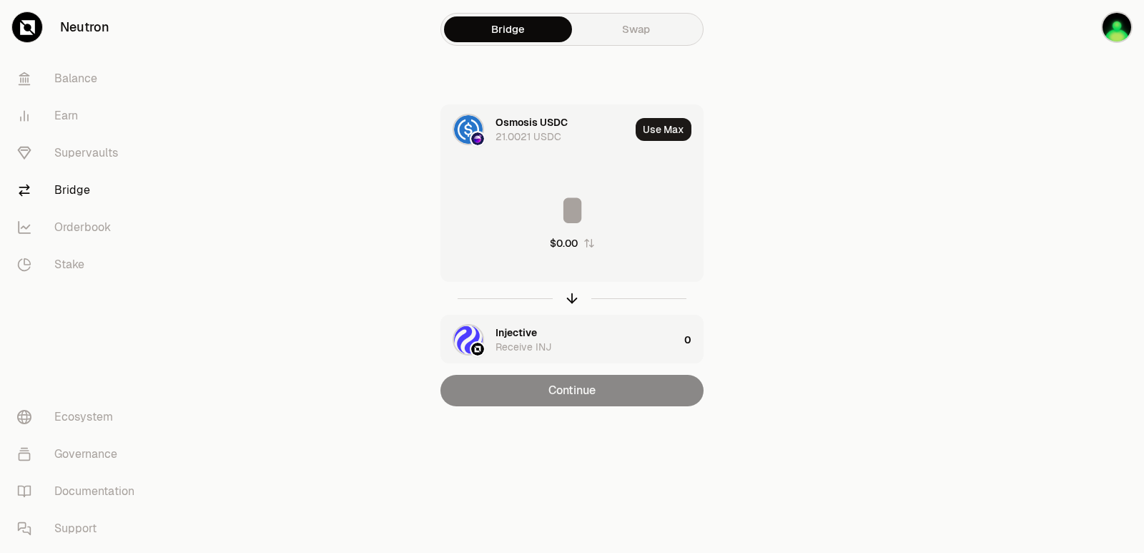
click at [579, 289] on div at bounding box center [571, 298] width 263 height 33
click at [566, 302] on icon "button" at bounding box center [572, 298] width 16 height 16
click at [548, 226] on input at bounding box center [572, 210] width 262 height 43
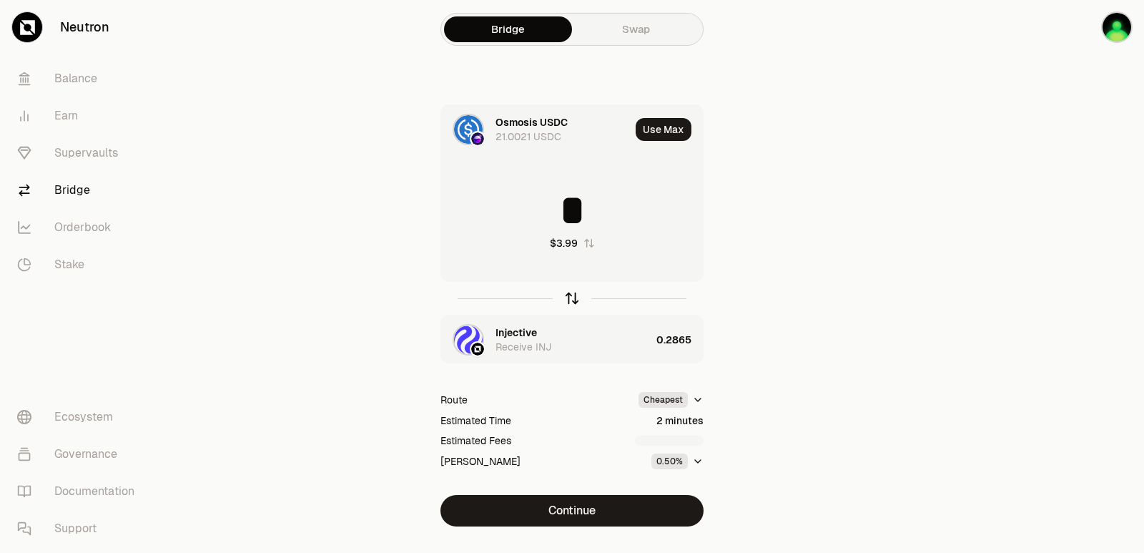
click at [574, 297] on icon "button" at bounding box center [572, 298] width 16 height 16
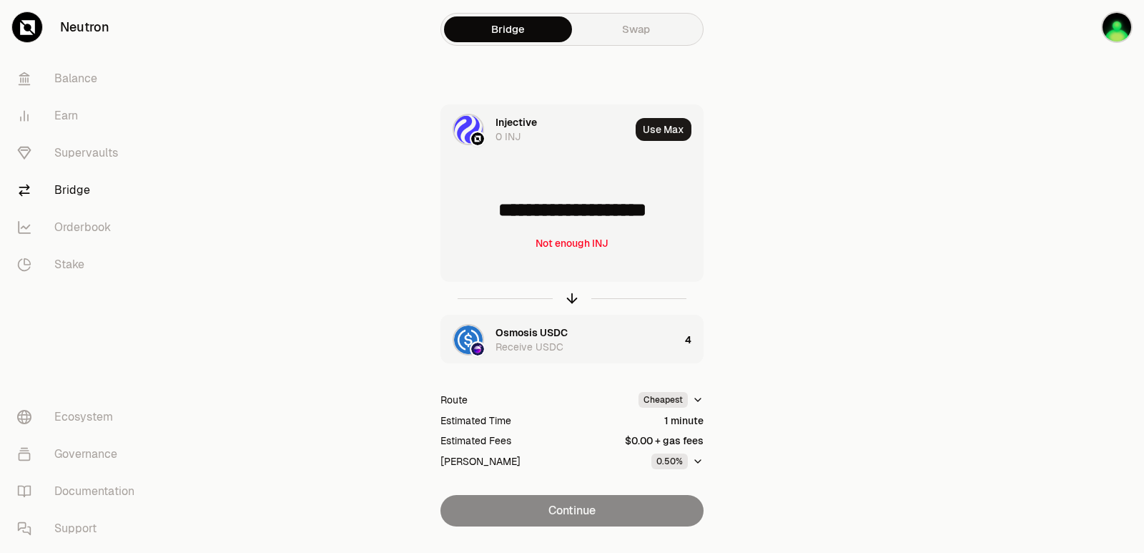
drag, startPoint x: 686, startPoint y: 212, endPoint x: 505, endPoint y: 213, distance: 180.9
click at [505, 213] on input "**********" at bounding box center [572, 210] width 262 height 43
type input "******"
click at [573, 299] on icon "button" at bounding box center [572, 298] width 16 height 16
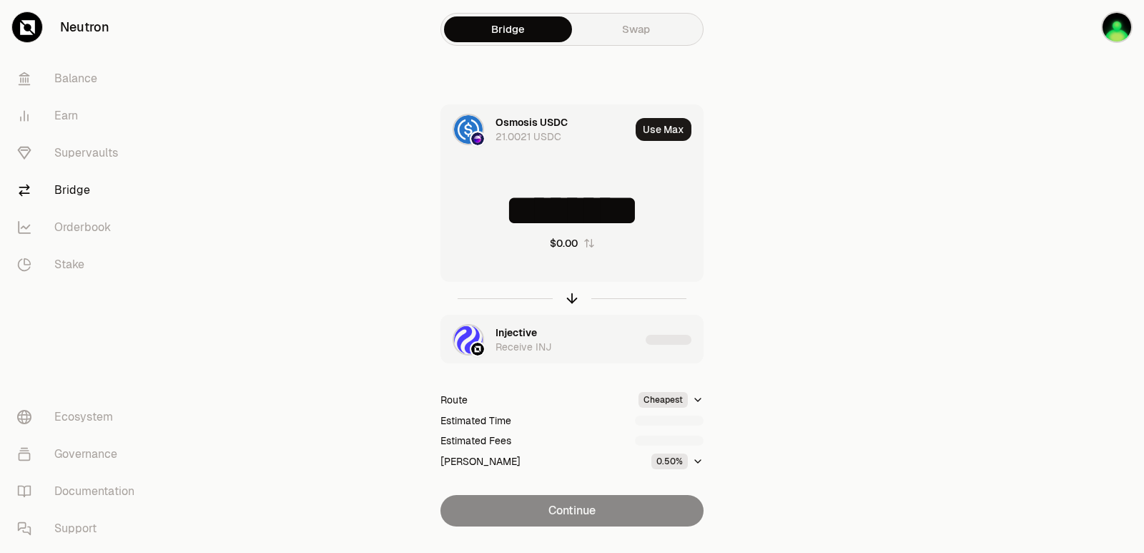
click at [537, 197] on input "********" at bounding box center [572, 210] width 262 height 43
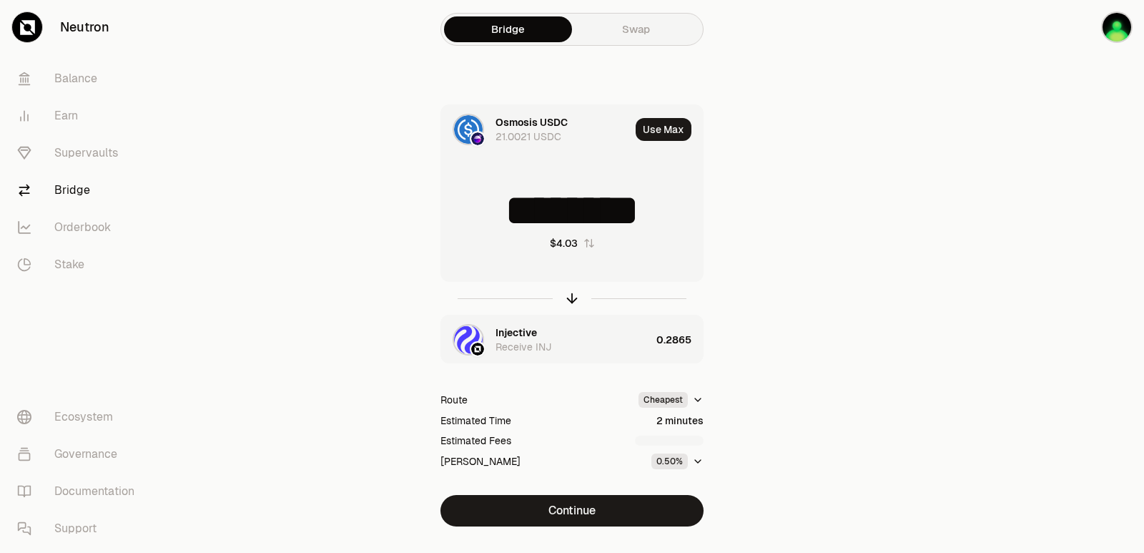
click at [545, 209] on input "********" at bounding box center [572, 210] width 262 height 43
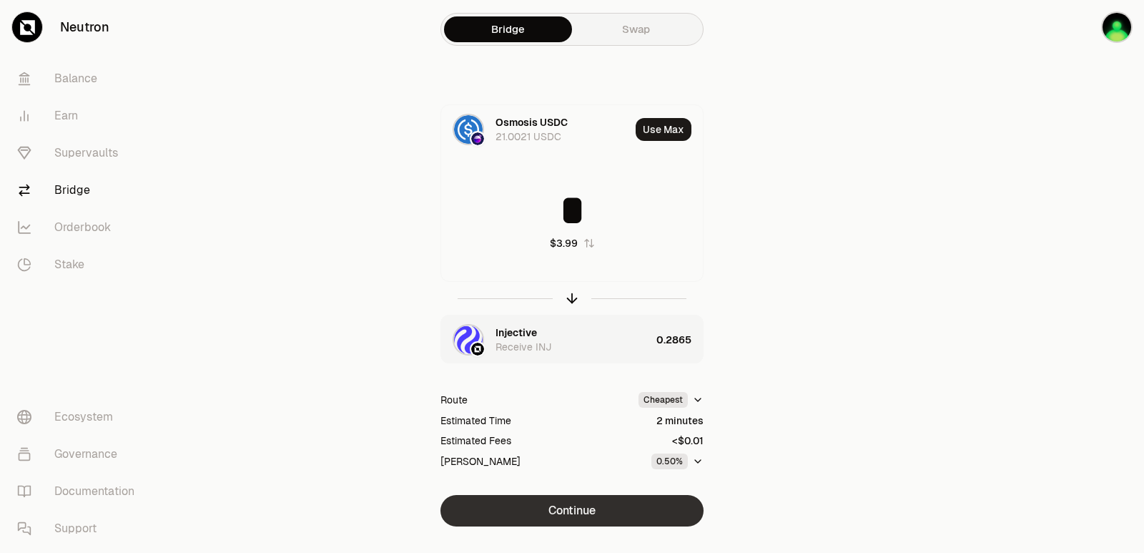
type input "*"
click at [630, 525] on button "Continue" at bounding box center [571, 510] width 263 height 31
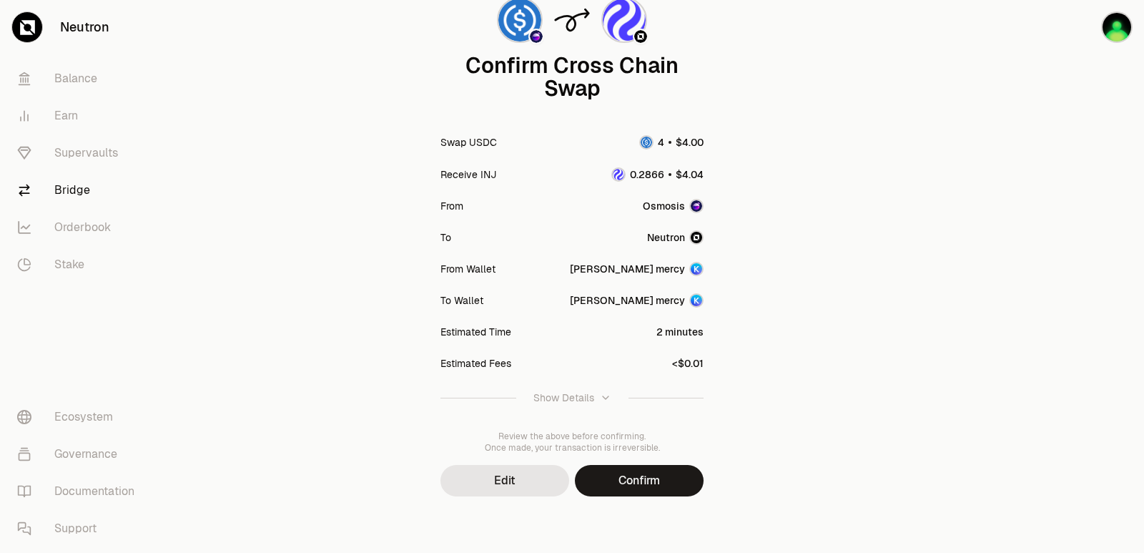
scroll to position [118, 0]
click at [630, 486] on button "Confirm" at bounding box center [639, 479] width 129 height 31
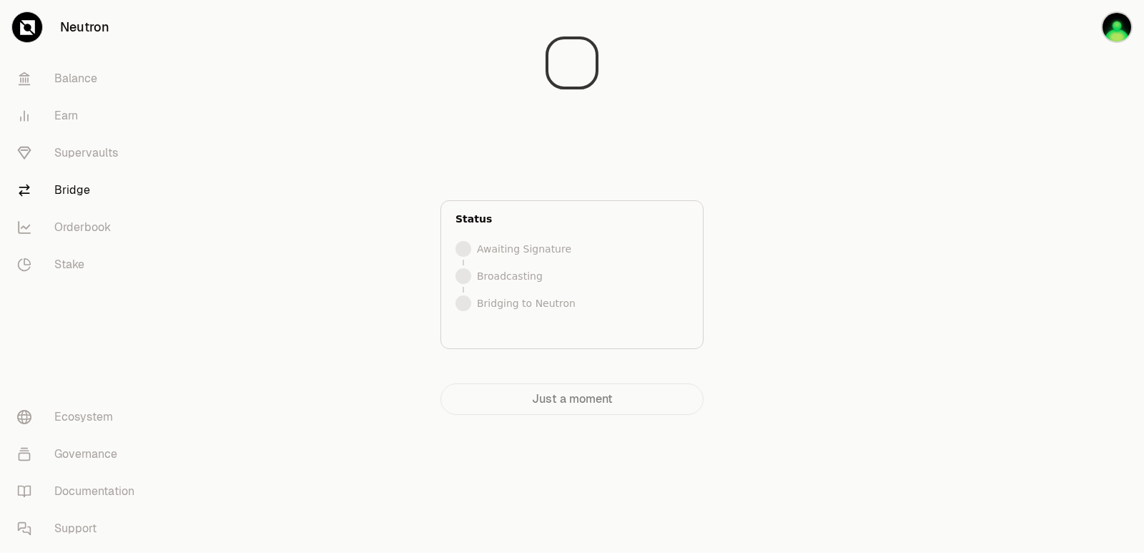
scroll to position [0, 0]
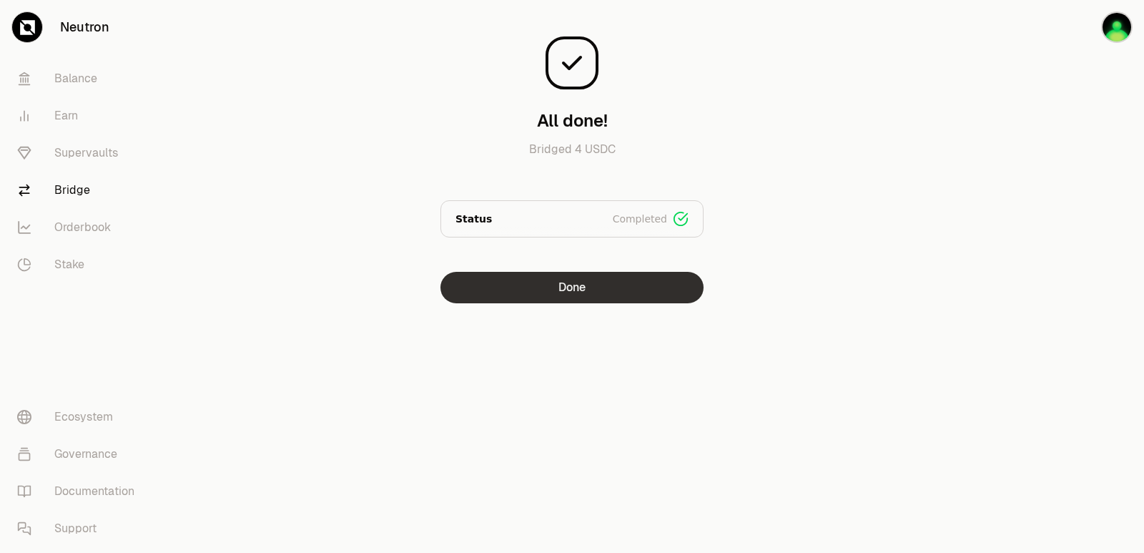
click at [564, 286] on button "Done" at bounding box center [571, 287] width 263 height 31
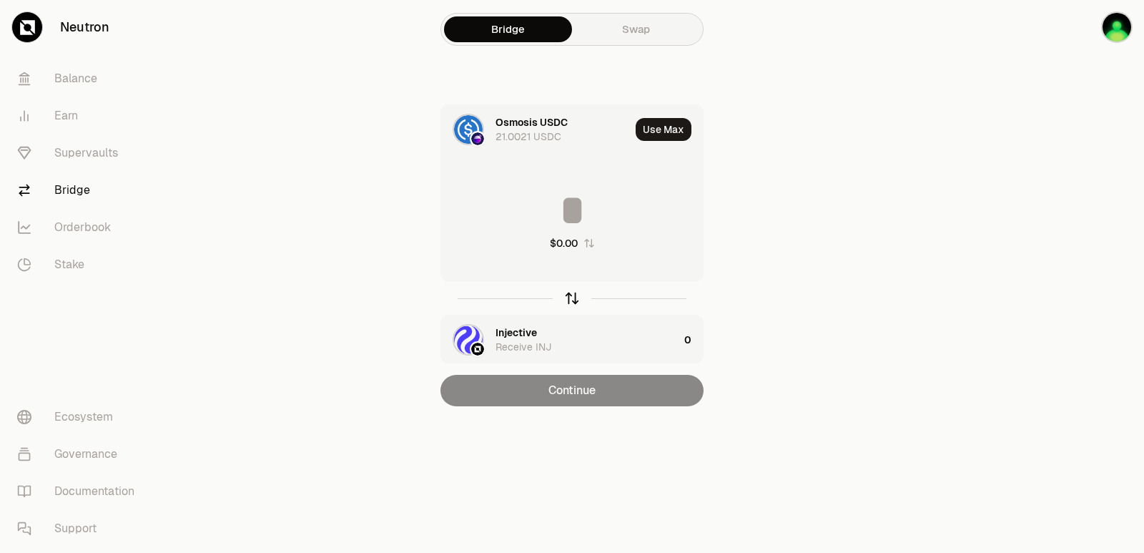
click at [570, 301] on icon "button" at bounding box center [572, 298] width 16 height 16
click at [666, 124] on button "Use Max" at bounding box center [664, 129] width 56 height 23
type input "**********"
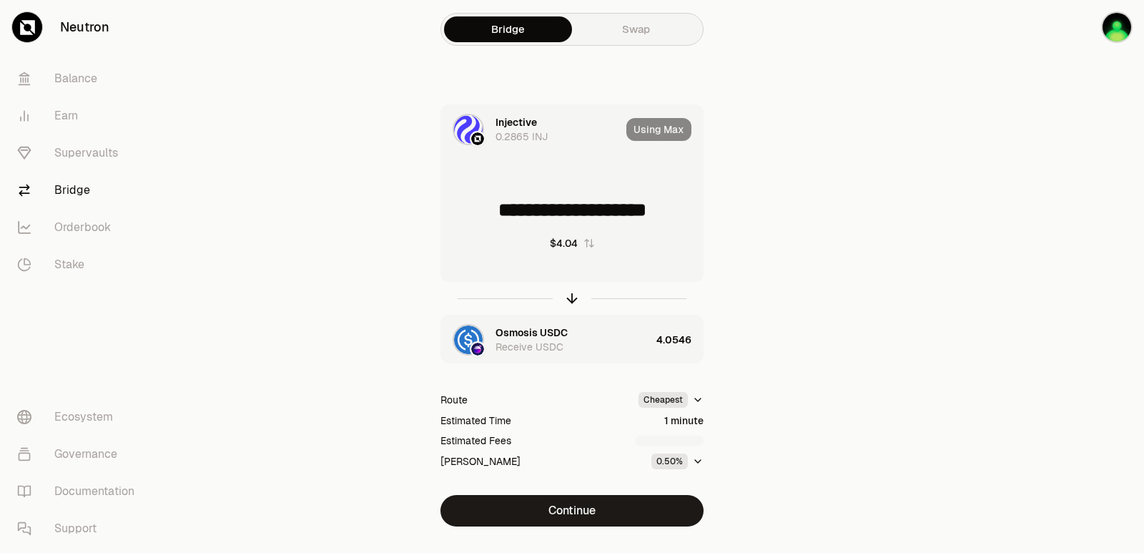
click at [579, 511] on button "Continue" at bounding box center [571, 510] width 263 height 31
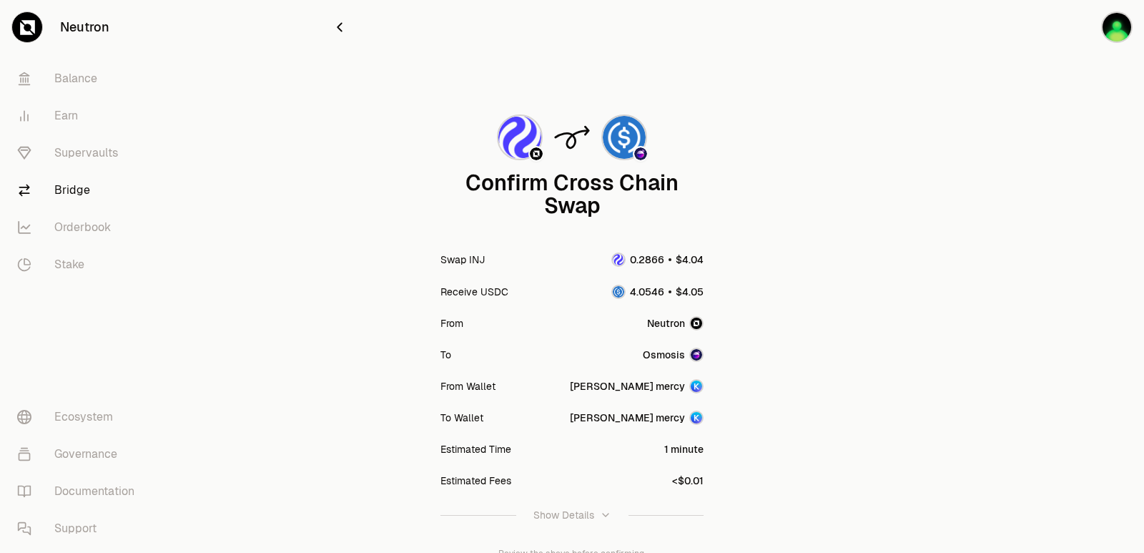
scroll to position [118, 0]
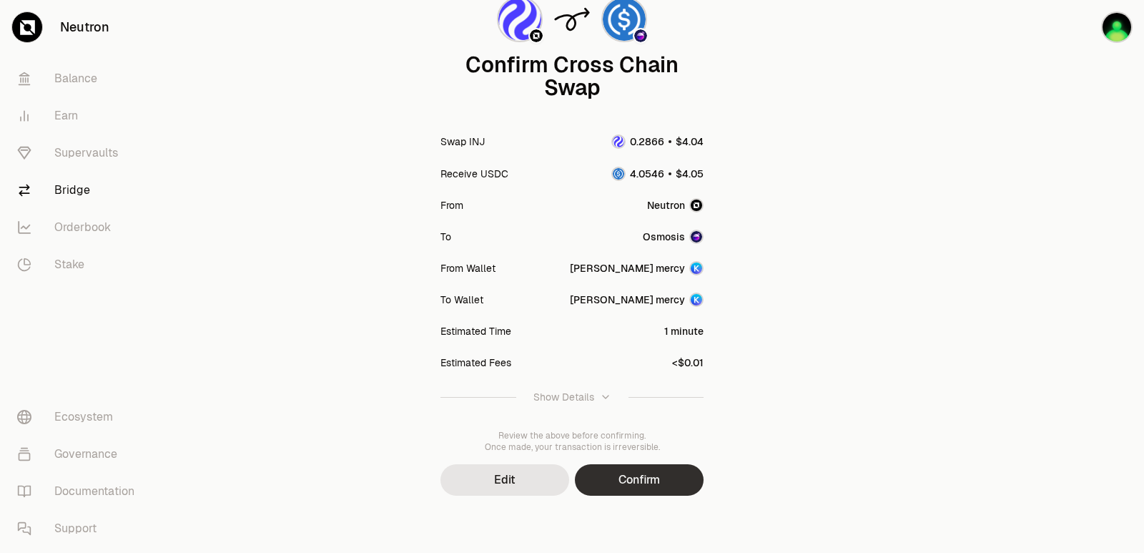
click at [661, 479] on button "Confirm" at bounding box center [639, 479] width 129 height 31
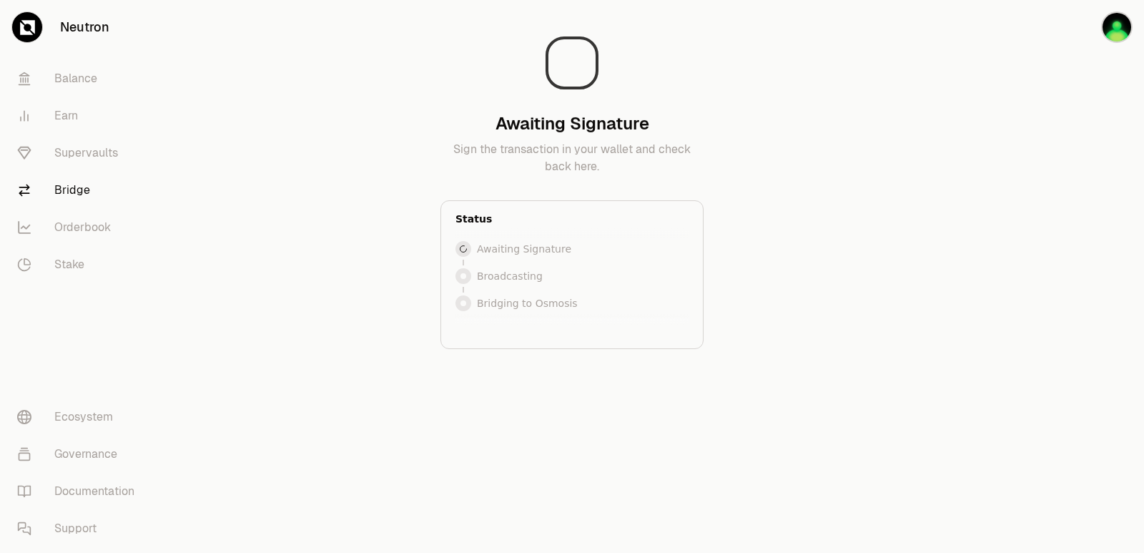
scroll to position [0, 0]
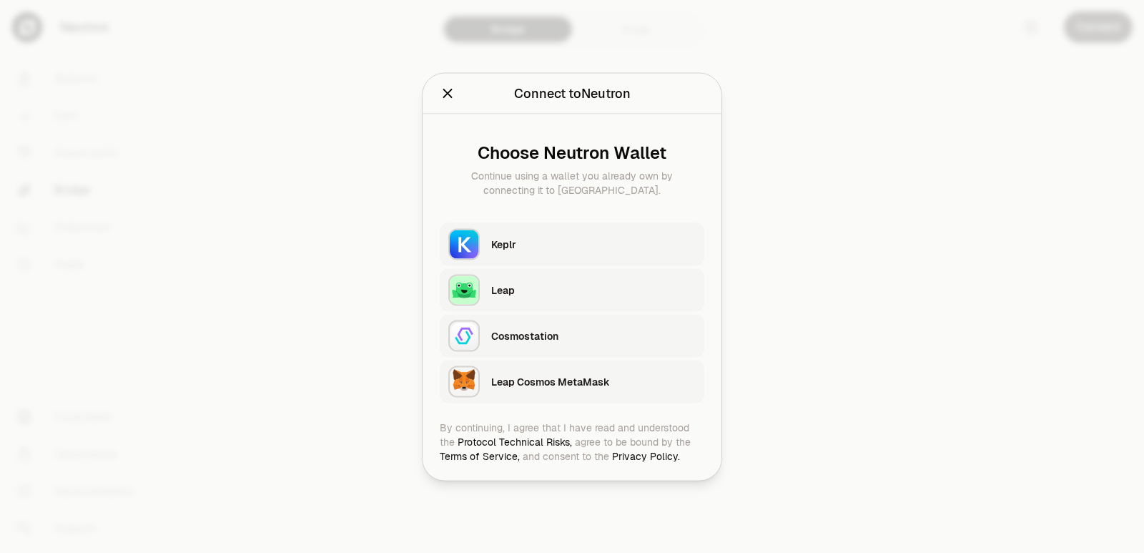
click at [554, 234] on div "Keplr" at bounding box center [593, 243] width 204 height 21
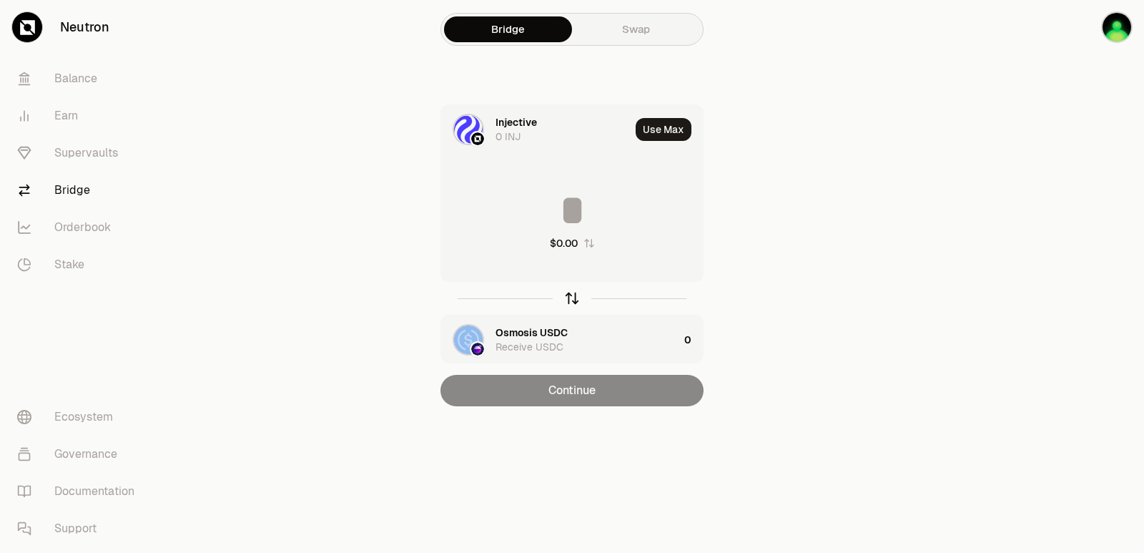
click at [570, 301] on icon "button" at bounding box center [572, 298] width 16 height 16
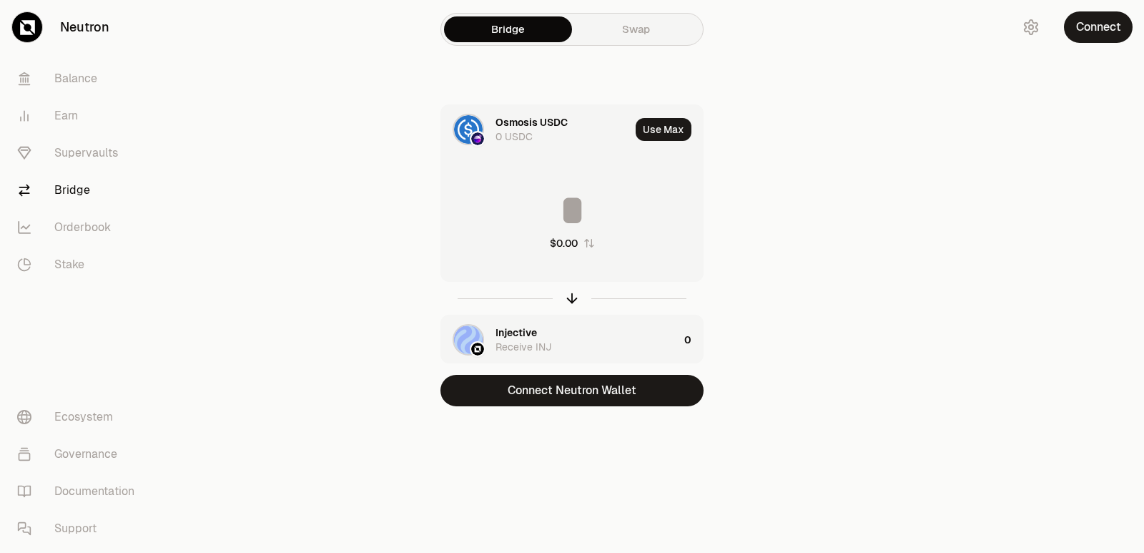
click at [575, 397] on button "Connect Neutron Wallet" at bounding box center [571, 390] width 263 height 31
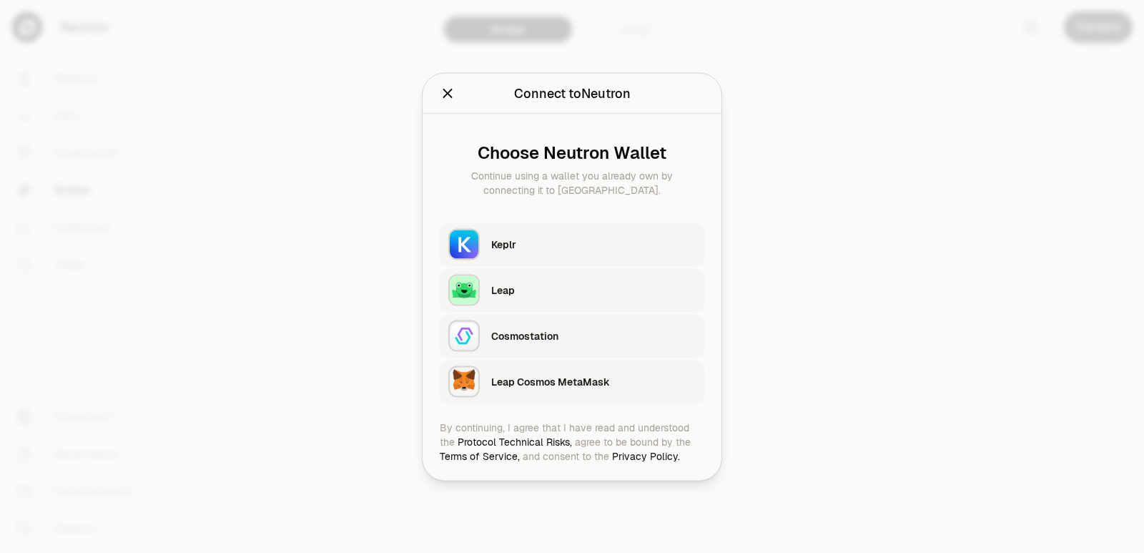
click at [534, 241] on div "Keplr" at bounding box center [593, 244] width 204 height 14
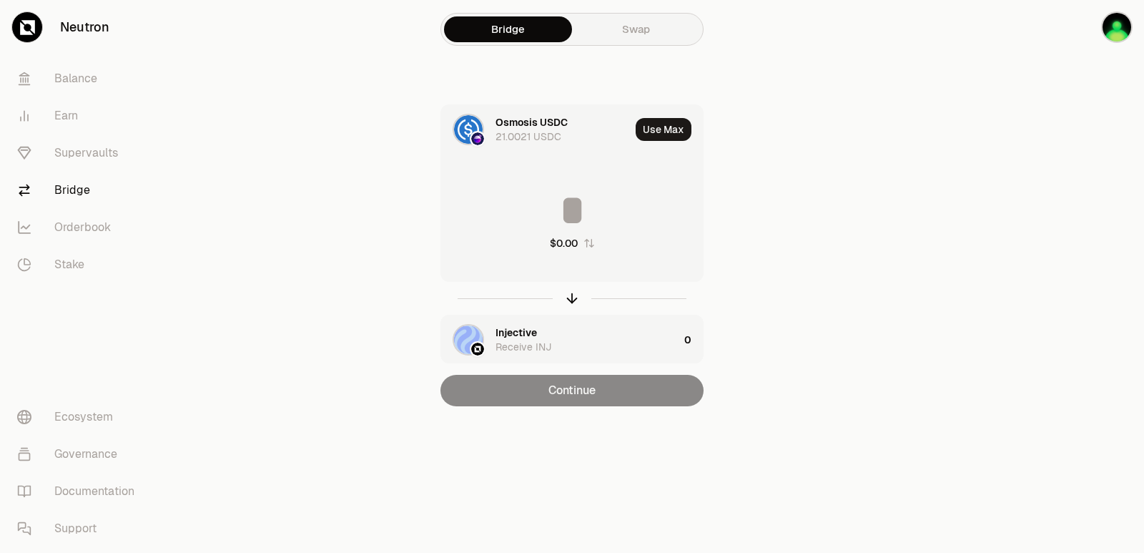
click at [516, 327] on div "Injective" at bounding box center [516, 332] width 41 height 14
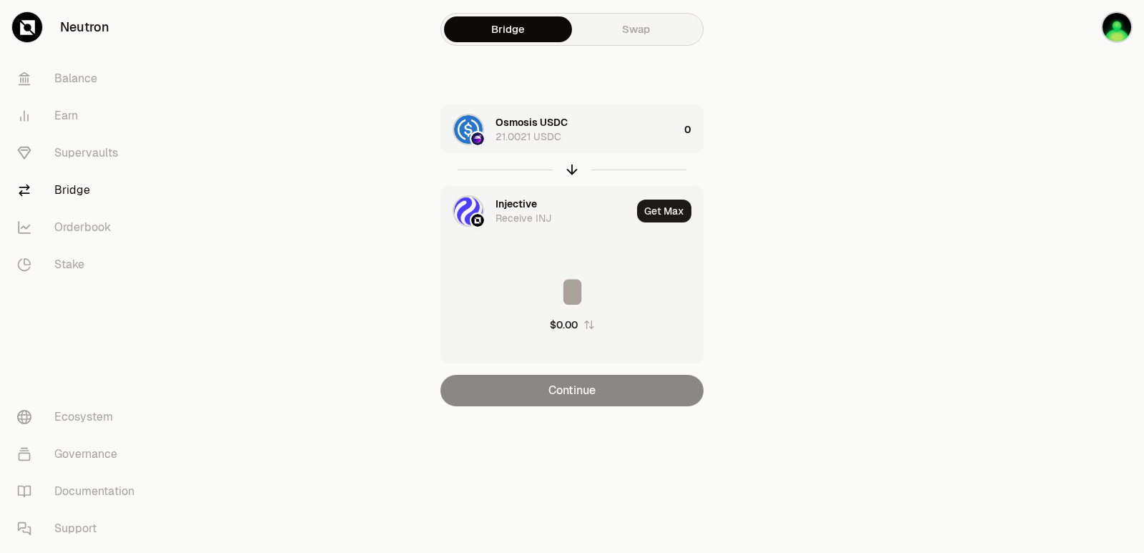
click at [516, 207] on div "Injective" at bounding box center [516, 204] width 41 height 14
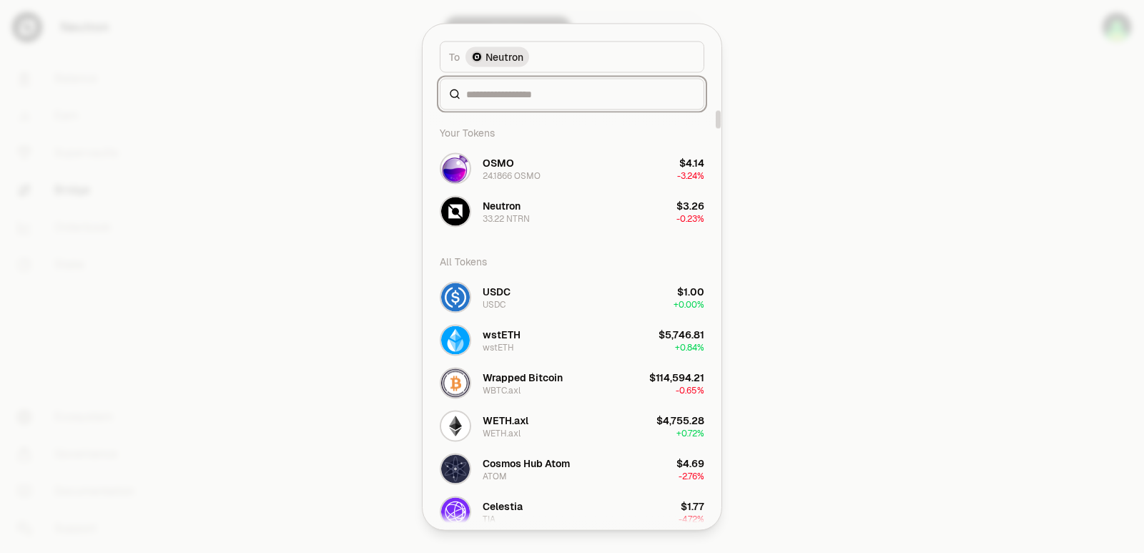
click at [536, 99] on input at bounding box center [580, 94] width 229 height 14
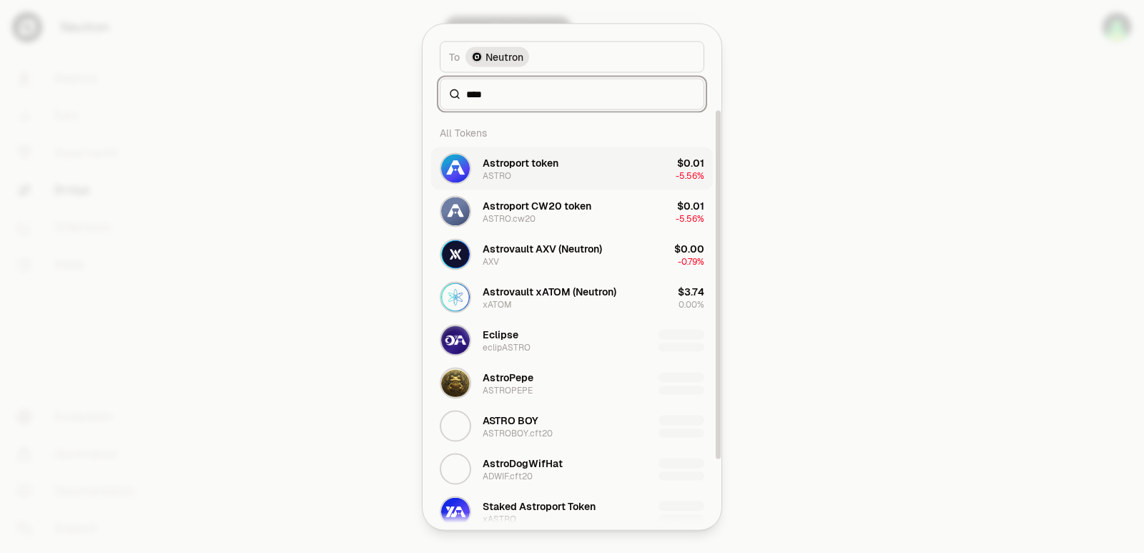
type input "****"
click at [541, 160] on div "Astroport token" at bounding box center [521, 162] width 76 height 14
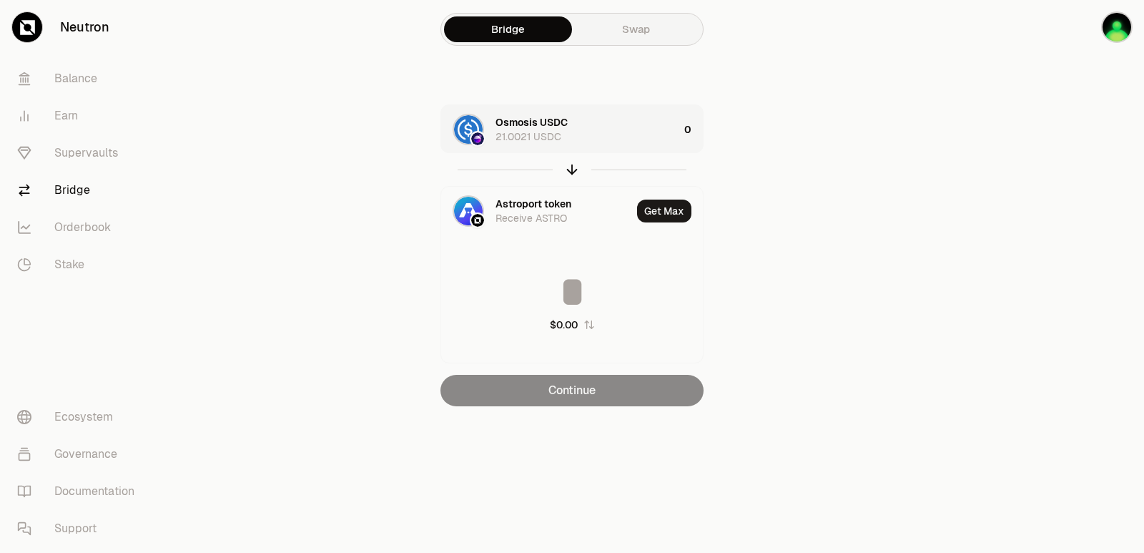
click at [606, 125] on div "Osmosis USDC 21.0021 USDC" at bounding box center [587, 129] width 183 height 29
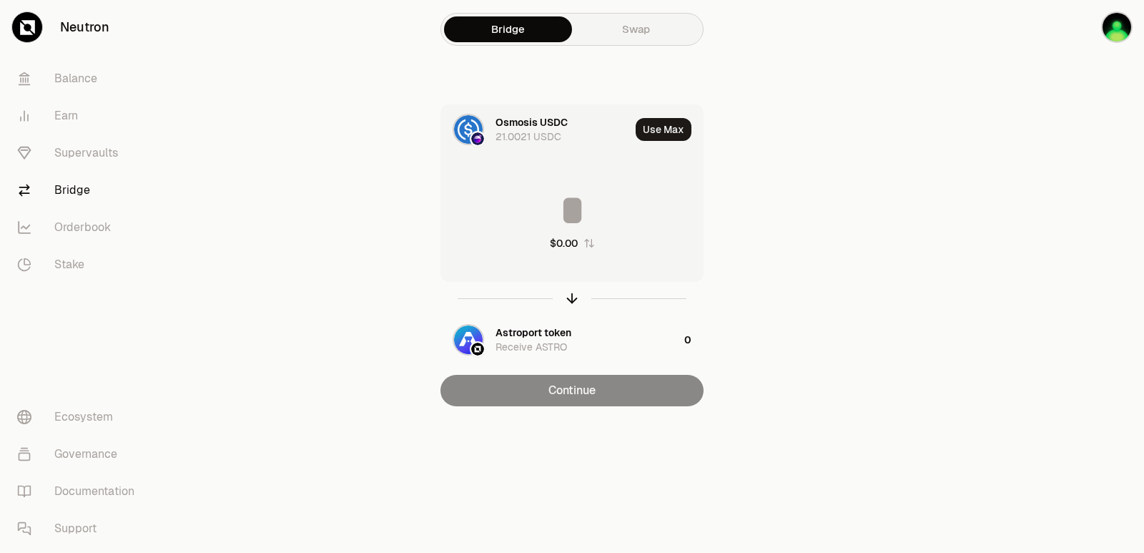
click at [579, 204] on input at bounding box center [572, 210] width 262 height 43
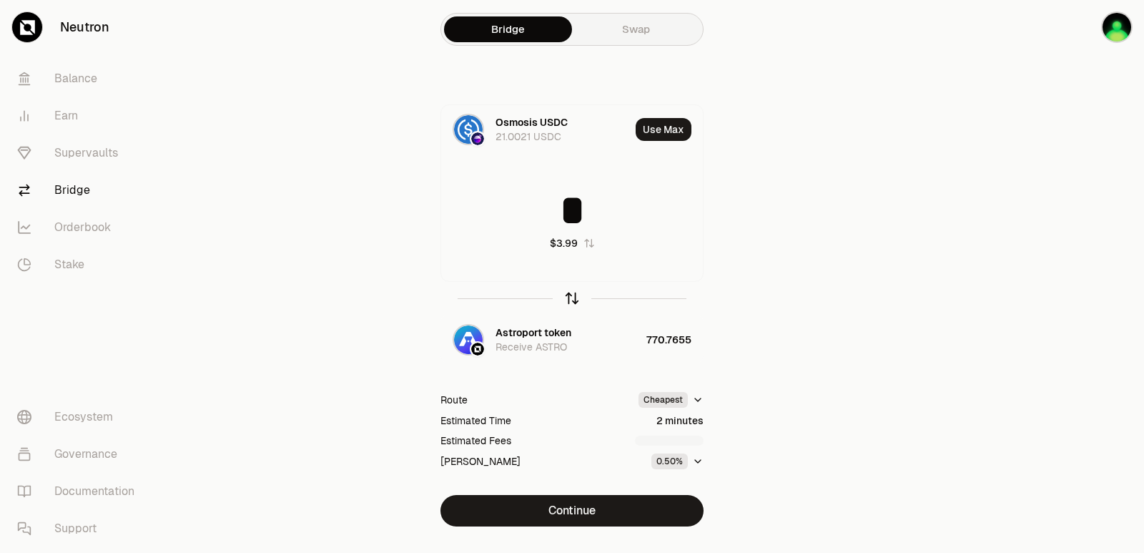
type input "*"
click at [572, 296] on icon "button" at bounding box center [572, 298] width 0 height 9
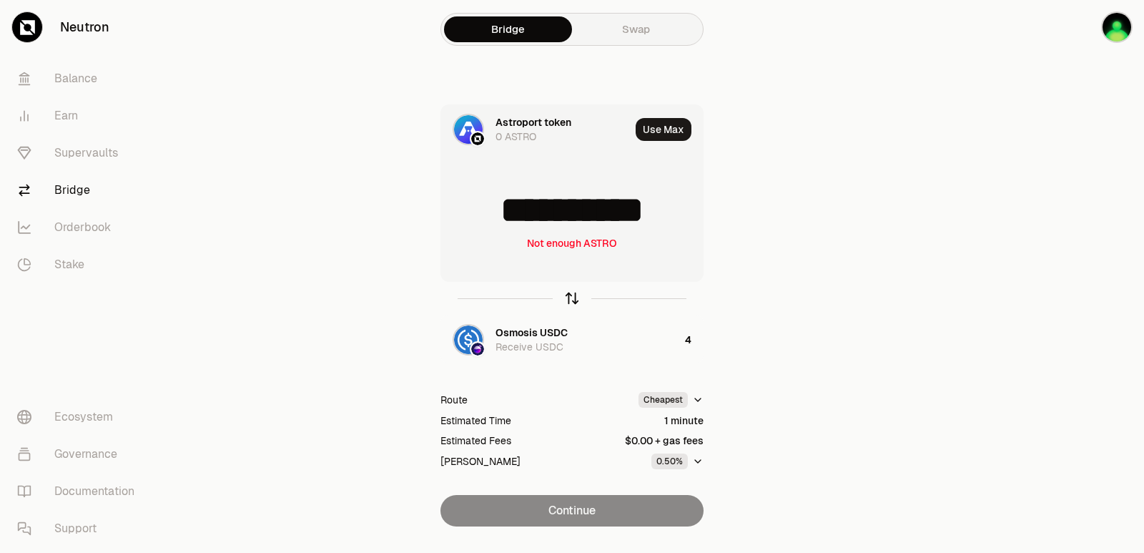
click at [572, 296] on icon "button" at bounding box center [572, 298] width 0 height 9
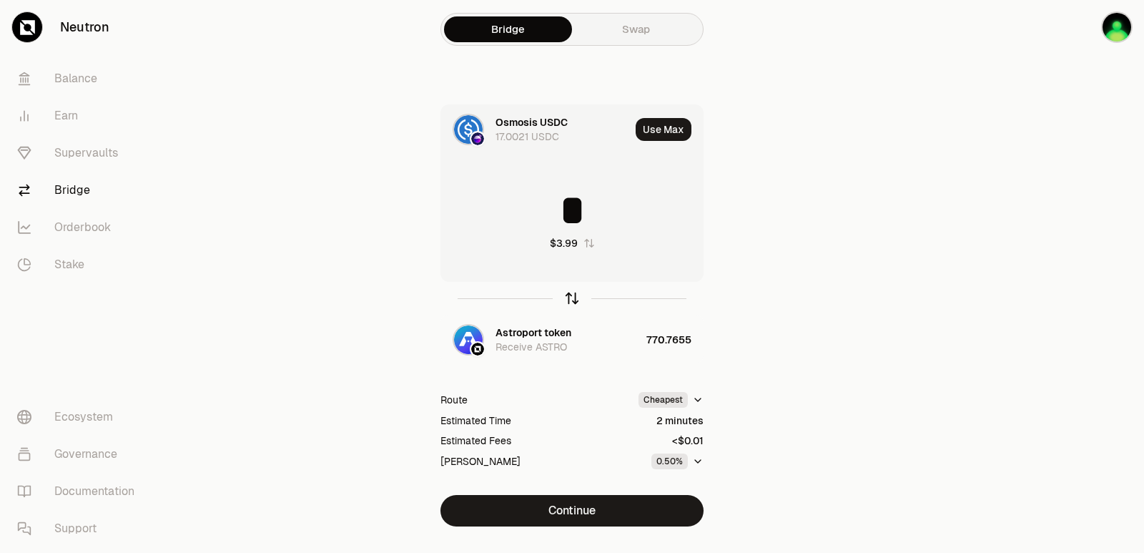
click at [572, 296] on icon "button" at bounding box center [572, 298] width 0 height 9
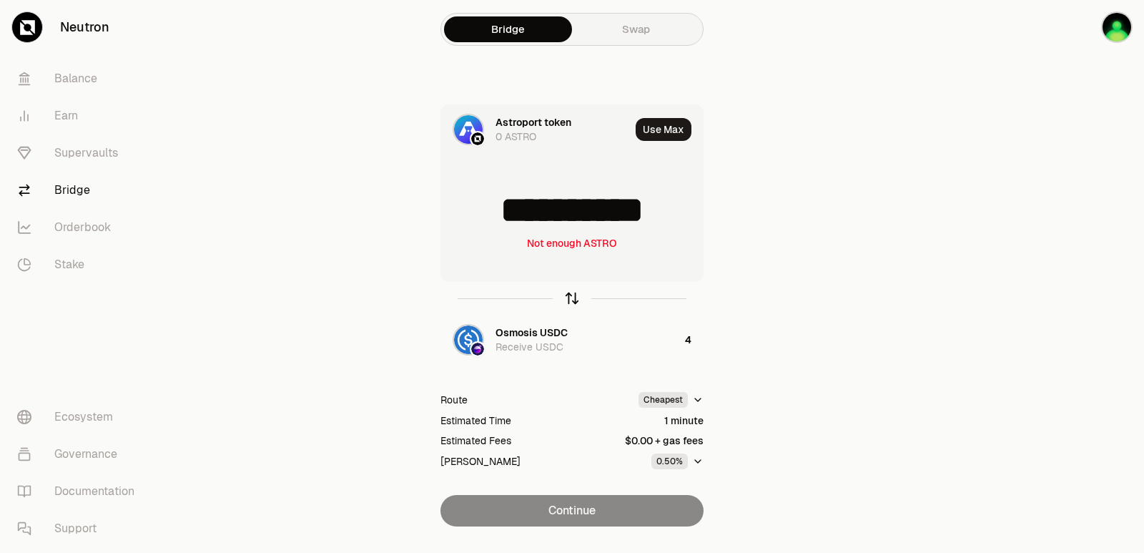
click at [572, 296] on icon "button" at bounding box center [572, 298] width 0 height 9
type input "*"
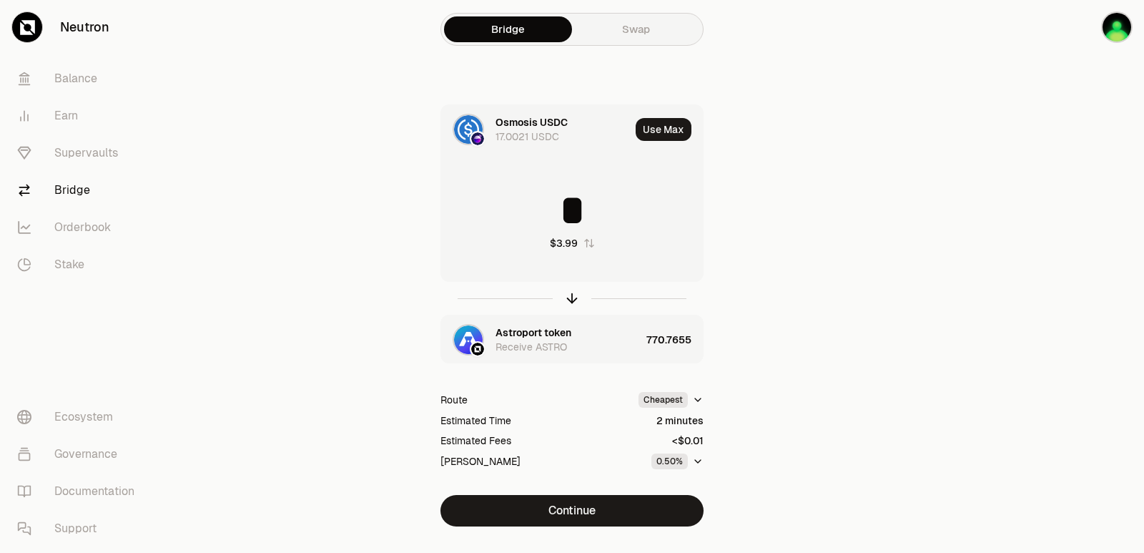
click at [551, 331] on div "Astroport token" at bounding box center [534, 332] width 76 height 14
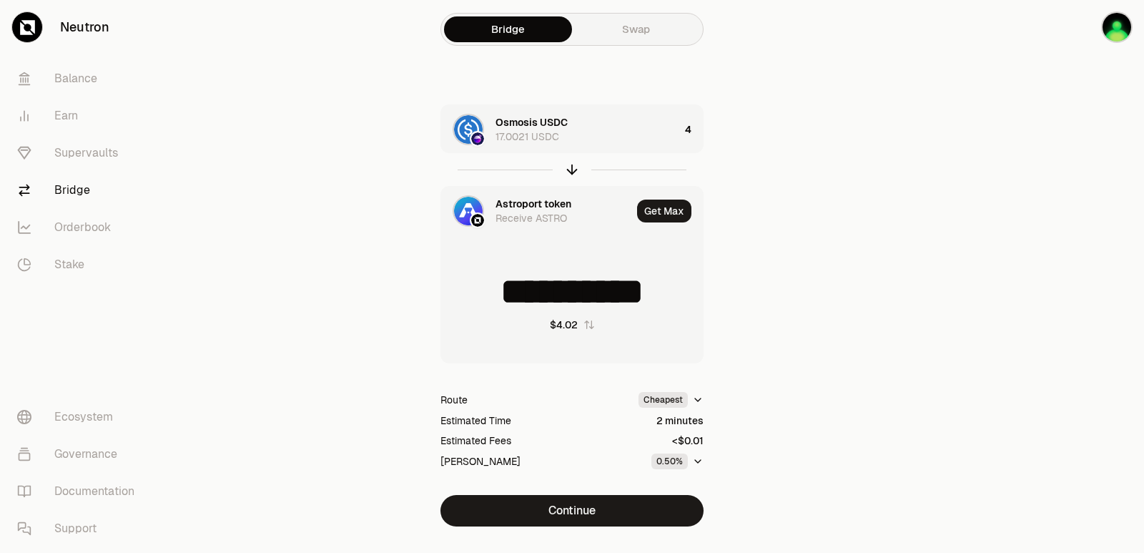
click at [549, 211] on div "Receive ASTRO" at bounding box center [532, 218] width 72 height 14
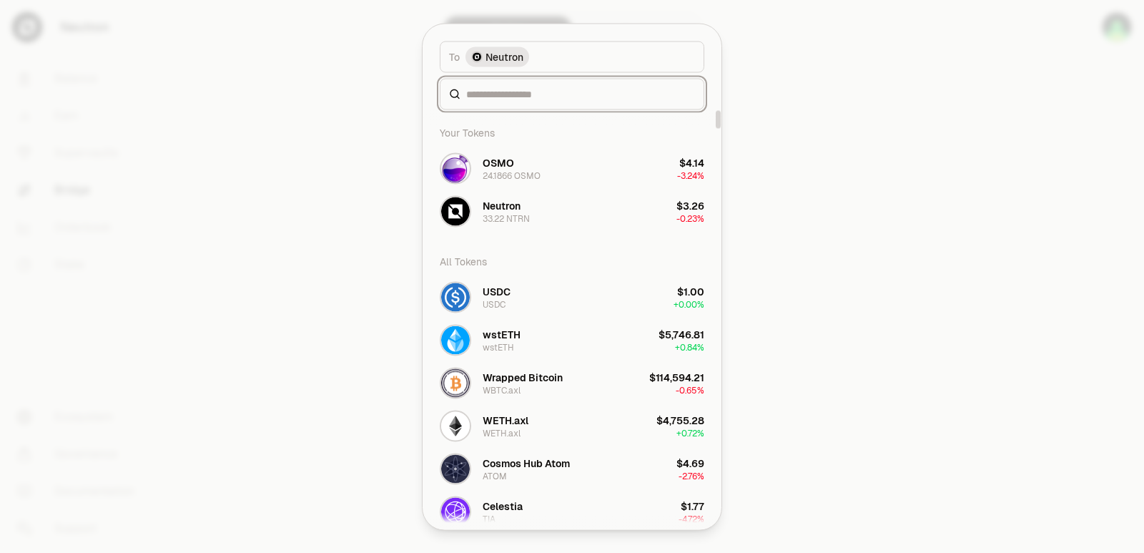
click at [528, 92] on input at bounding box center [580, 94] width 229 height 14
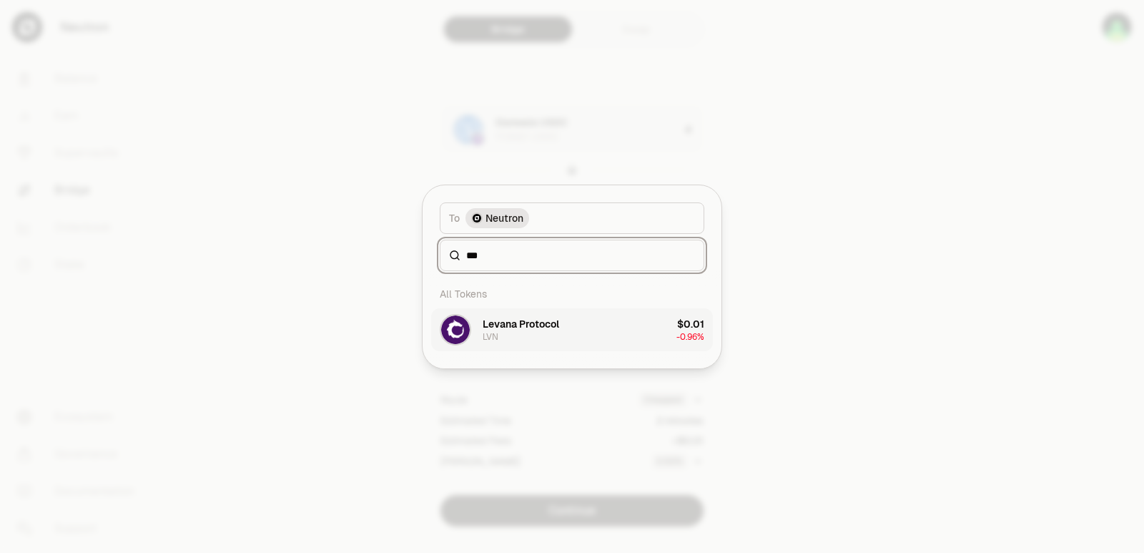
type input "***"
click at [557, 330] on div "Levana Protocol" at bounding box center [521, 324] width 77 height 14
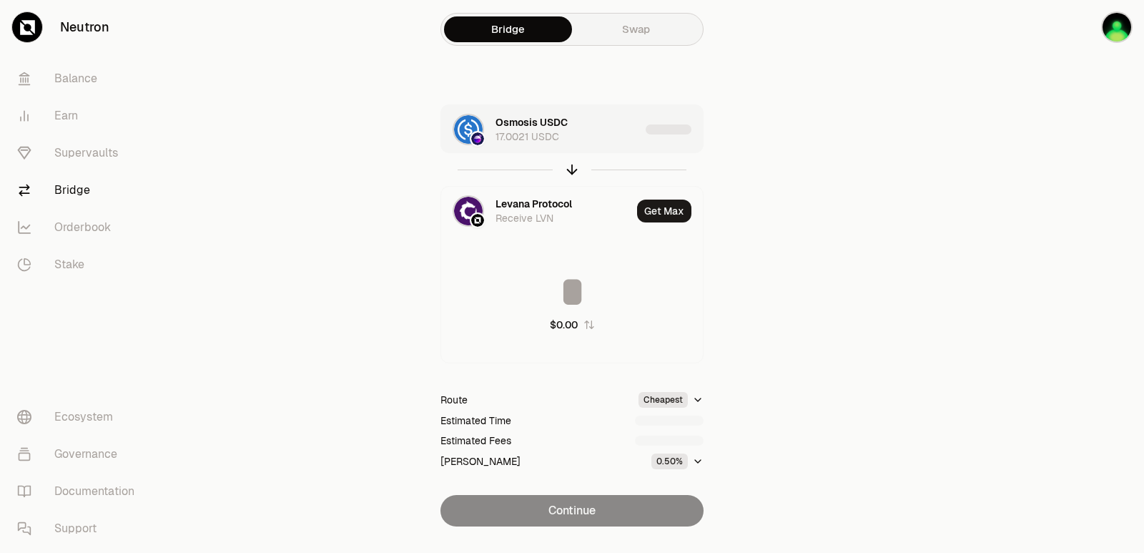
type input "**********"
